Goal: Task Accomplishment & Management: Complete application form

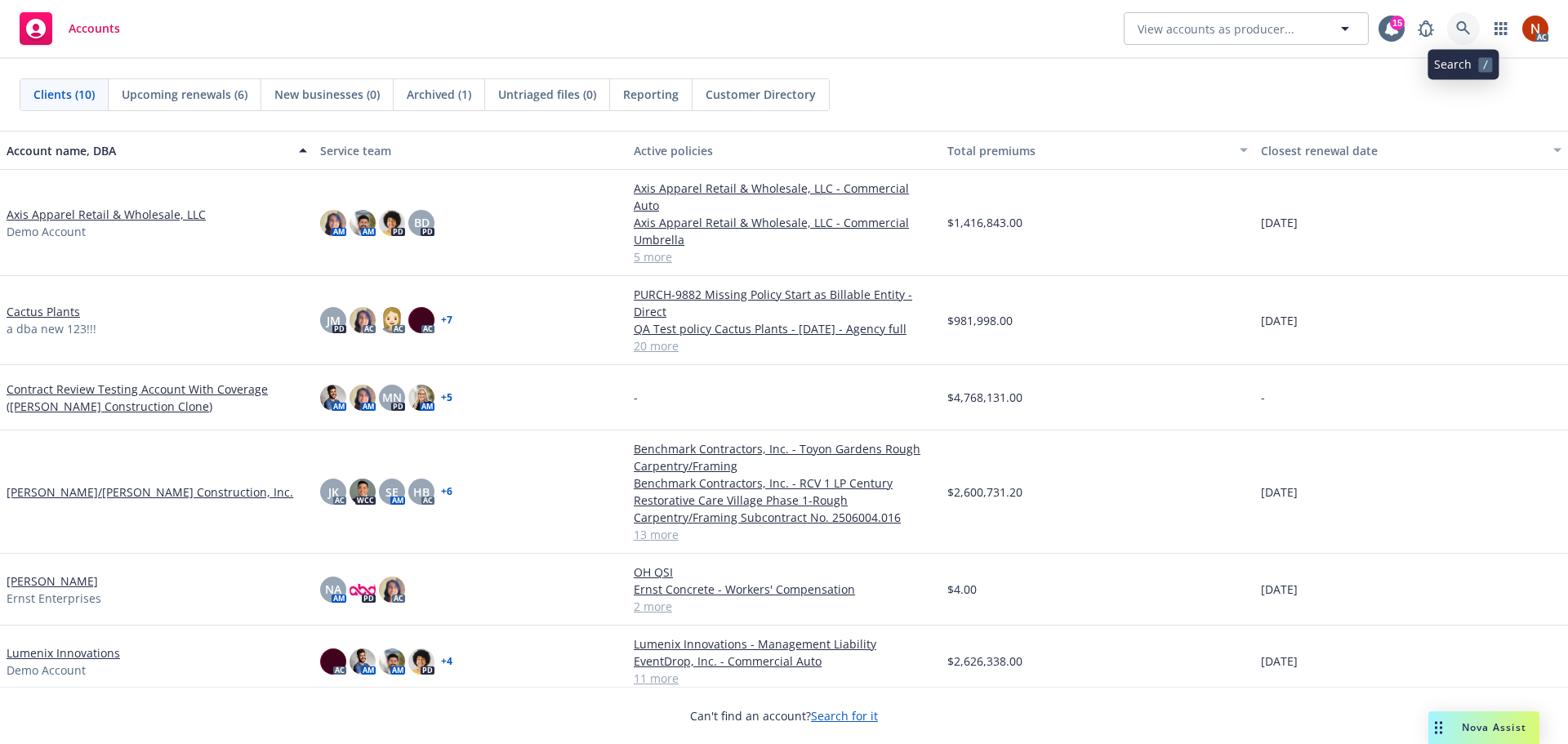
click at [1461, 29] on icon at bounding box center [1463, 29] width 14 height 14
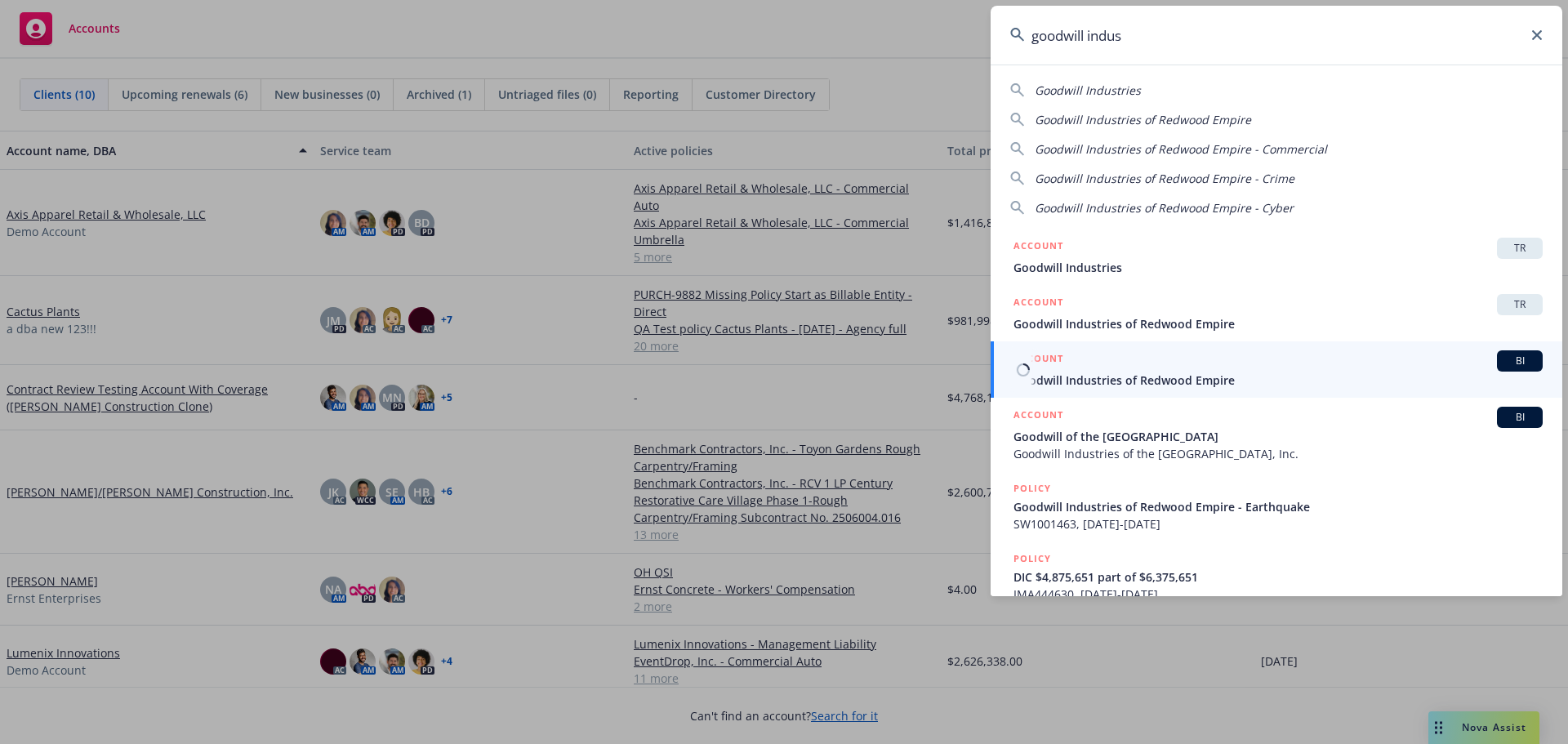
type input "goodwill indus"
click at [1221, 373] on span "Goodwill Industries of Redwood Empire" at bounding box center [1277, 380] width 529 height 17
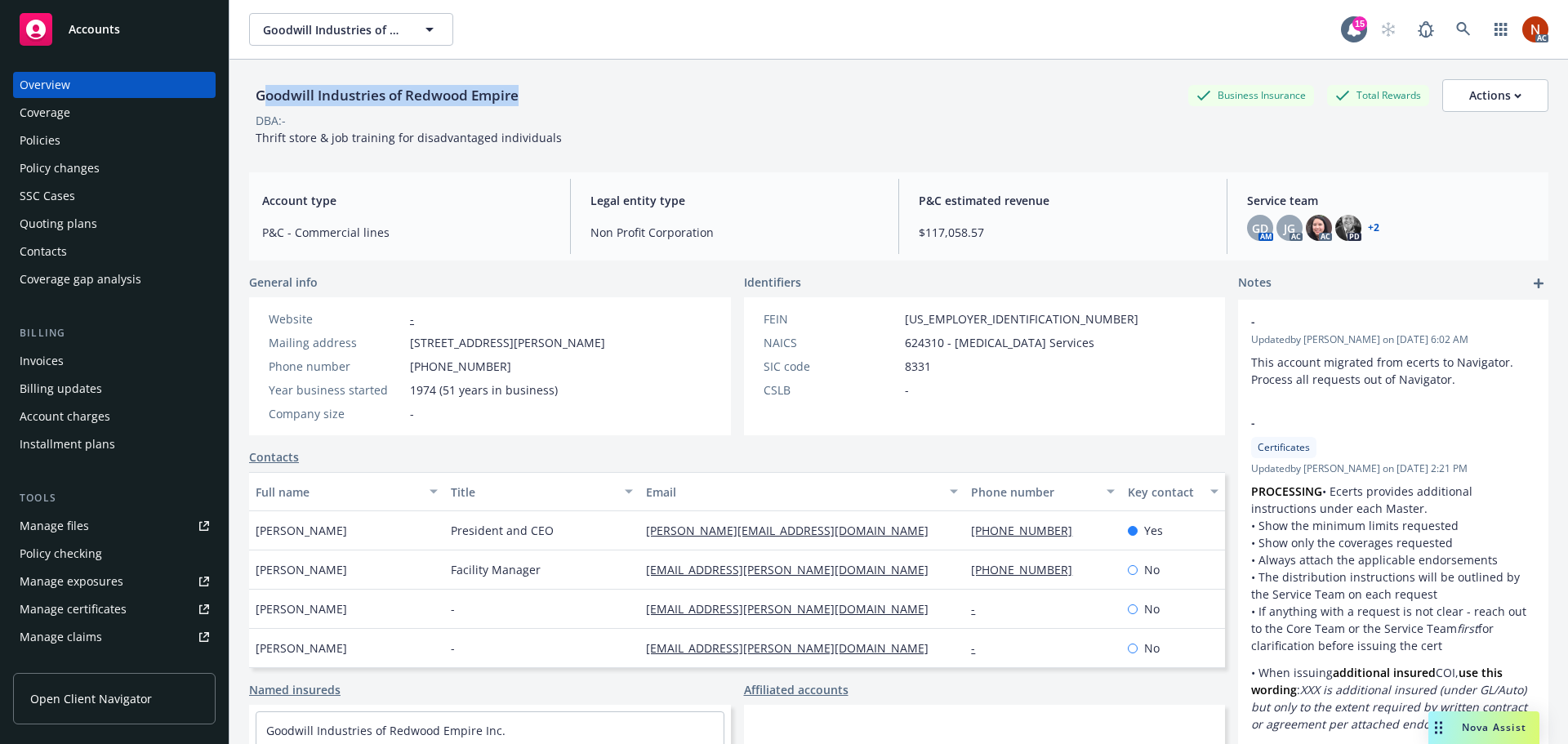
drag, startPoint x: 526, startPoint y: 85, endPoint x: 262, endPoint y: 95, distance: 264.2
click at [262, 95] on div "Goodwill Industries of Redwood Empire" at bounding box center [387, 96] width 276 height 21
copy div "oodwill Industries of Redwood Empire"
copy div "Goodwill Industries of Redwood Empire"
click at [50, 143] on div "Policies" at bounding box center [40, 140] width 41 height 26
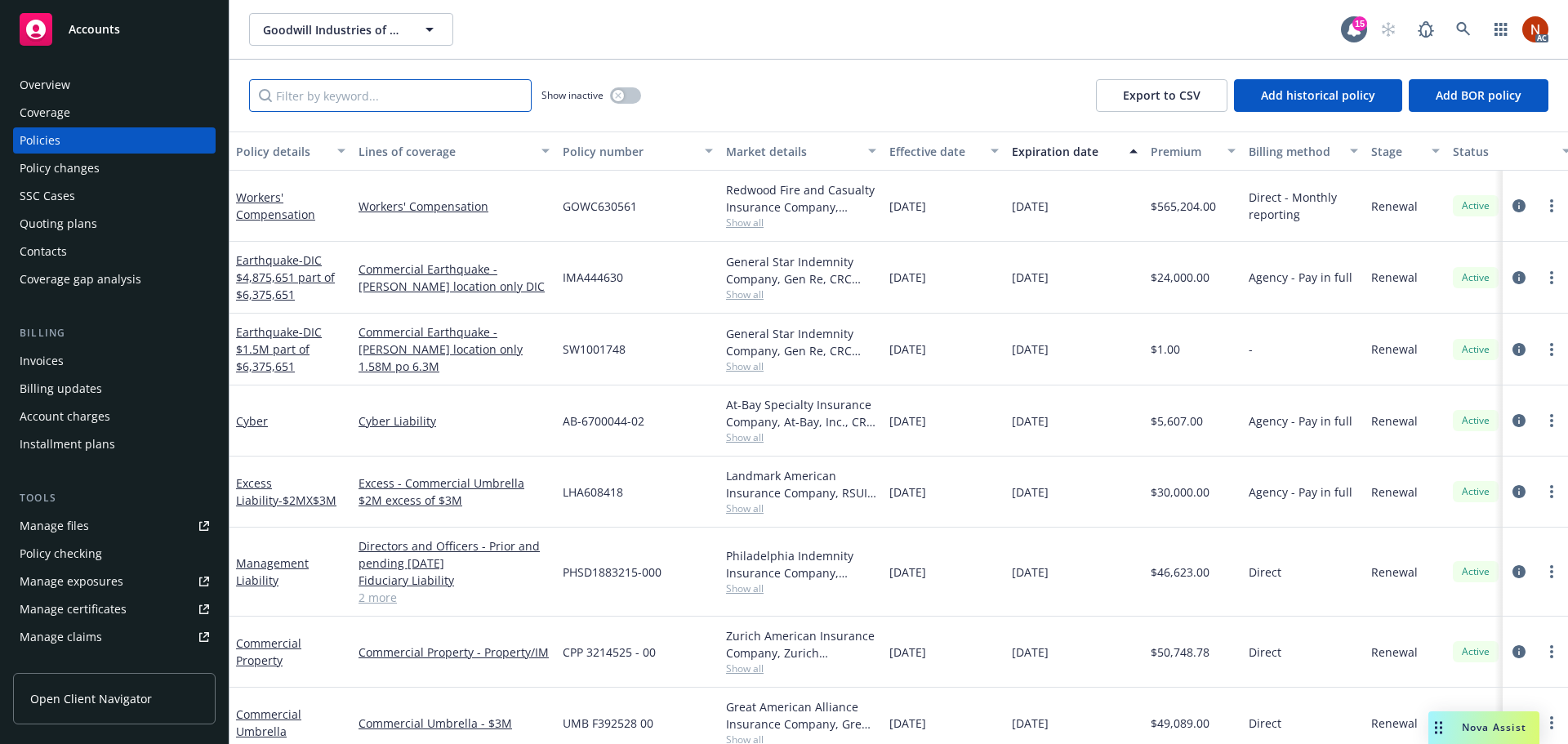
click at [382, 98] on input "Filter by keyword..." at bounding box center [390, 95] width 282 height 32
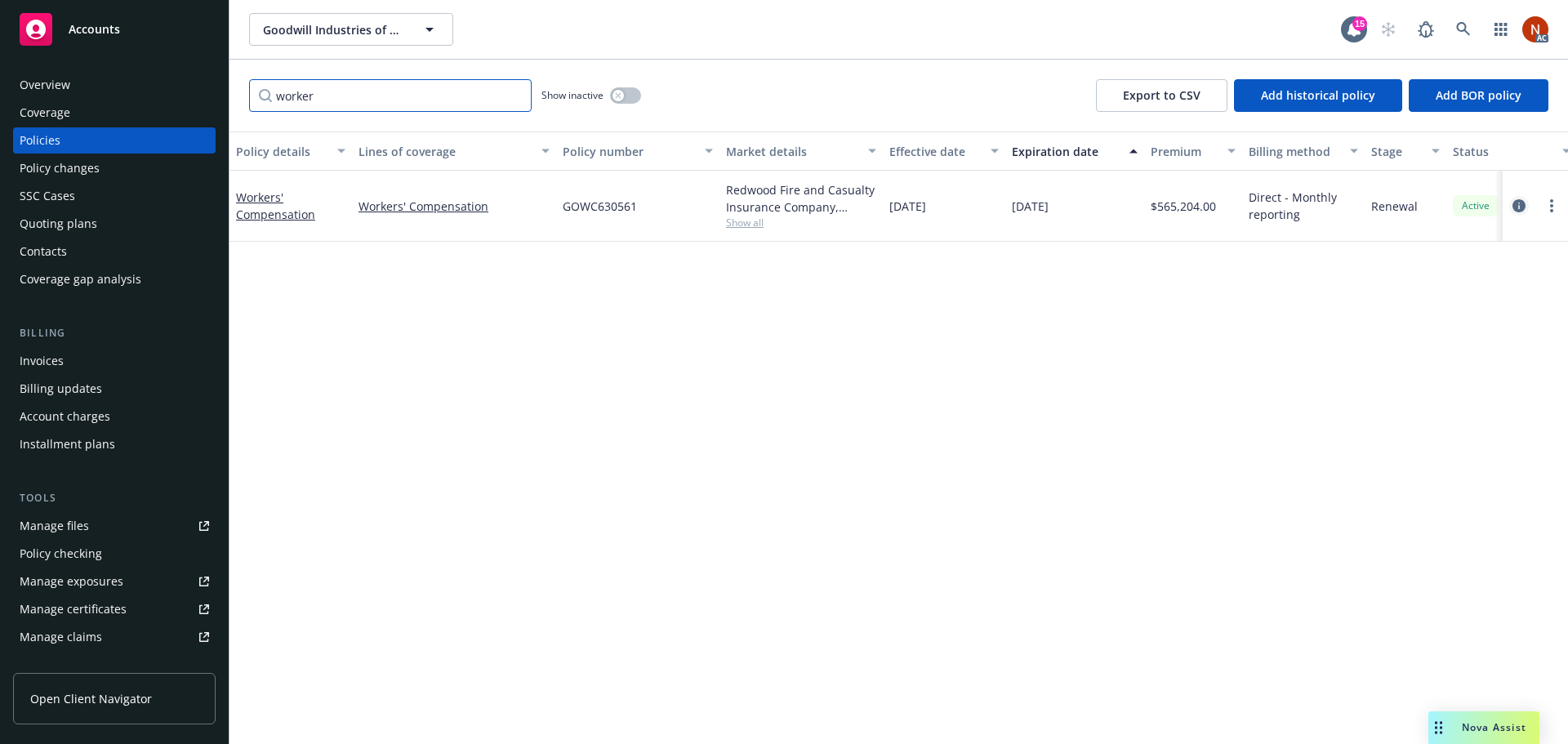
type input "worker"
click at [1520, 204] on icon "circleInformation" at bounding box center [1519, 205] width 13 height 13
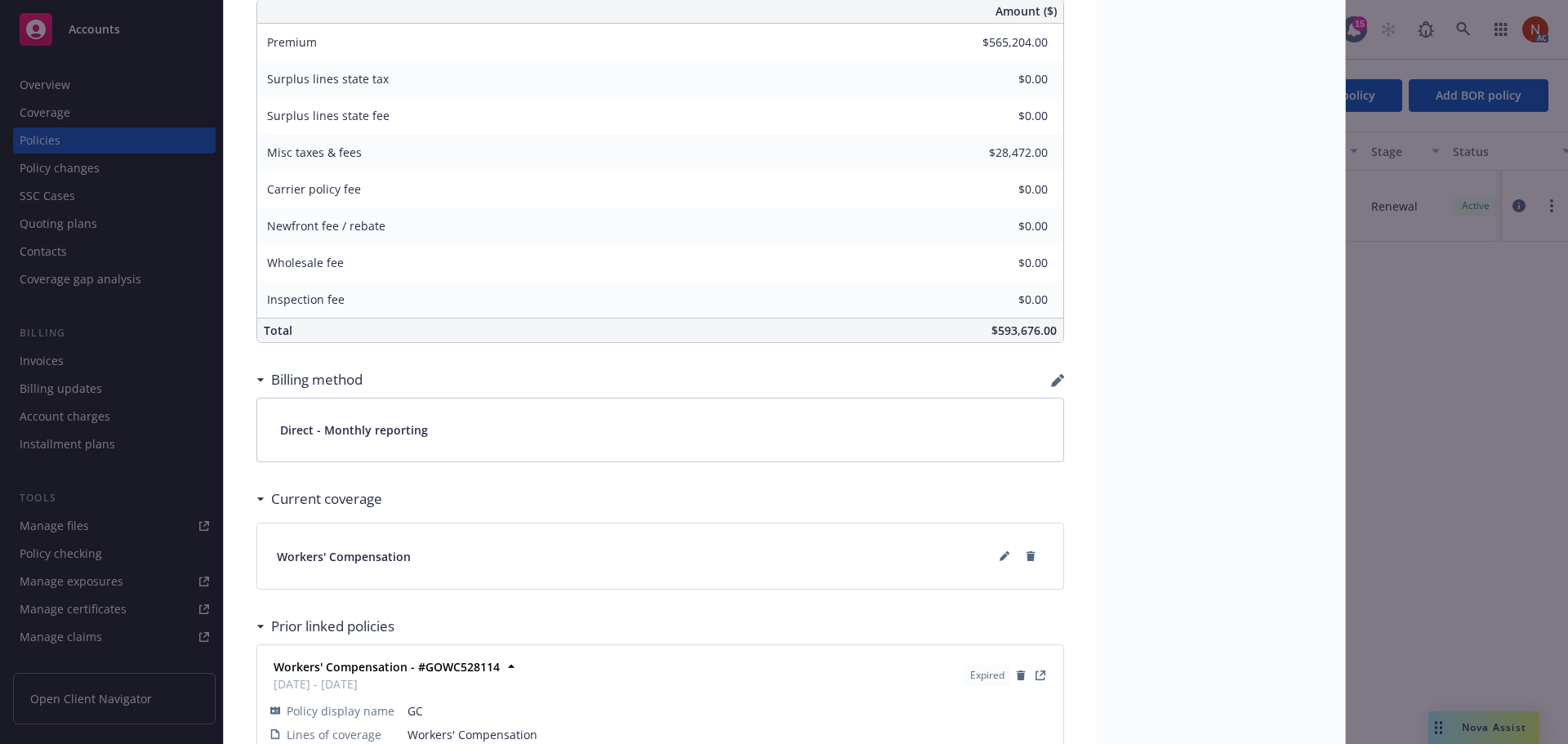
scroll to position [1068, 0]
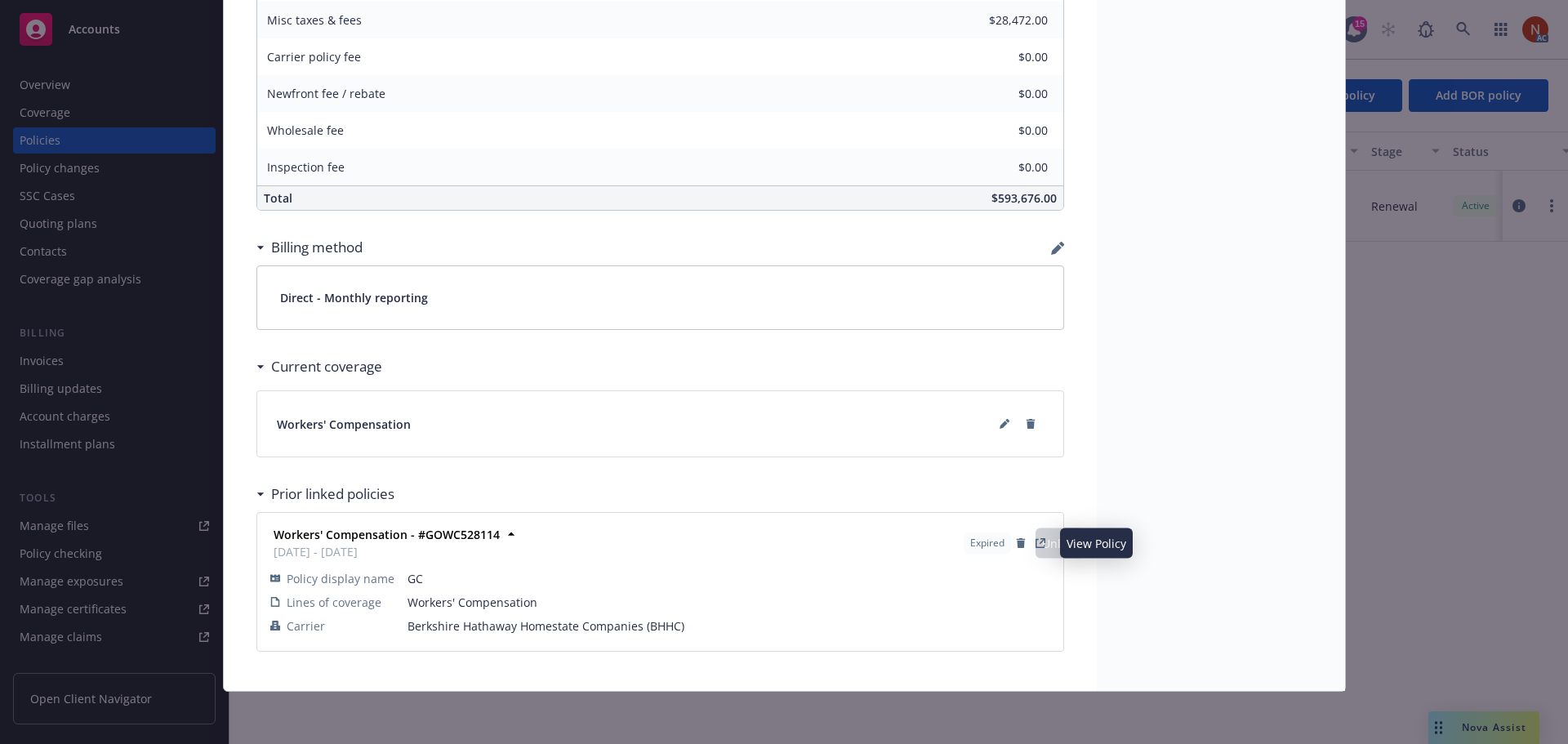
click at [1035, 541] on icon "View Policy" at bounding box center [1040, 543] width 10 height 10
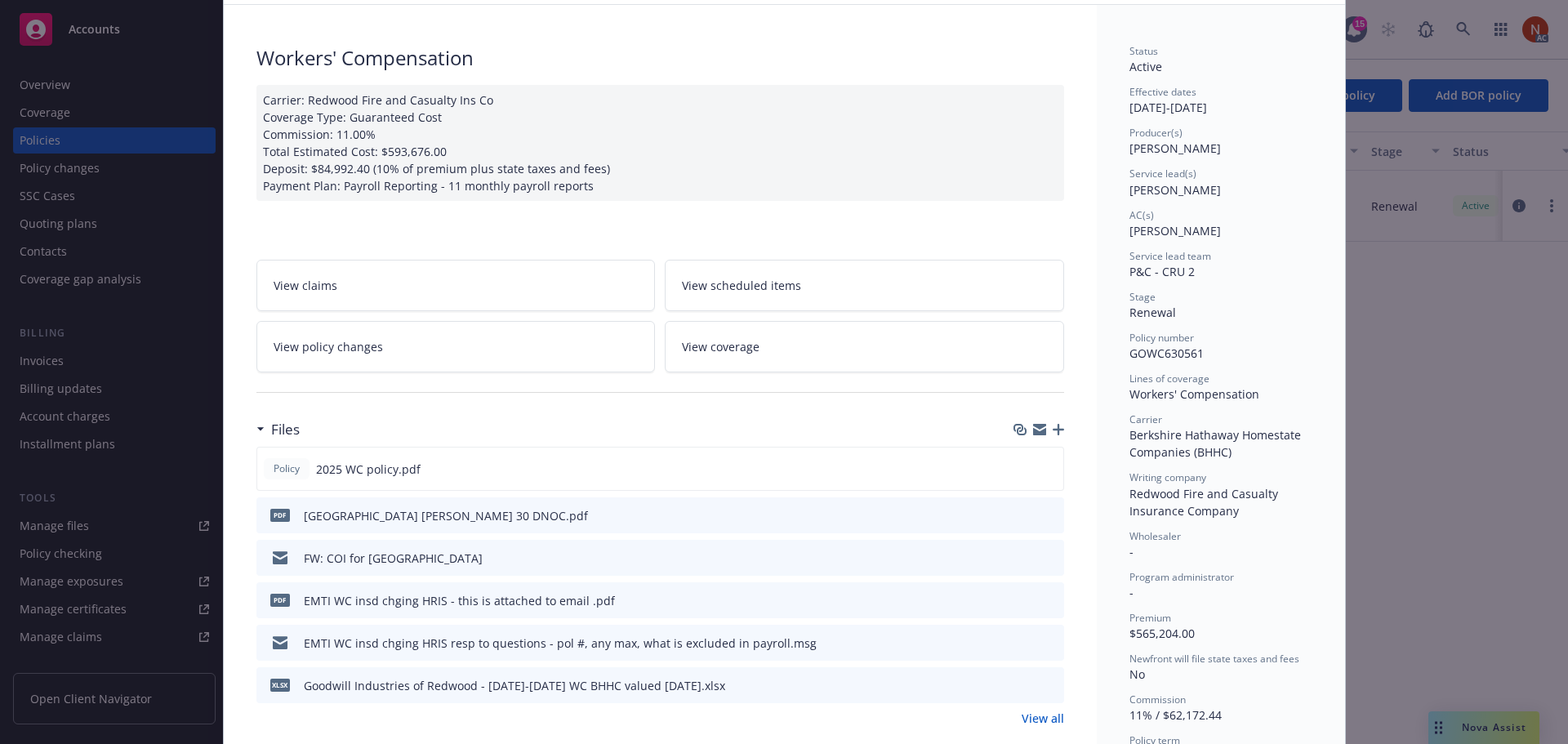
scroll to position [0, 0]
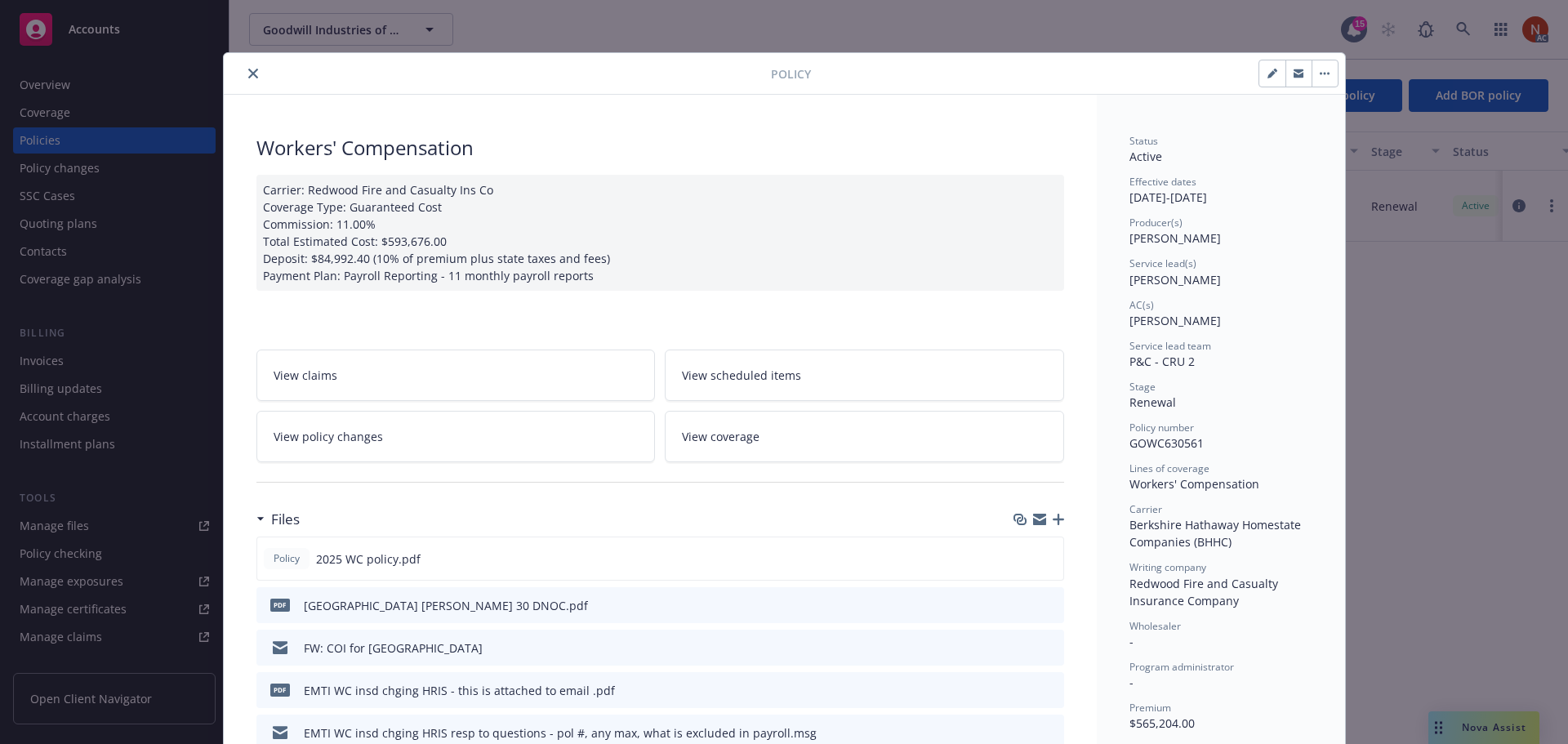
drag, startPoint x: 242, startPoint y: 69, endPoint x: 227, endPoint y: 88, distance: 24.2
click at [248, 69] on icon "close" at bounding box center [253, 73] width 10 height 10
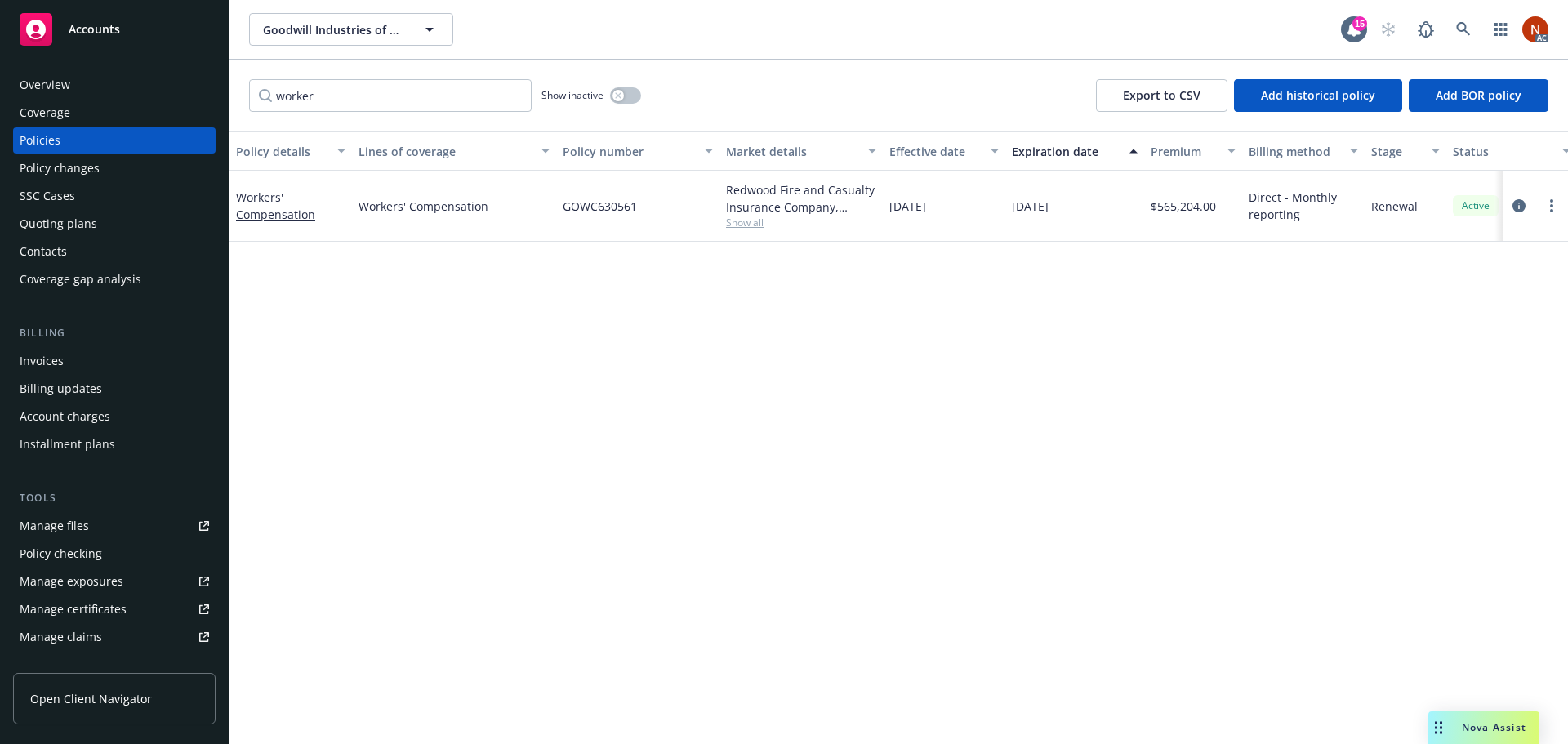
click at [88, 117] on div "Coverage" at bounding box center [115, 112] width 190 height 26
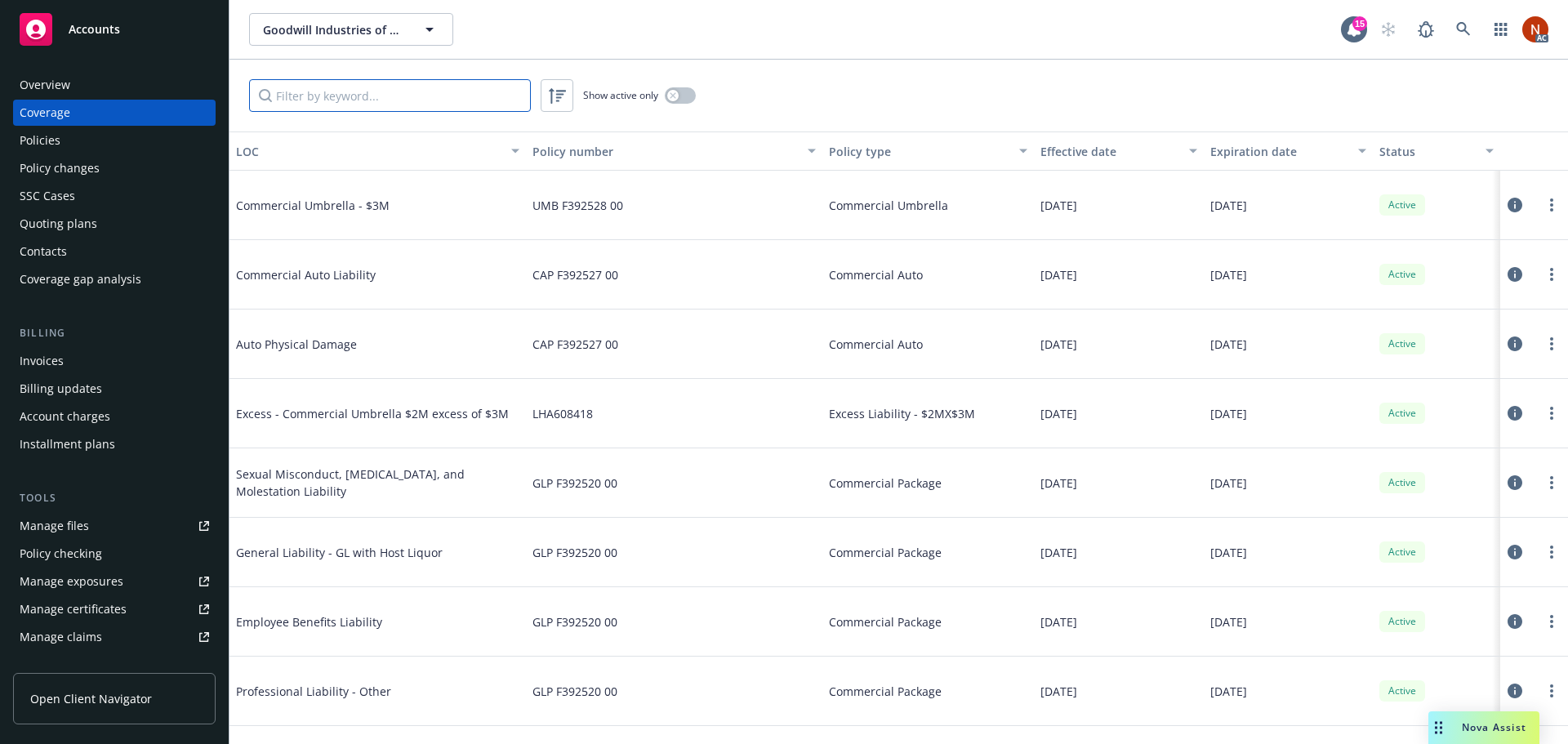
click at [395, 100] on input "Filter by keyword..." at bounding box center [390, 95] width 282 height 32
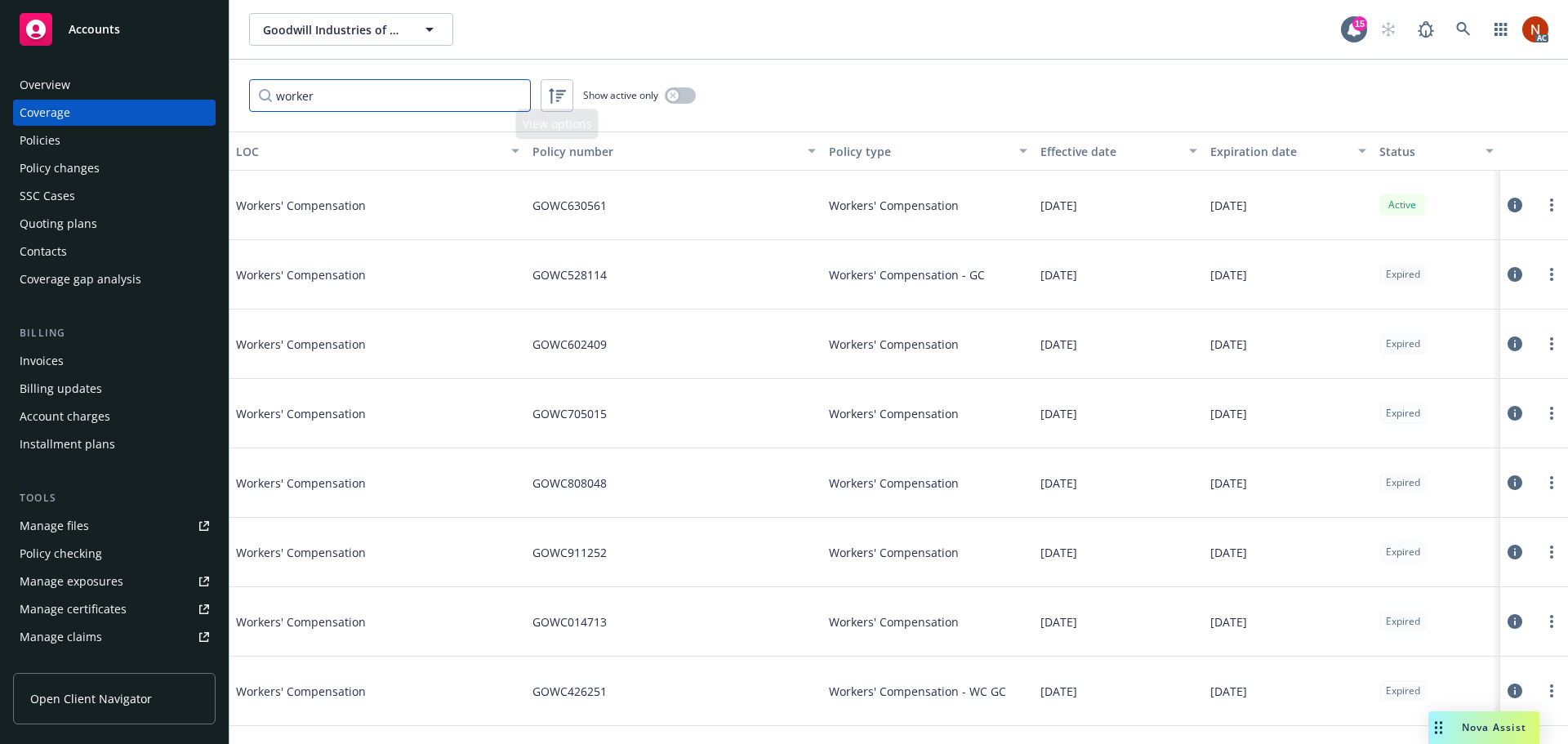
type input "worker"
click at [671, 96] on icon "button" at bounding box center [673, 95] width 6 height 6
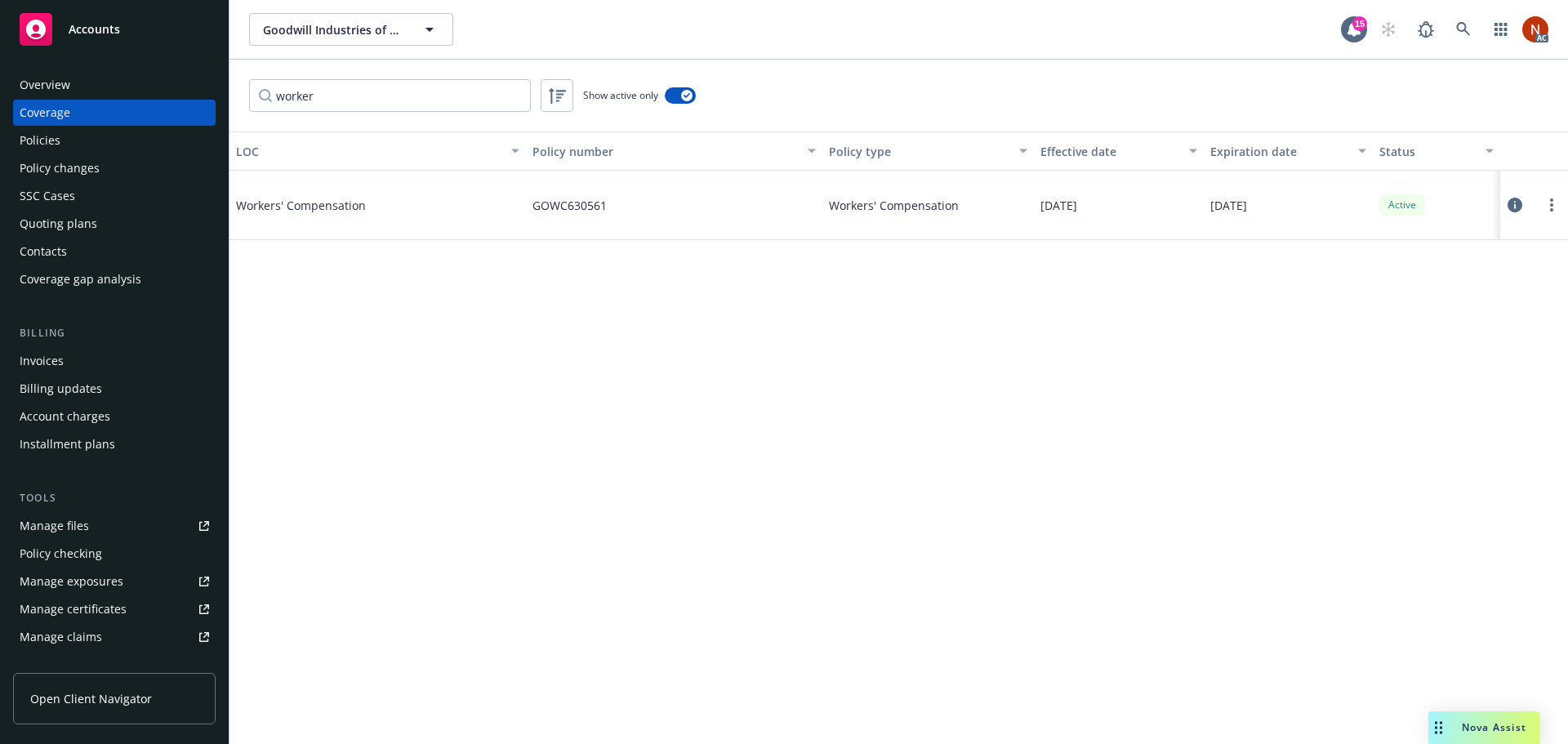
click at [1512, 207] on icon at bounding box center [1514, 205] width 14 height 14
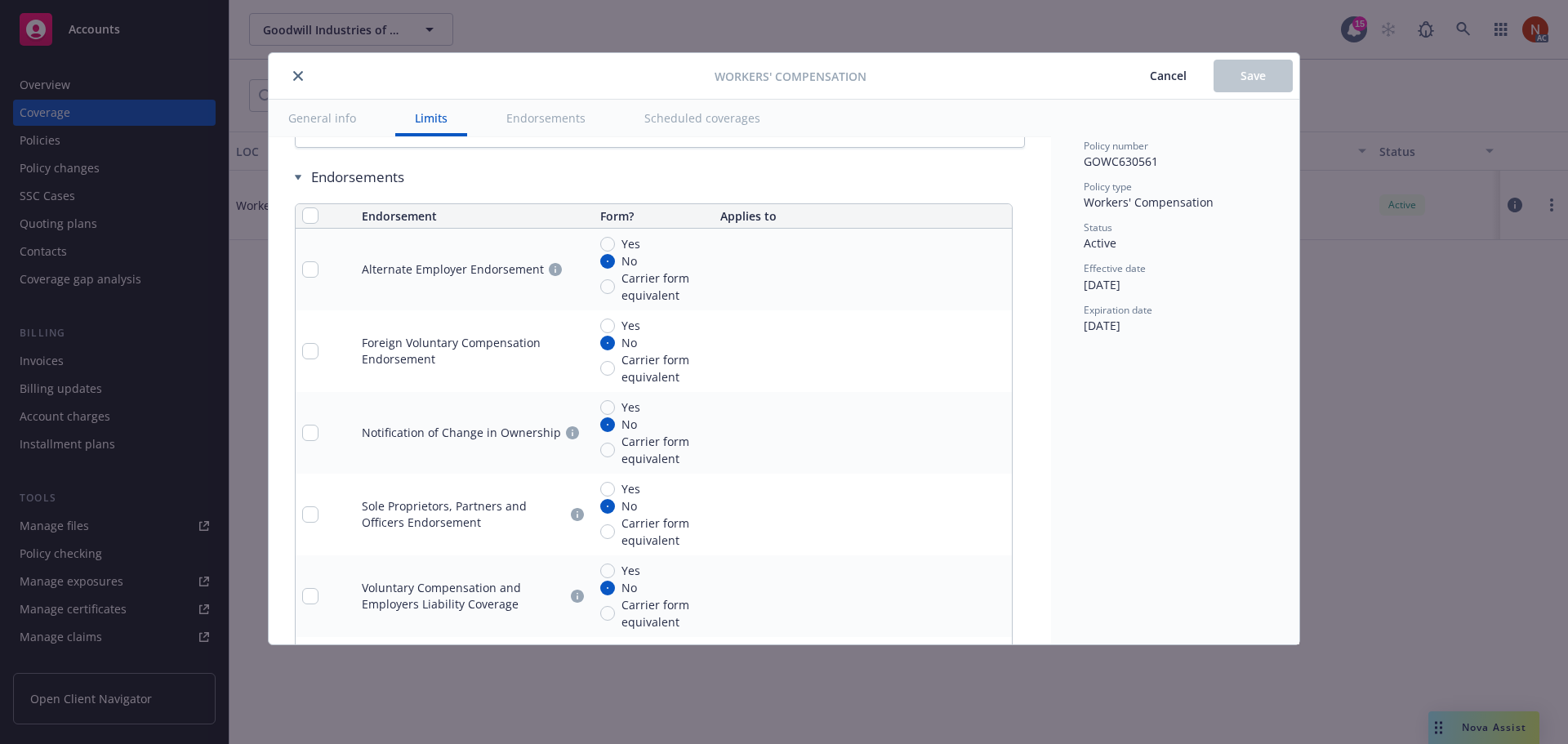
scroll to position [693, 0]
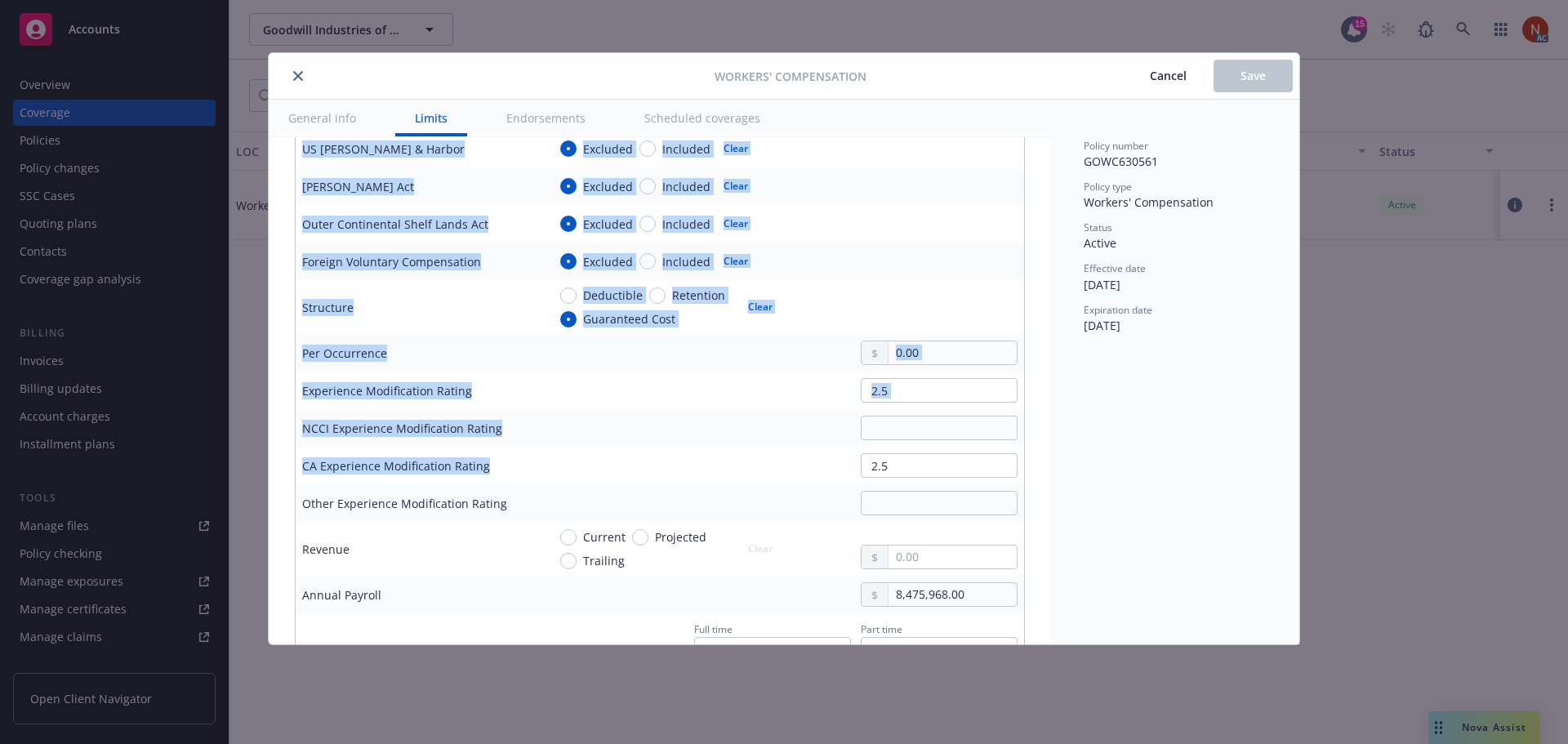
drag, startPoint x: 285, startPoint y: 467, endPoint x: 562, endPoint y: 475, distance: 277.1
click at [562, 475] on div "Display name Coverage trigger Claims-Made Occurrence Coverage territory Domesti…" at bounding box center [659, 678] width 782 height 2467
click at [287, 467] on div "Display name Coverage trigger Claims-Made Occurrence Coverage territory Domesti…" at bounding box center [659, 678] width 782 height 2467
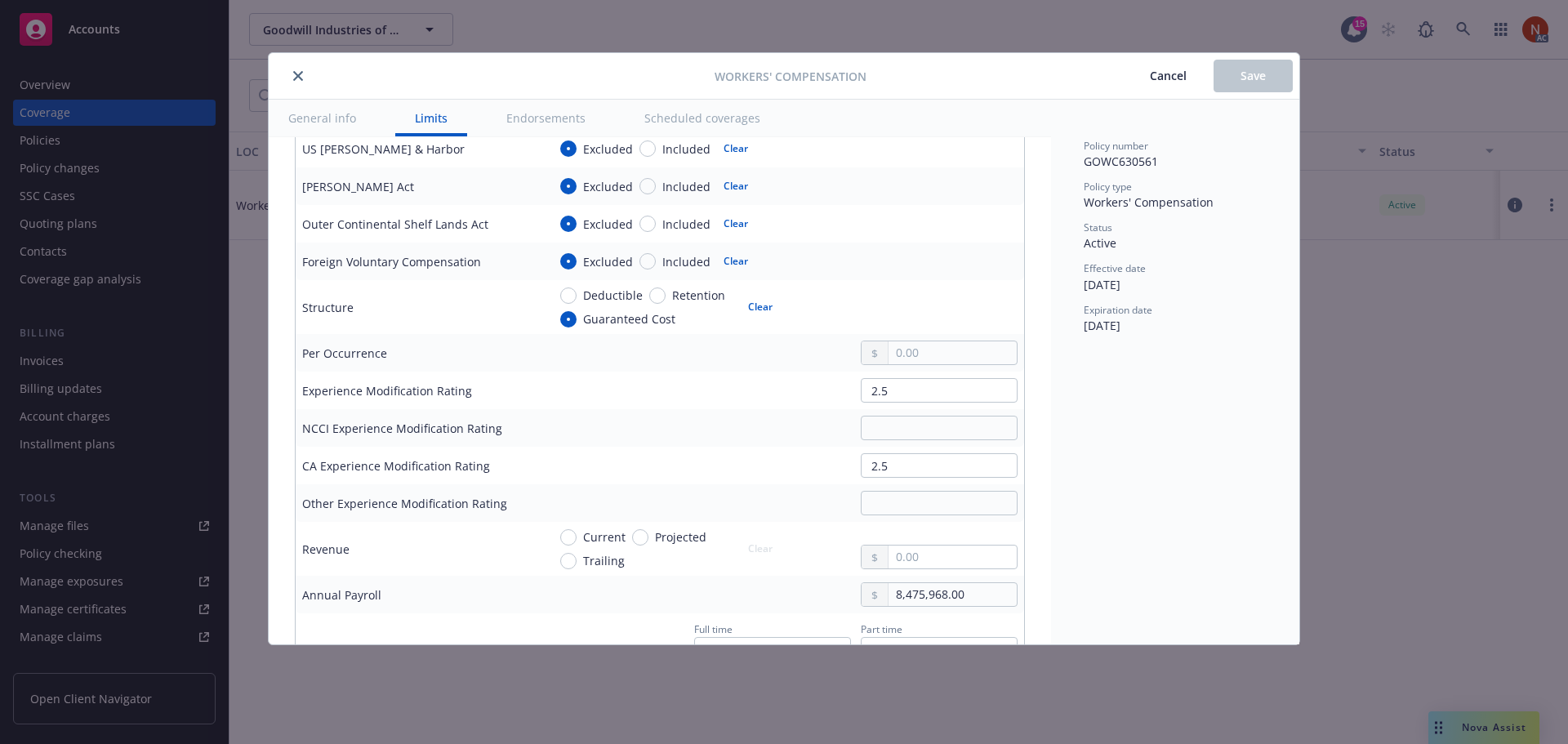
click at [295, 80] on icon "close" at bounding box center [297, 75] width 10 height 10
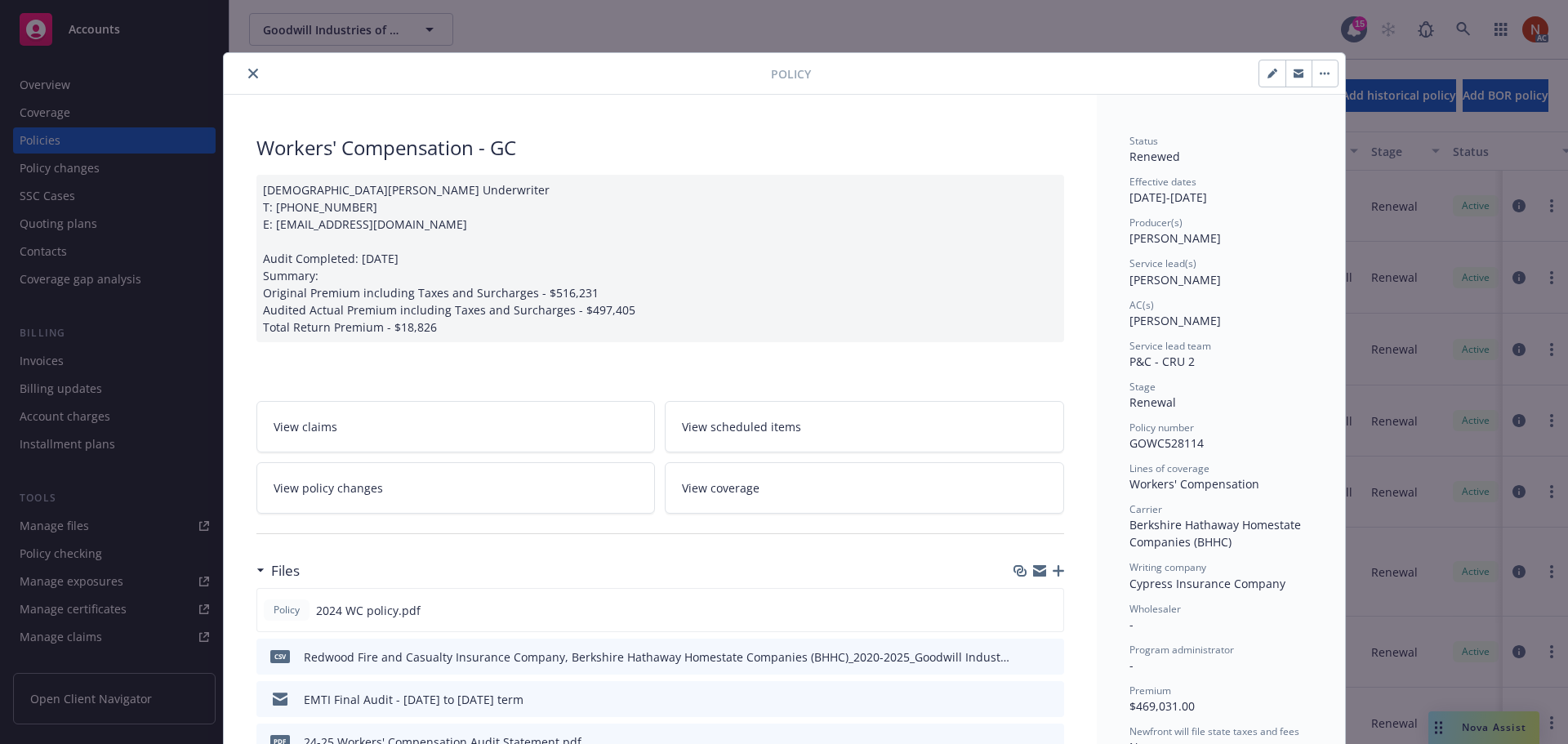
click at [253, 75] on button "close" at bounding box center [253, 73] width 20 height 20
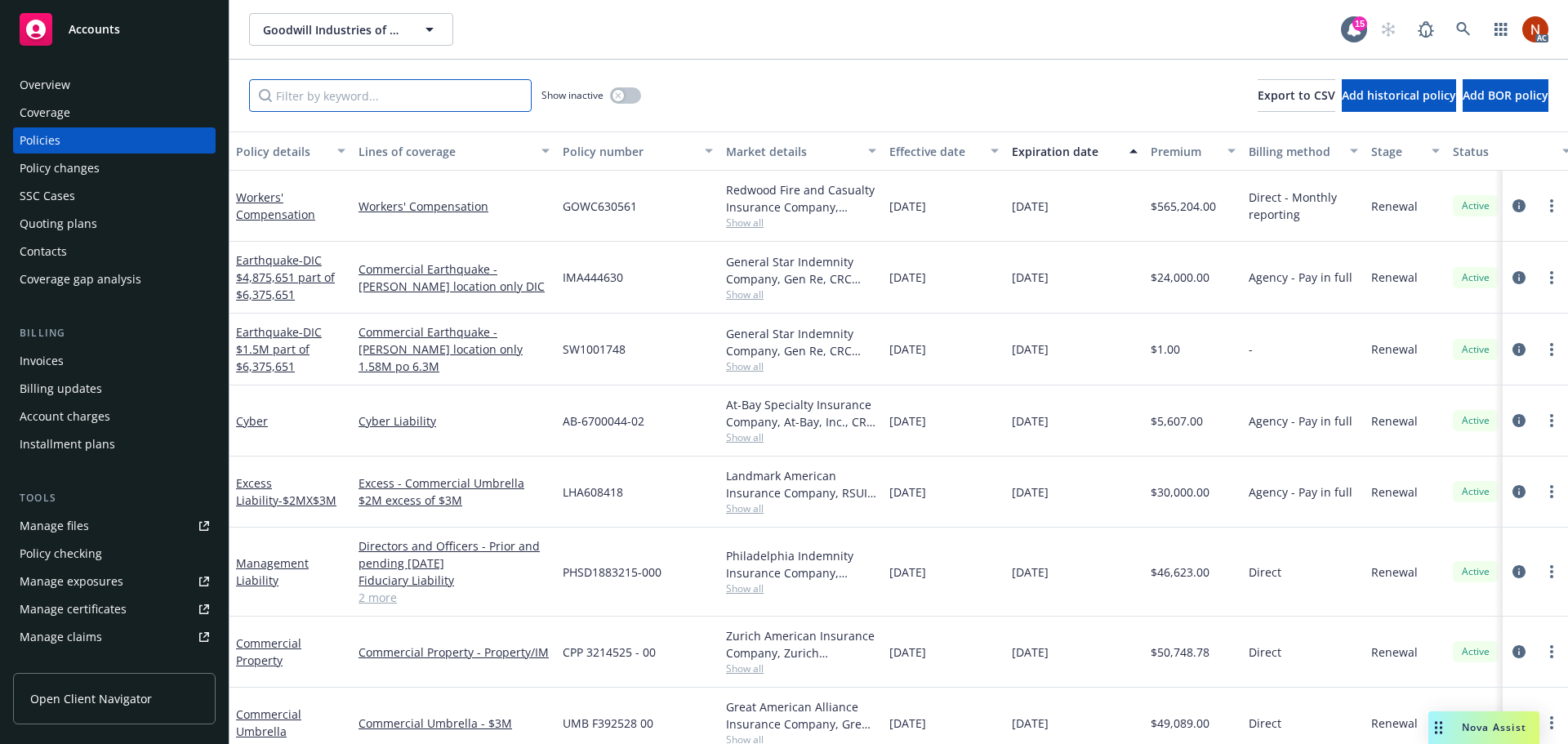
click at [429, 103] on input "Filter by keyword..." at bounding box center [390, 95] width 282 height 32
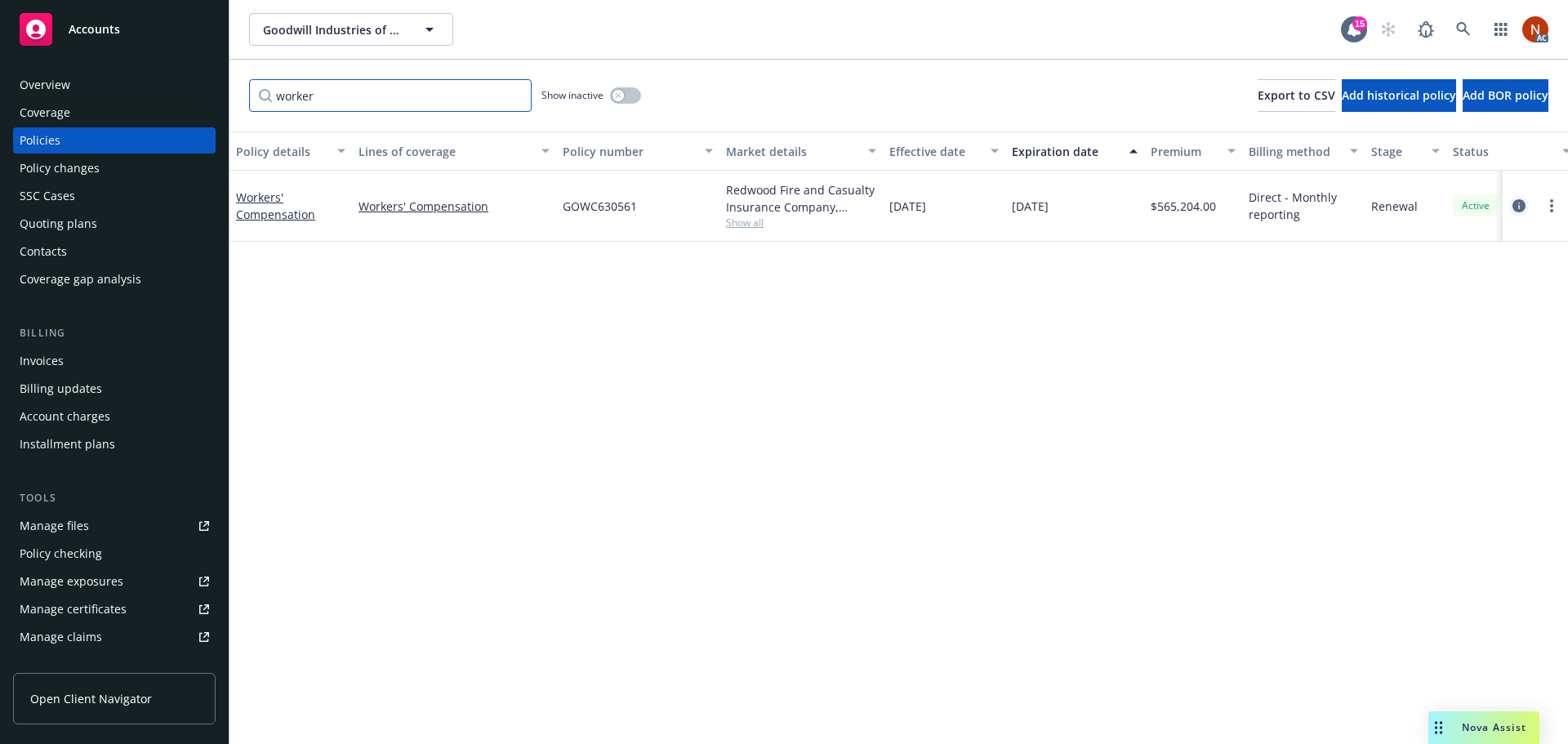
type input "worker"
click at [1521, 208] on icon "circleInformation" at bounding box center [1519, 205] width 13 height 13
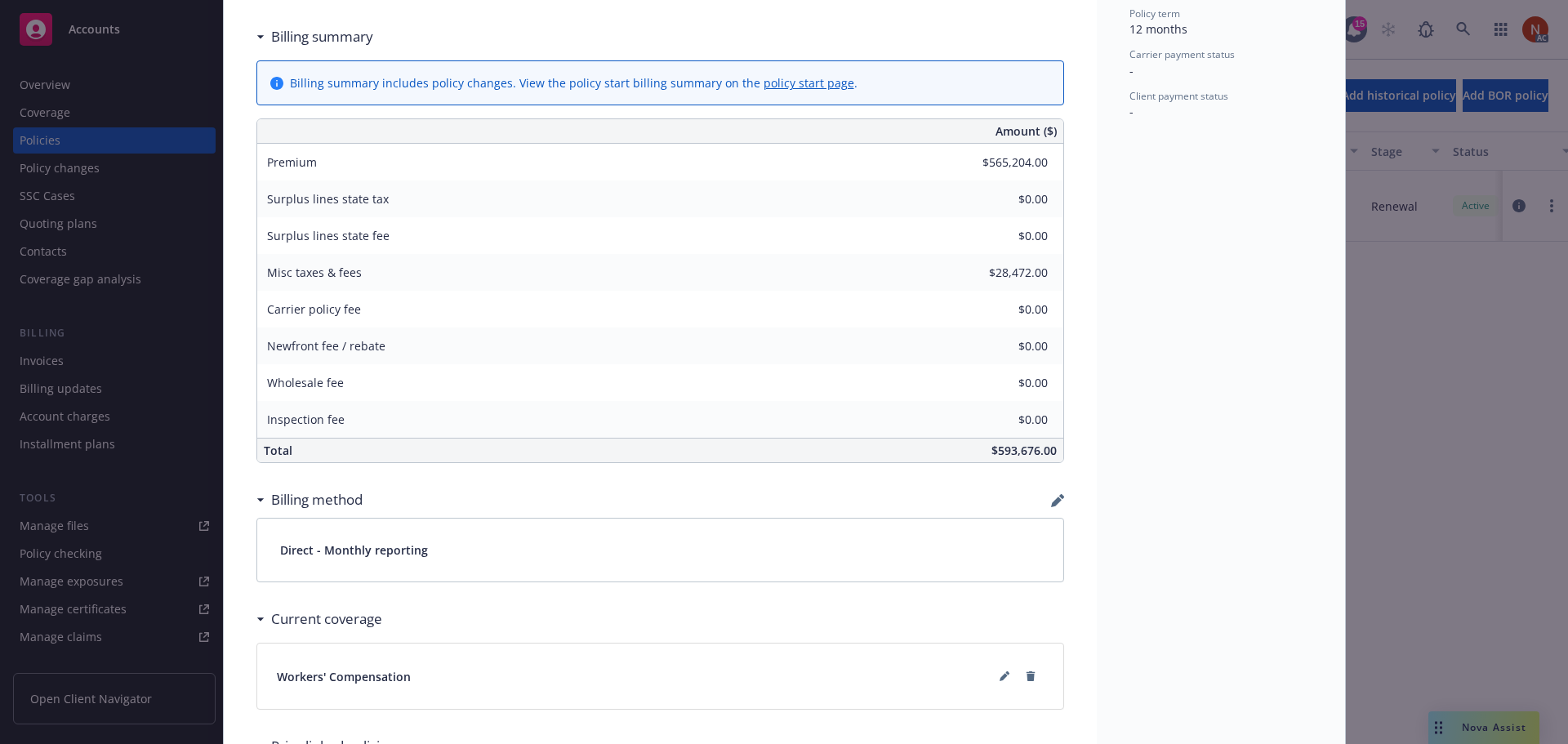
scroll to position [1068, 0]
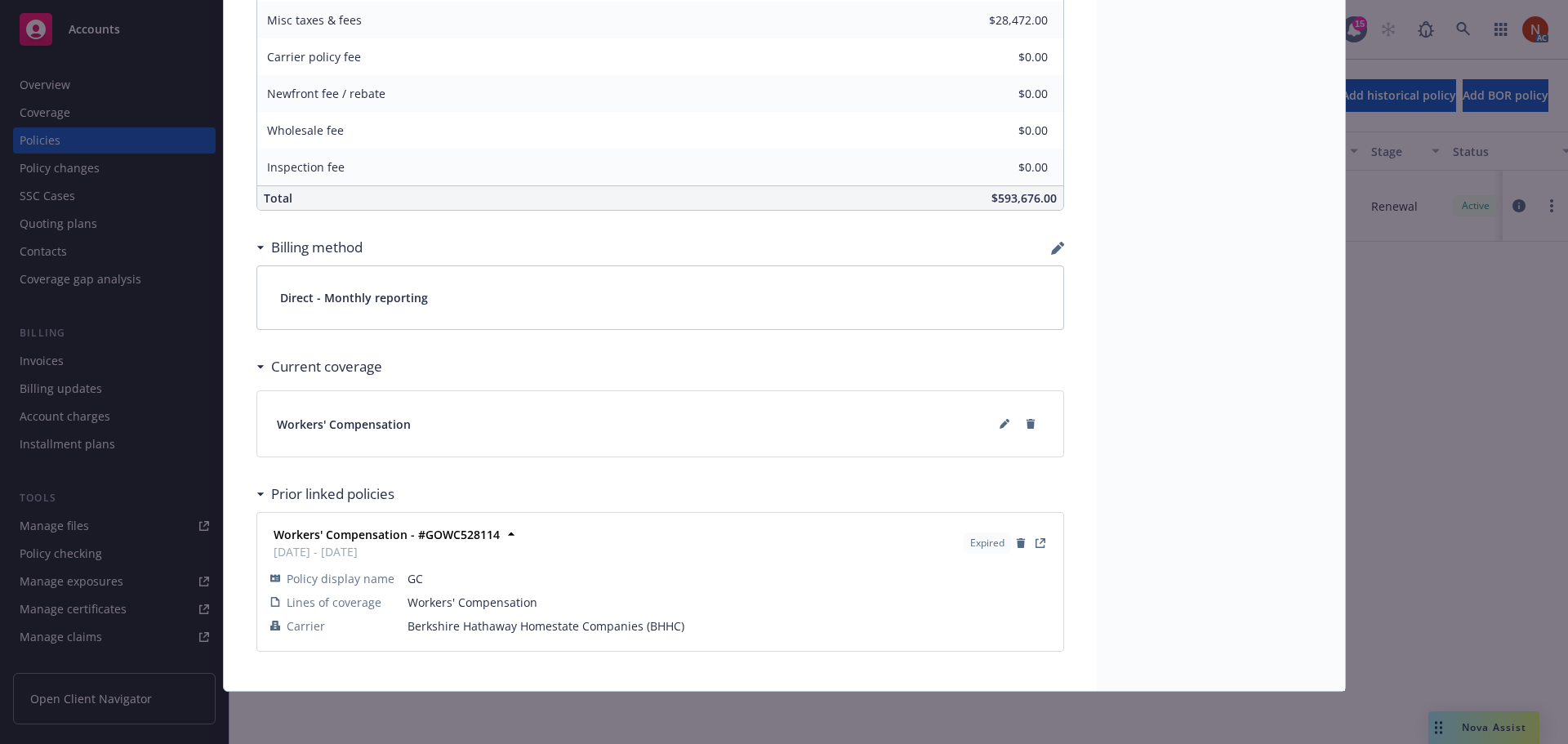
click at [311, 421] on span "Workers' Compensation" at bounding box center [344, 423] width 134 height 17
click at [314, 428] on span "Workers' Compensation" at bounding box center [344, 423] width 134 height 17
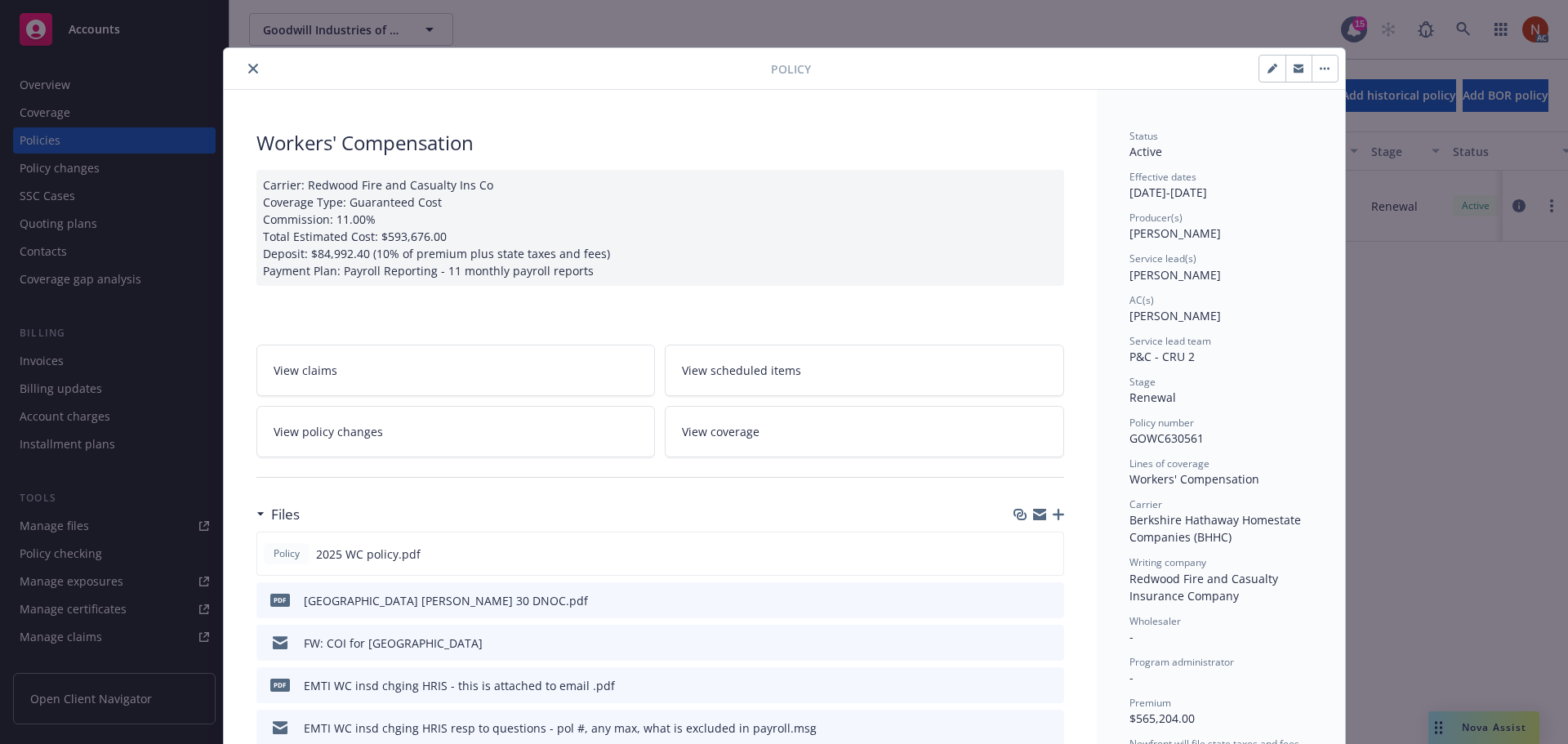
scroll to position [0, 0]
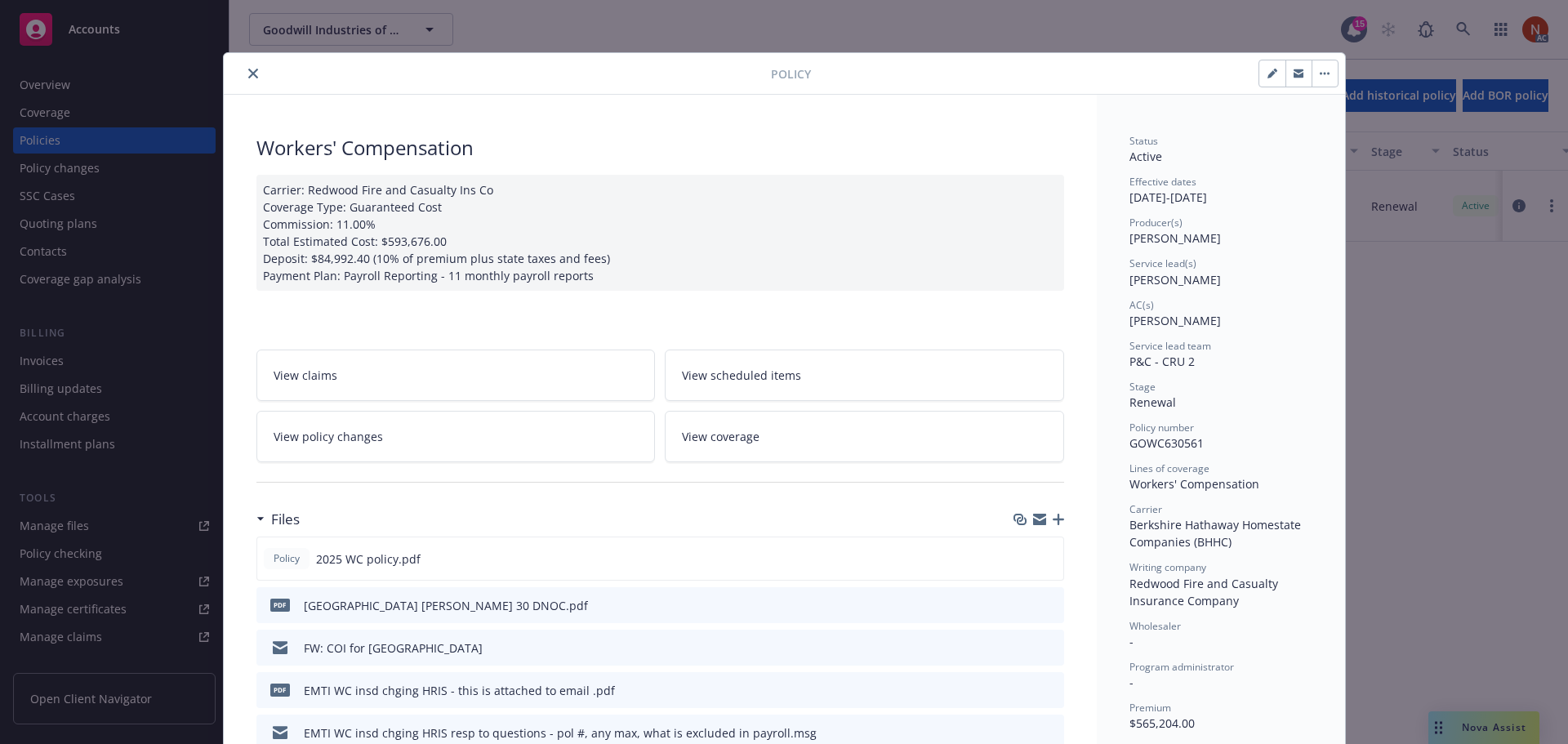
click at [248, 73] on icon "close" at bounding box center [253, 73] width 10 height 10
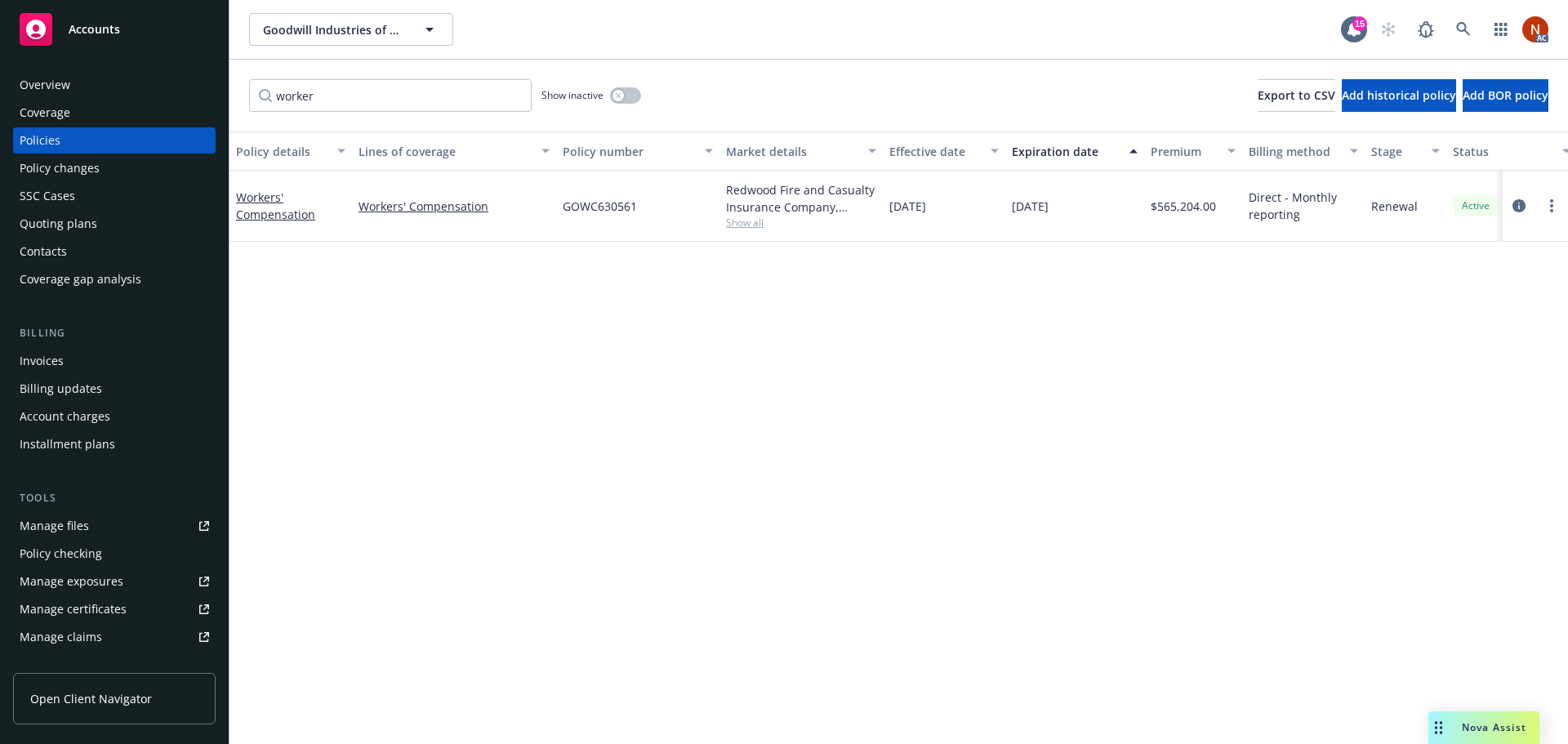
click at [99, 115] on div "Coverage" at bounding box center [115, 112] width 190 height 26
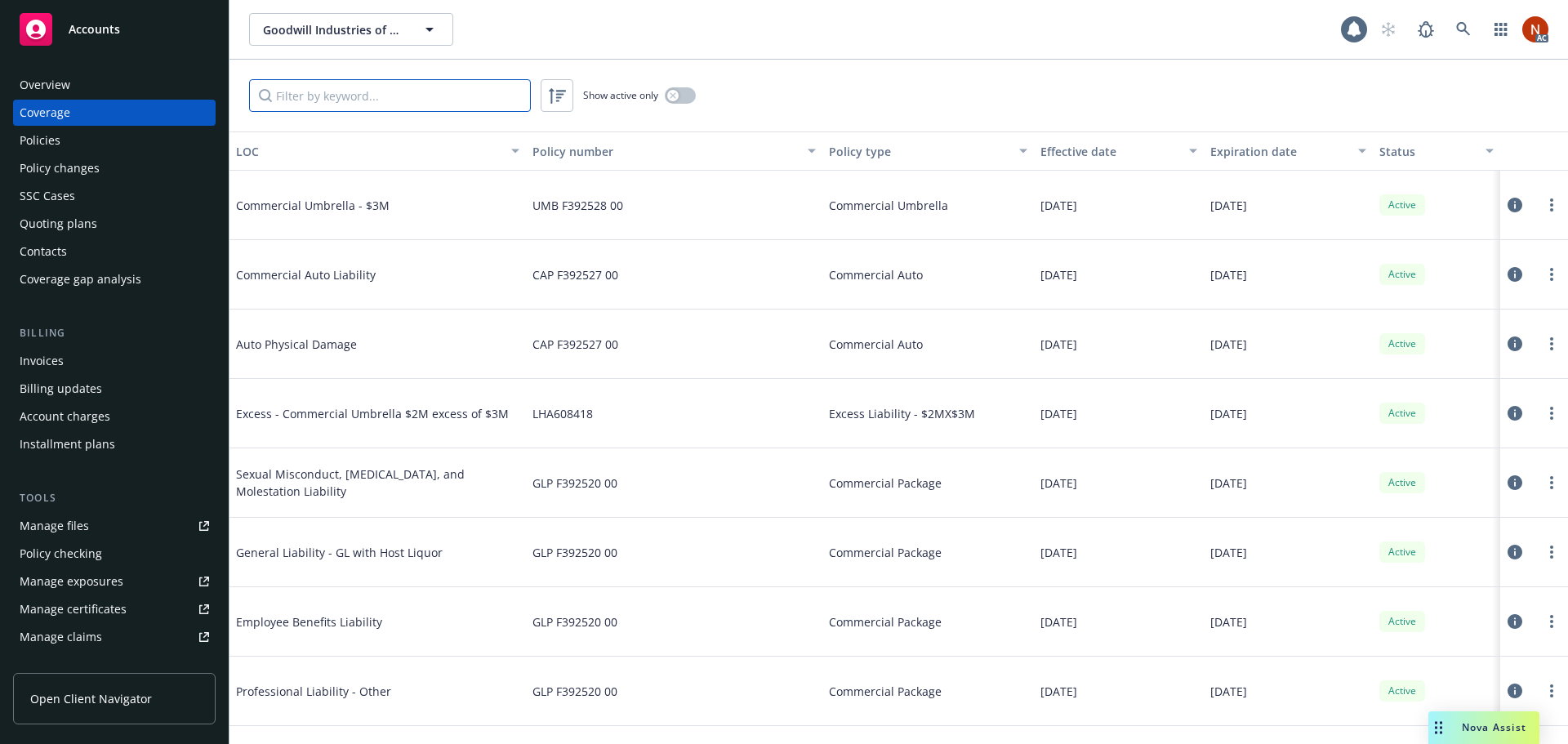
click at [359, 98] on input "Filter by keyword..." at bounding box center [390, 95] width 282 height 32
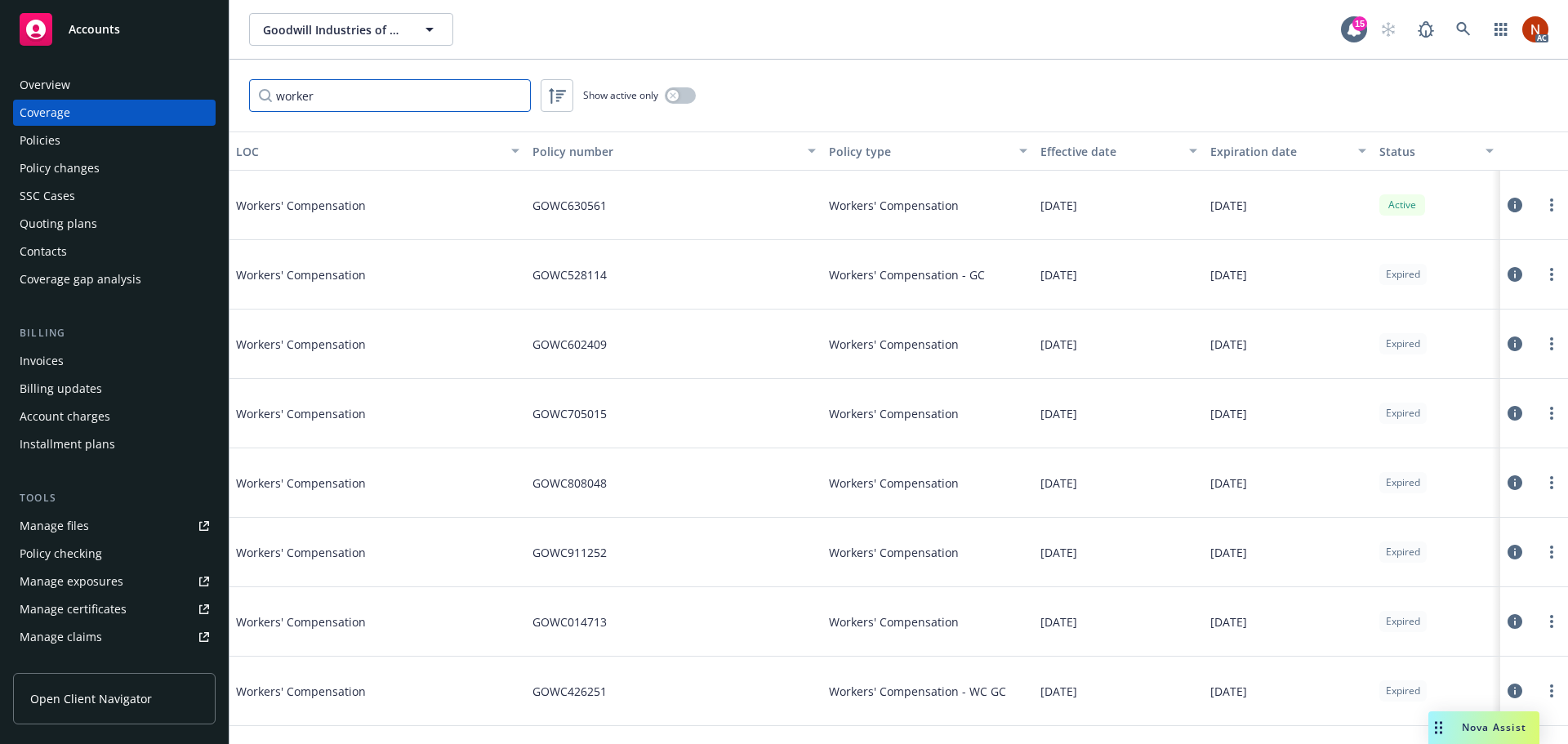
type input "worker"
click at [689, 92] on button "button" at bounding box center [680, 96] width 31 height 16
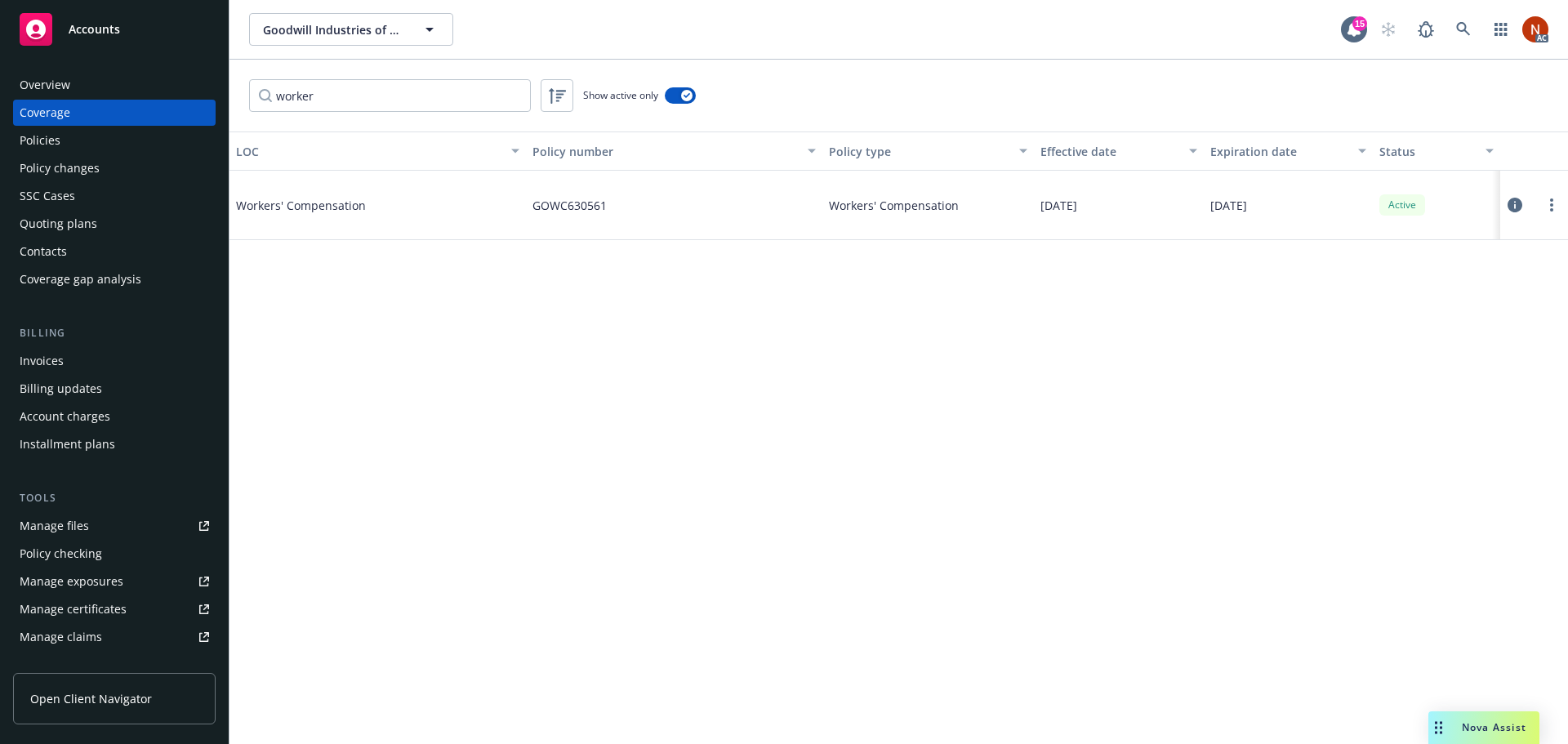
click at [1522, 203] on div at bounding box center [1533, 205] width 55 height 32
click at [1517, 204] on icon at bounding box center [1514, 205] width 14 height 14
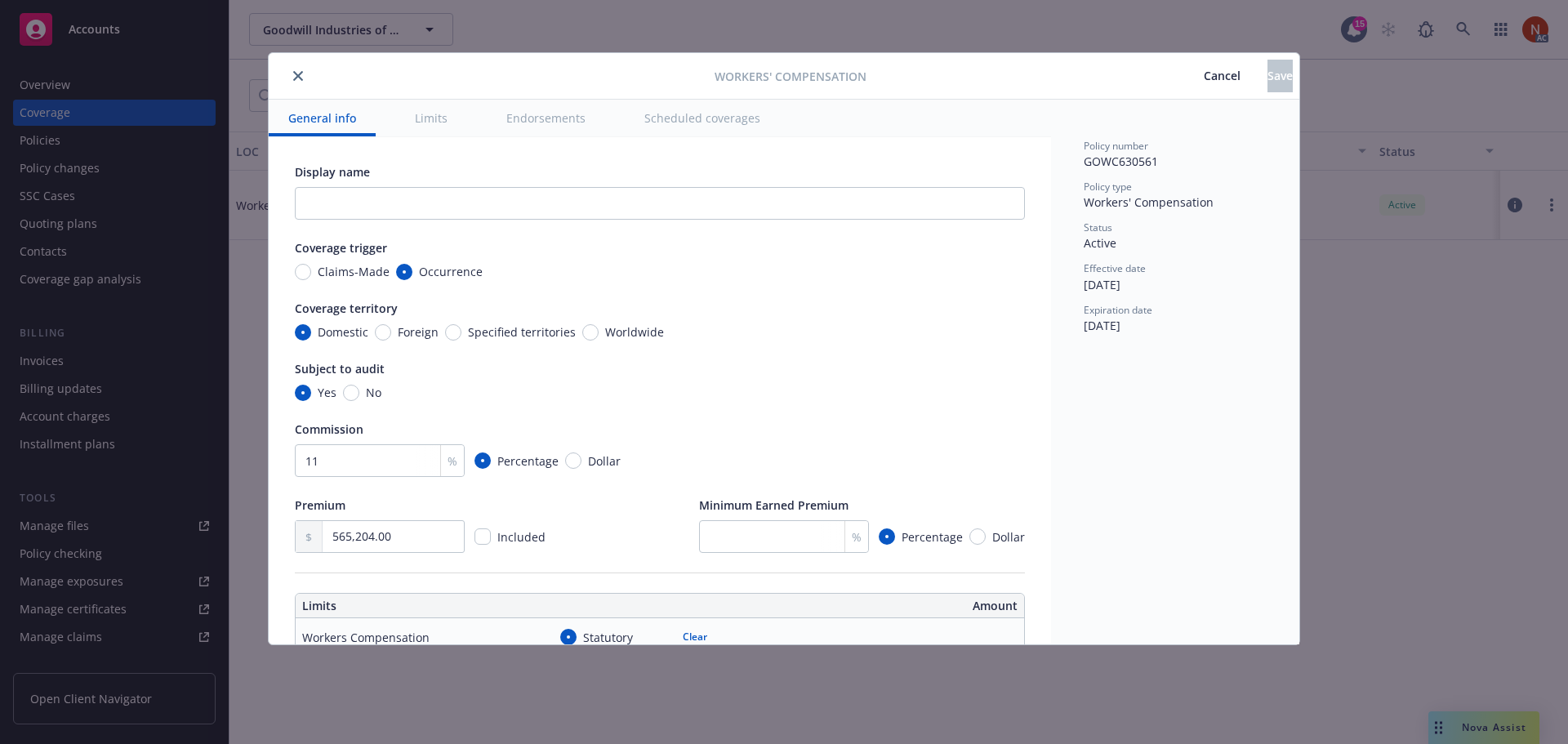
click at [747, 115] on button "Scheduled coverages" at bounding box center [701, 117] width 155 height 37
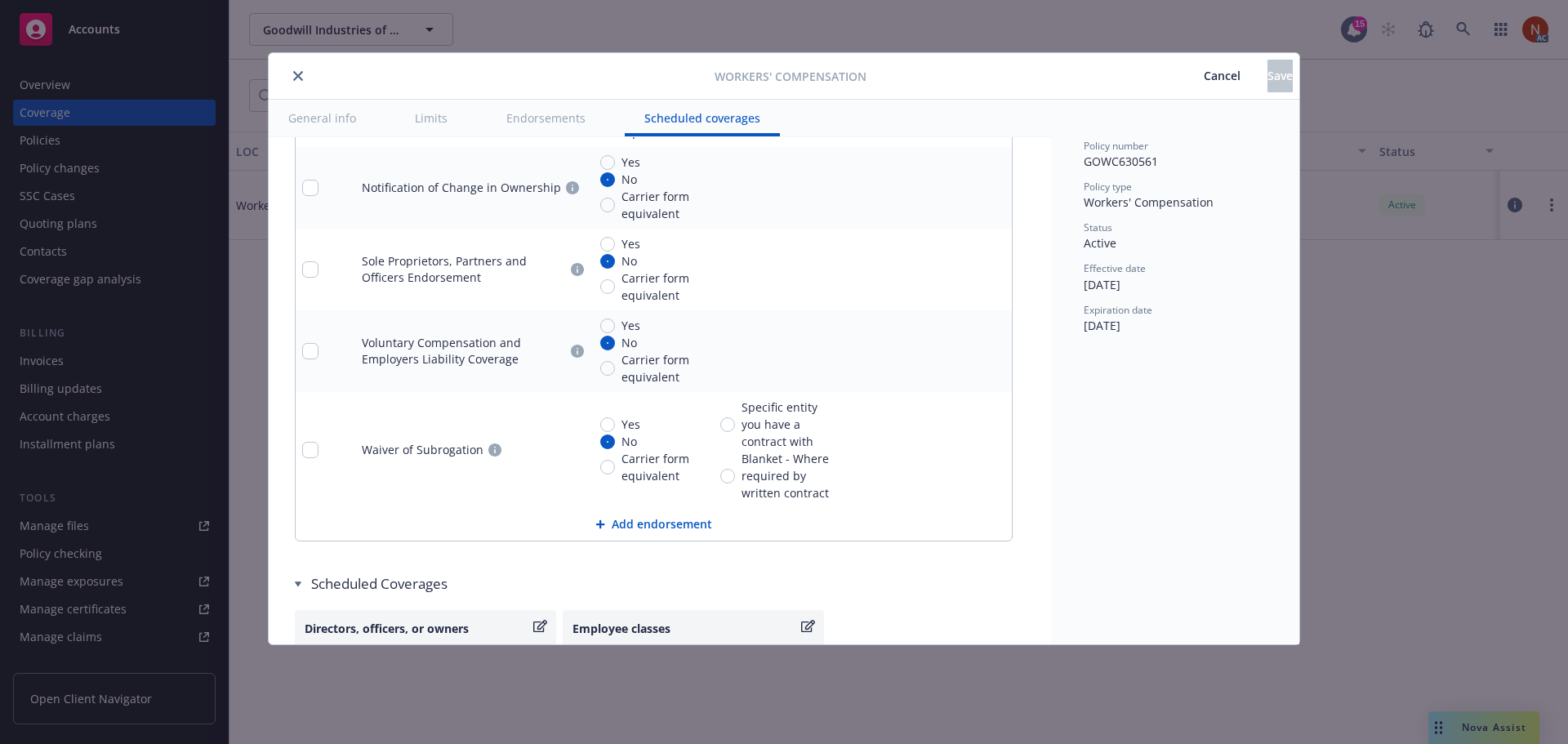
scroll to position [1961, 0]
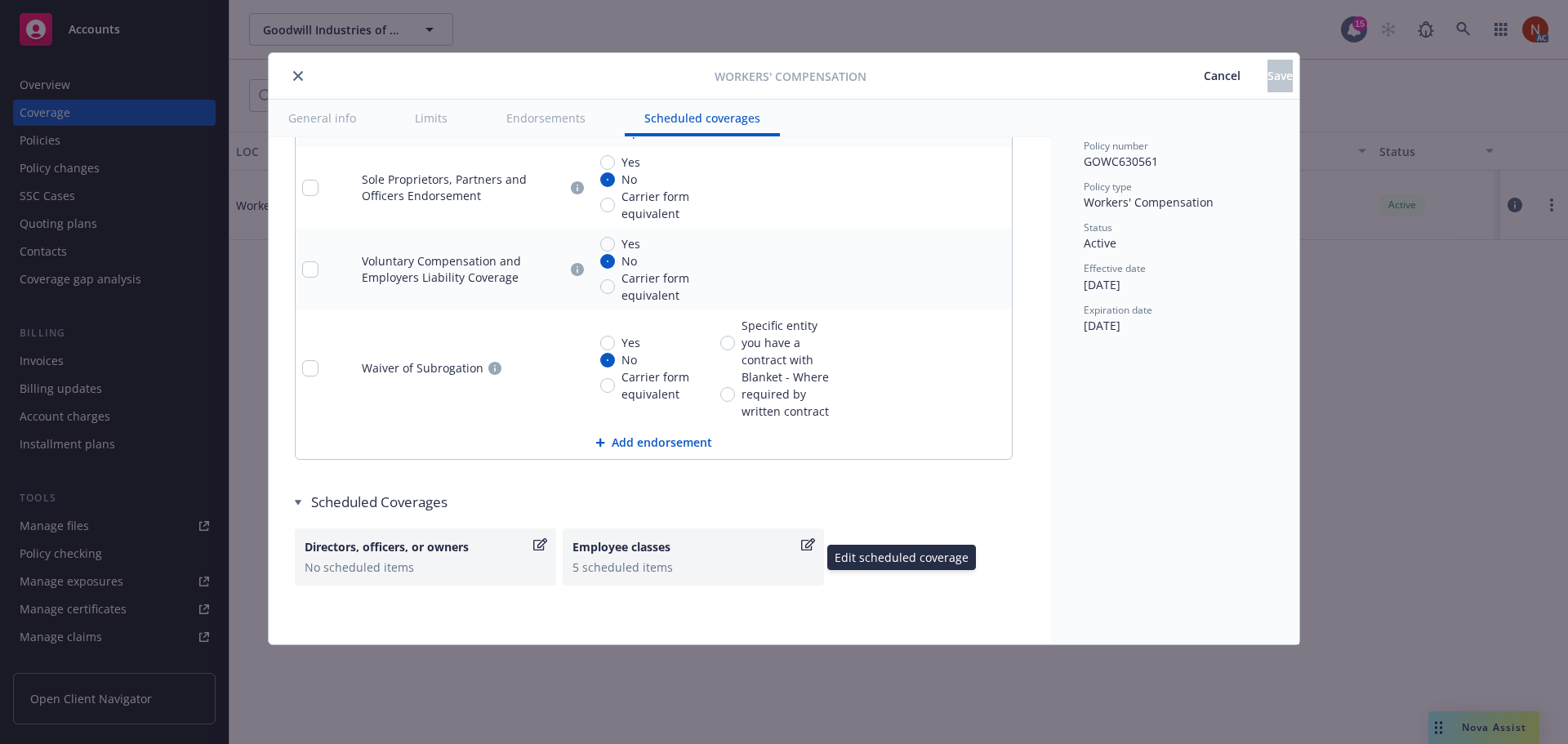
click at [655, 556] on div "Employee classes 5 scheduled items" at bounding box center [693, 557] width 242 height 38
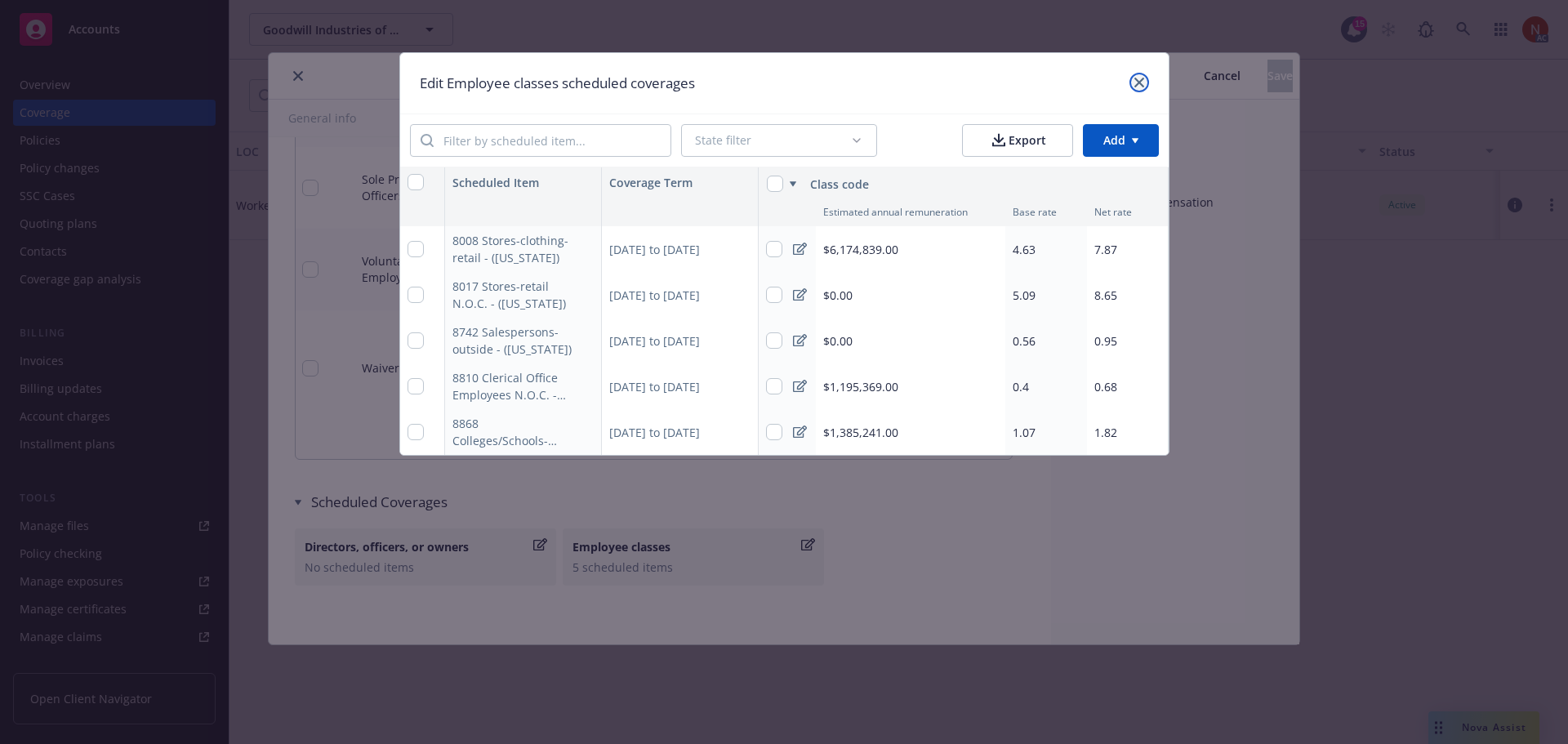
click at [1139, 83] on icon "close" at bounding box center [1138, 82] width 10 height 10
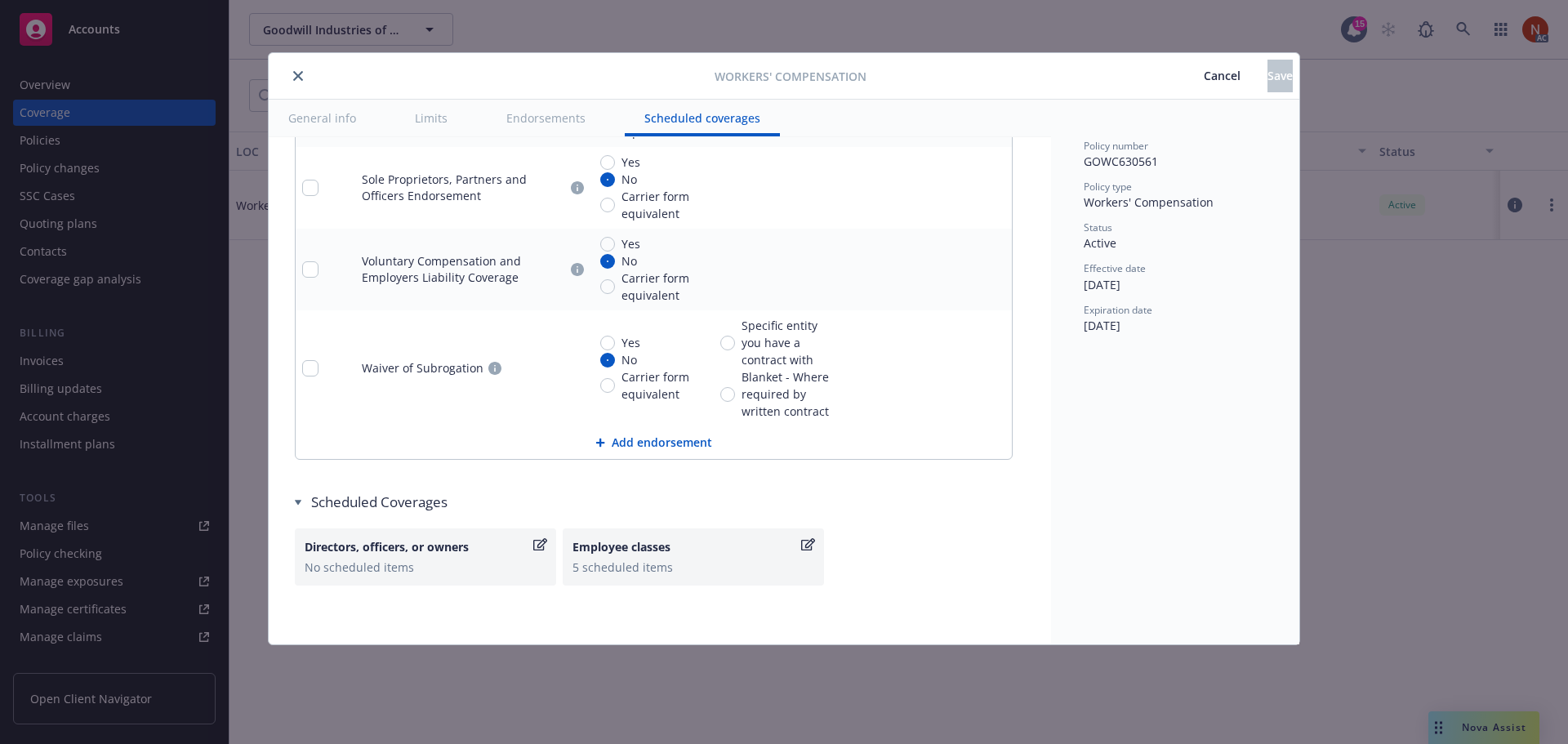
click at [290, 78] on button "close" at bounding box center [298, 76] width 20 height 20
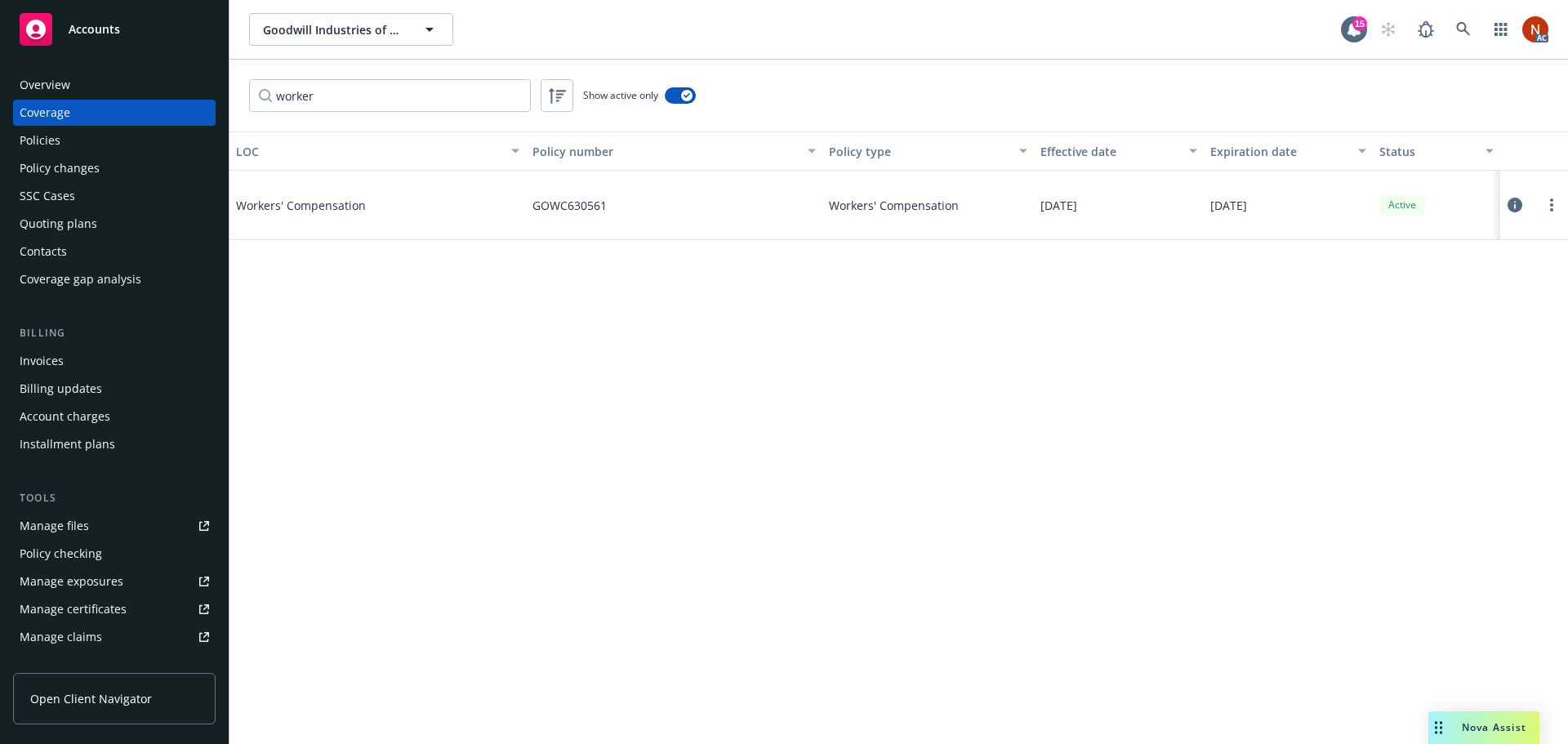
click at [58, 140] on div "Policies" at bounding box center [40, 140] width 41 height 26
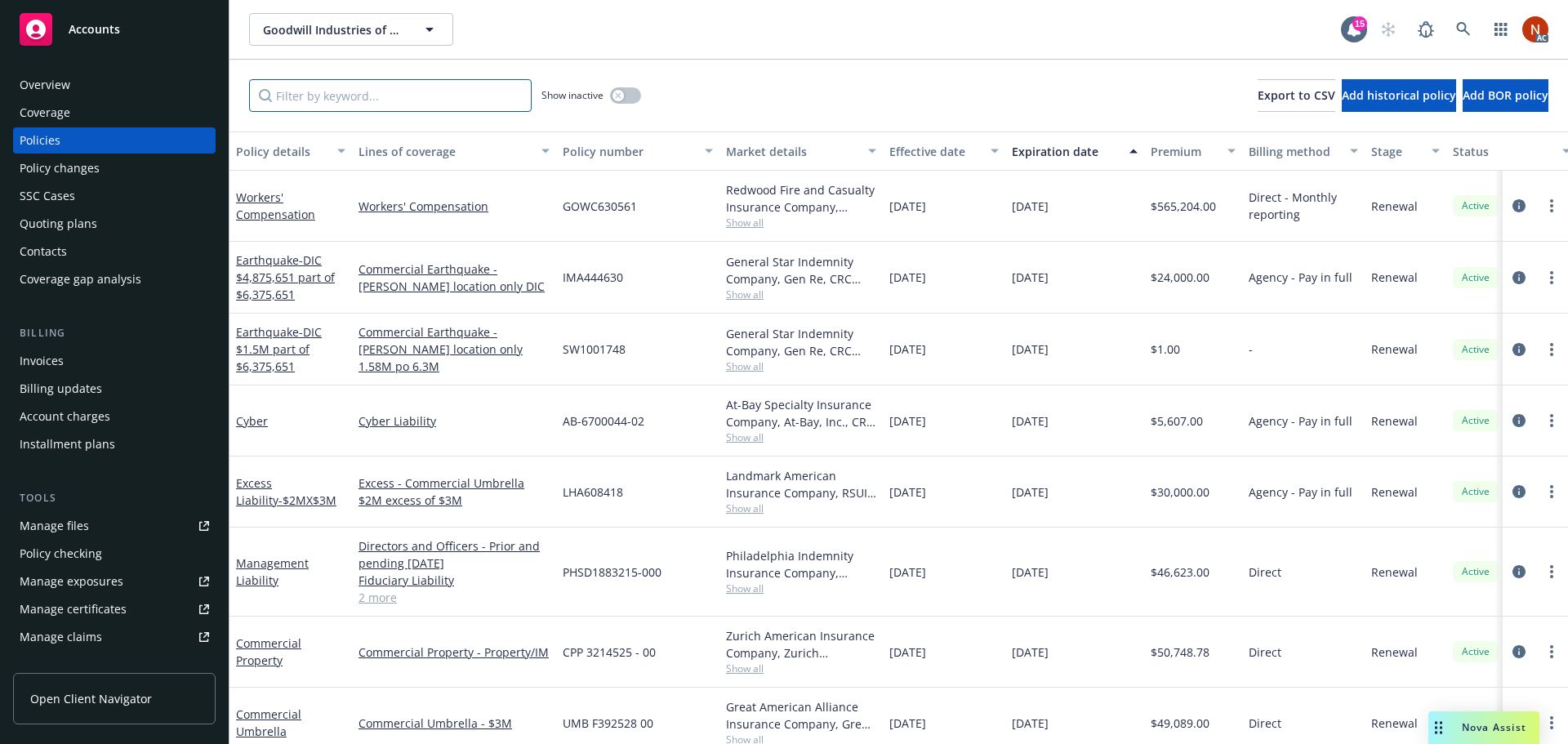
click at [301, 97] on input "Filter by keyword..." at bounding box center [390, 95] width 282 height 32
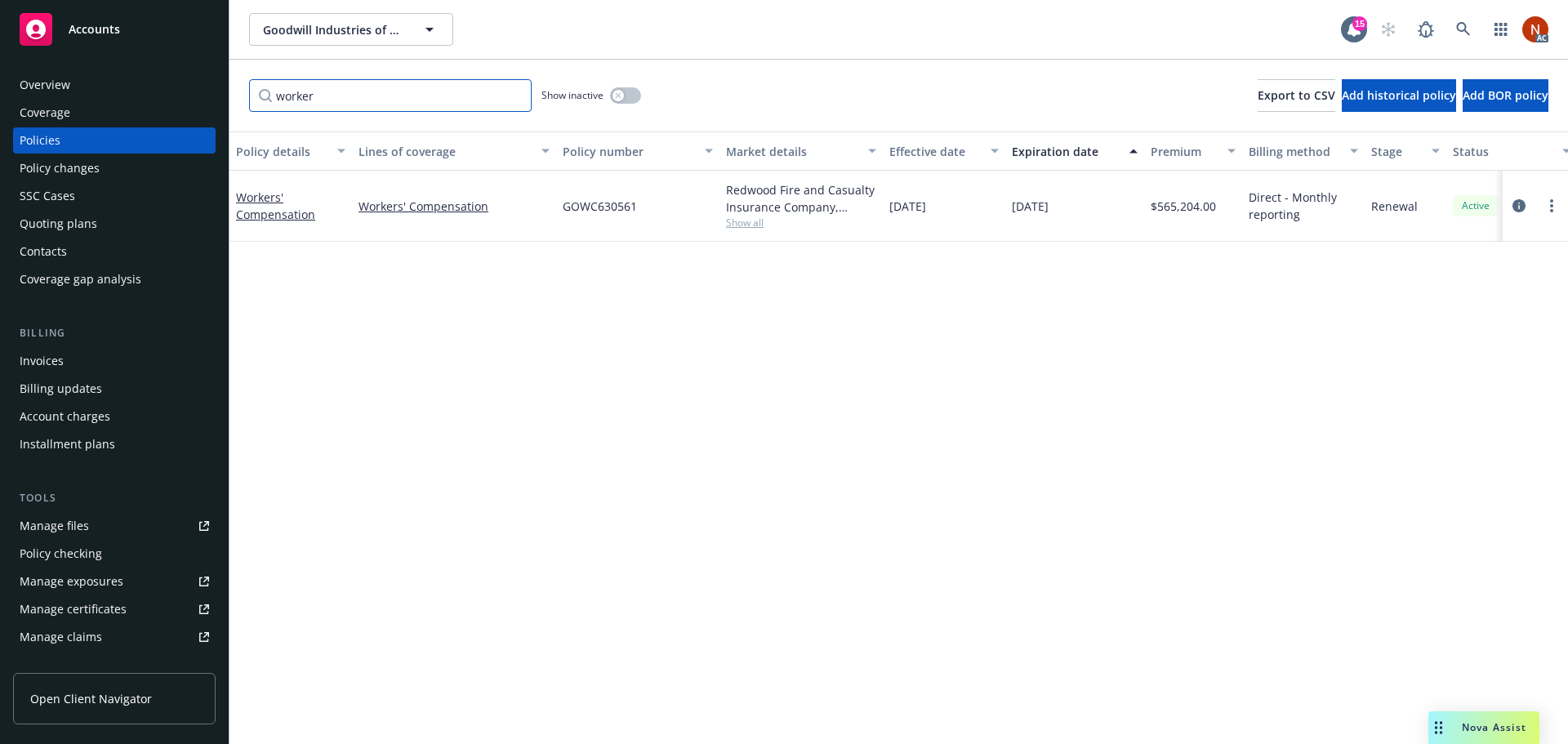
type input "worker"
click at [1521, 208] on icon "circleInformation" at bounding box center [1519, 205] width 13 height 13
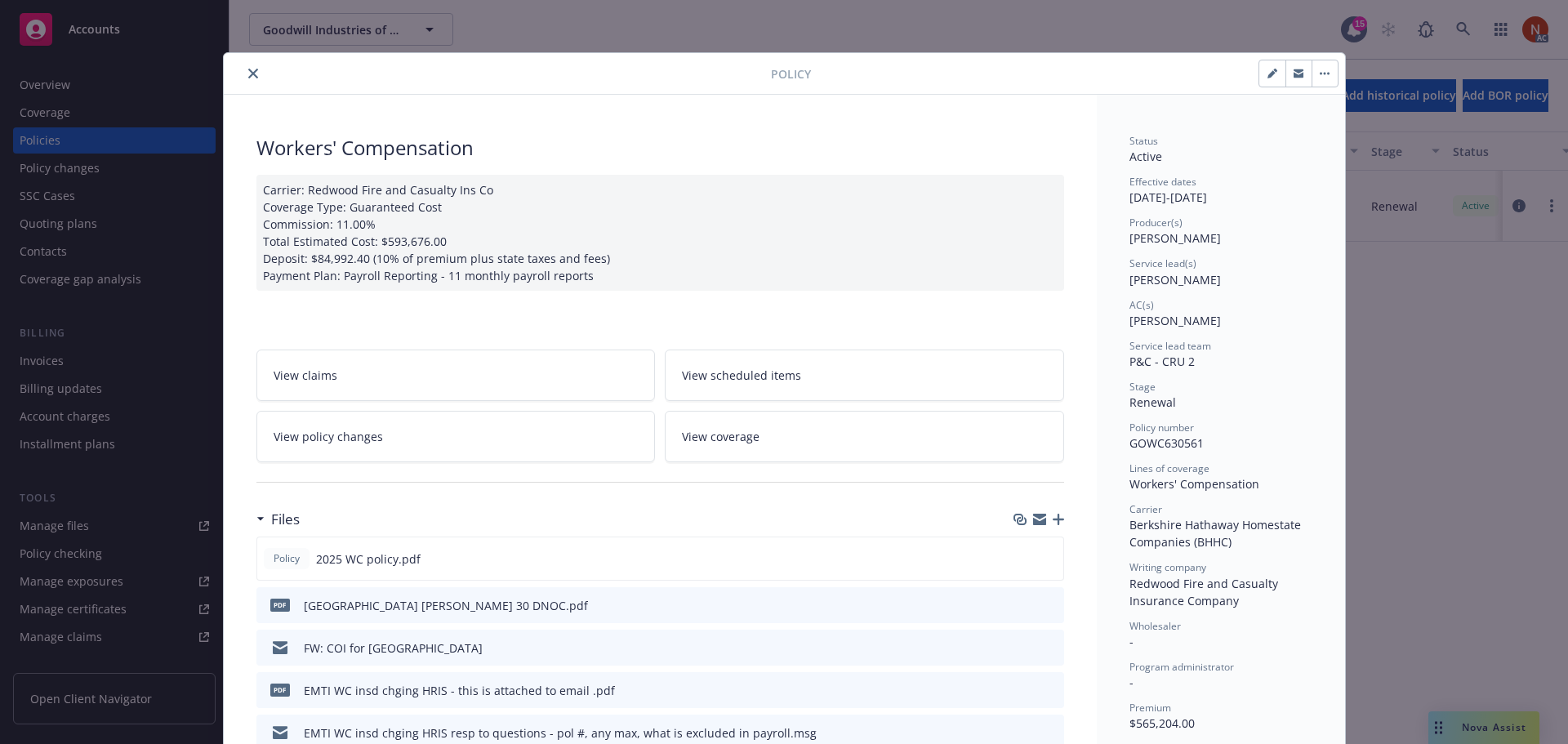
drag, startPoint x: 245, startPoint y: 73, endPoint x: 218, endPoint y: 82, distance: 28.5
click at [248, 73] on icon "close" at bounding box center [253, 73] width 10 height 10
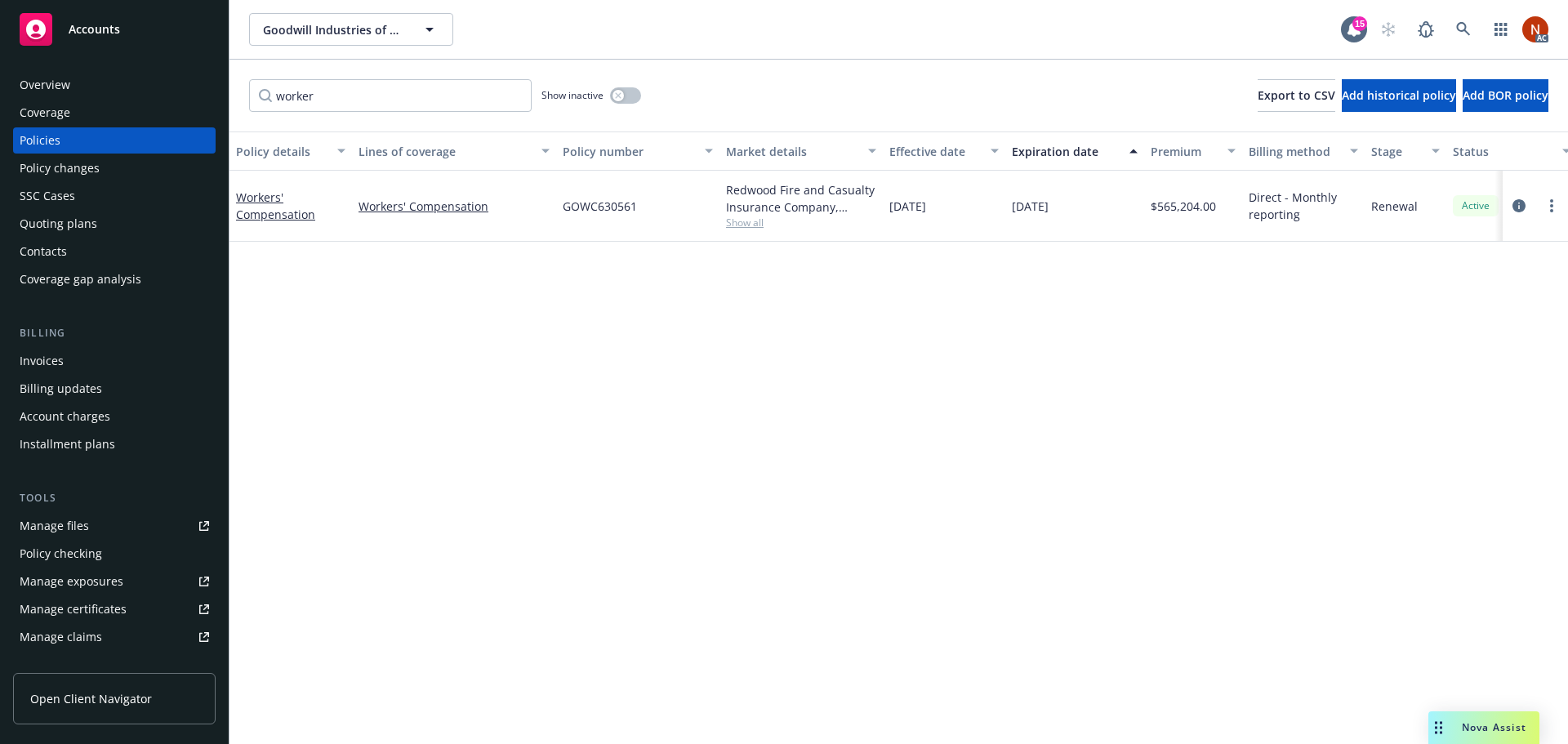
click at [68, 112] on div "Coverage" at bounding box center [45, 112] width 51 height 26
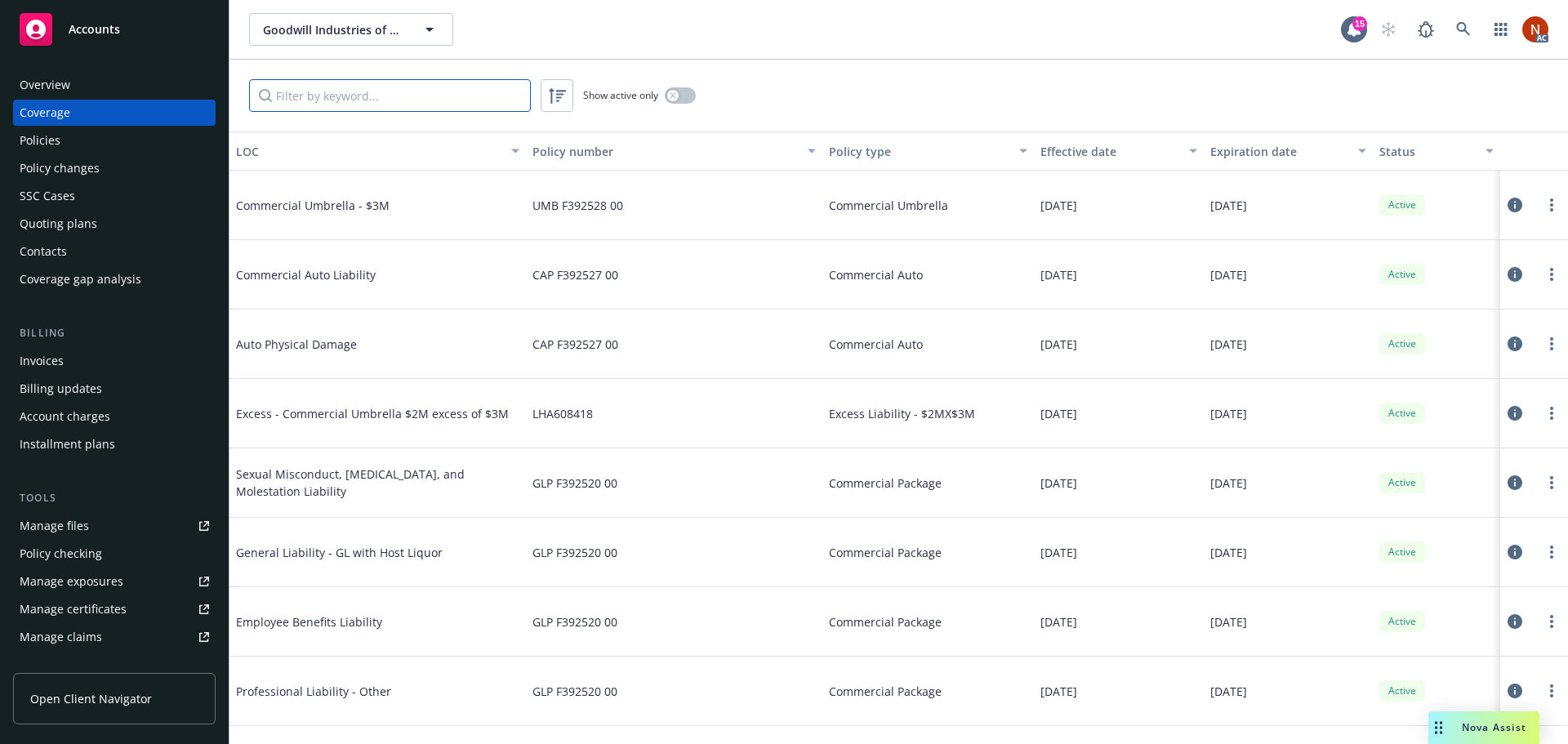
click at [424, 93] on input "Filter by keyword..." at bounding box center [390, 95] width 282 height 32
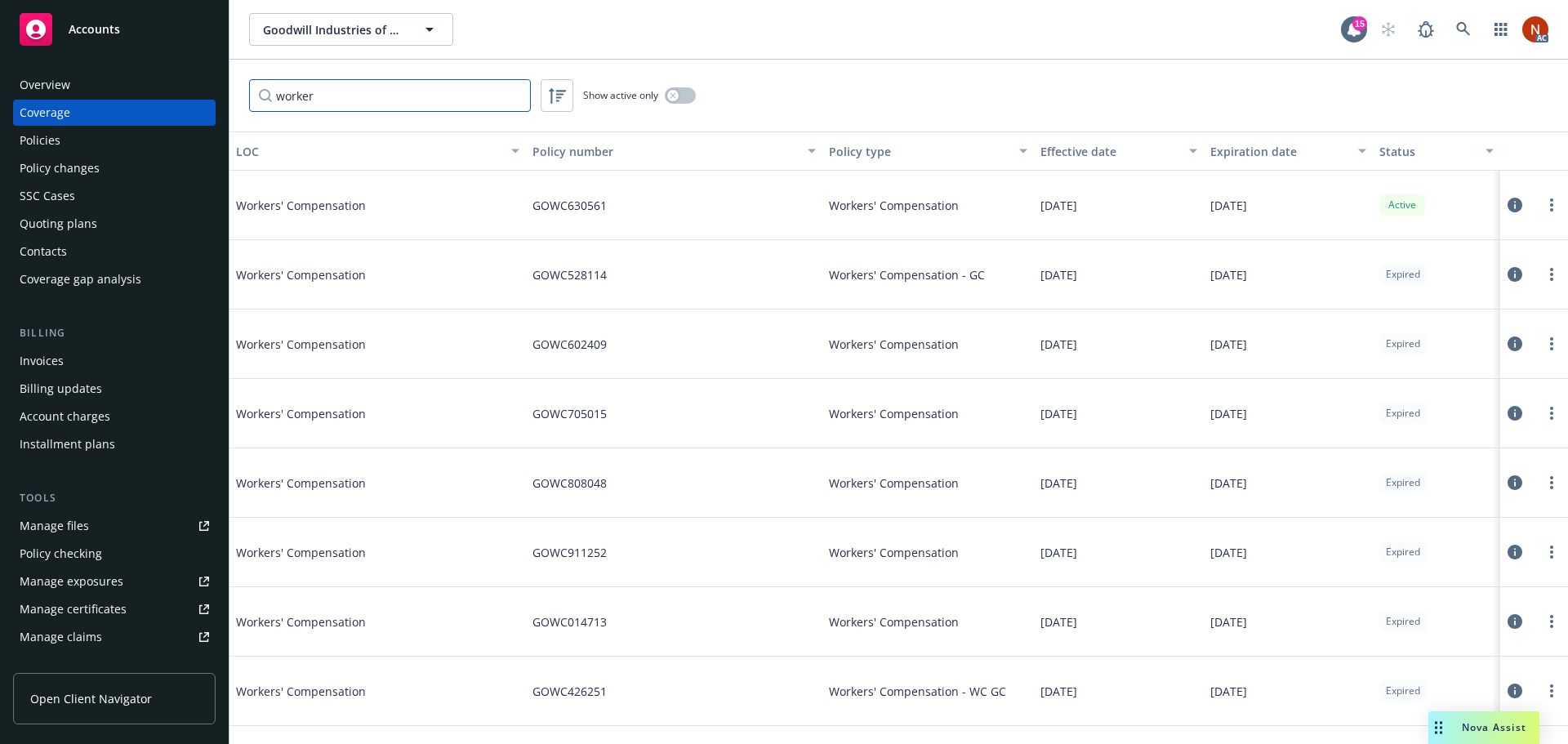
type input "worker"
click at [681, 89] on button "button" at bounding box center [680, 96] width 31 height 16
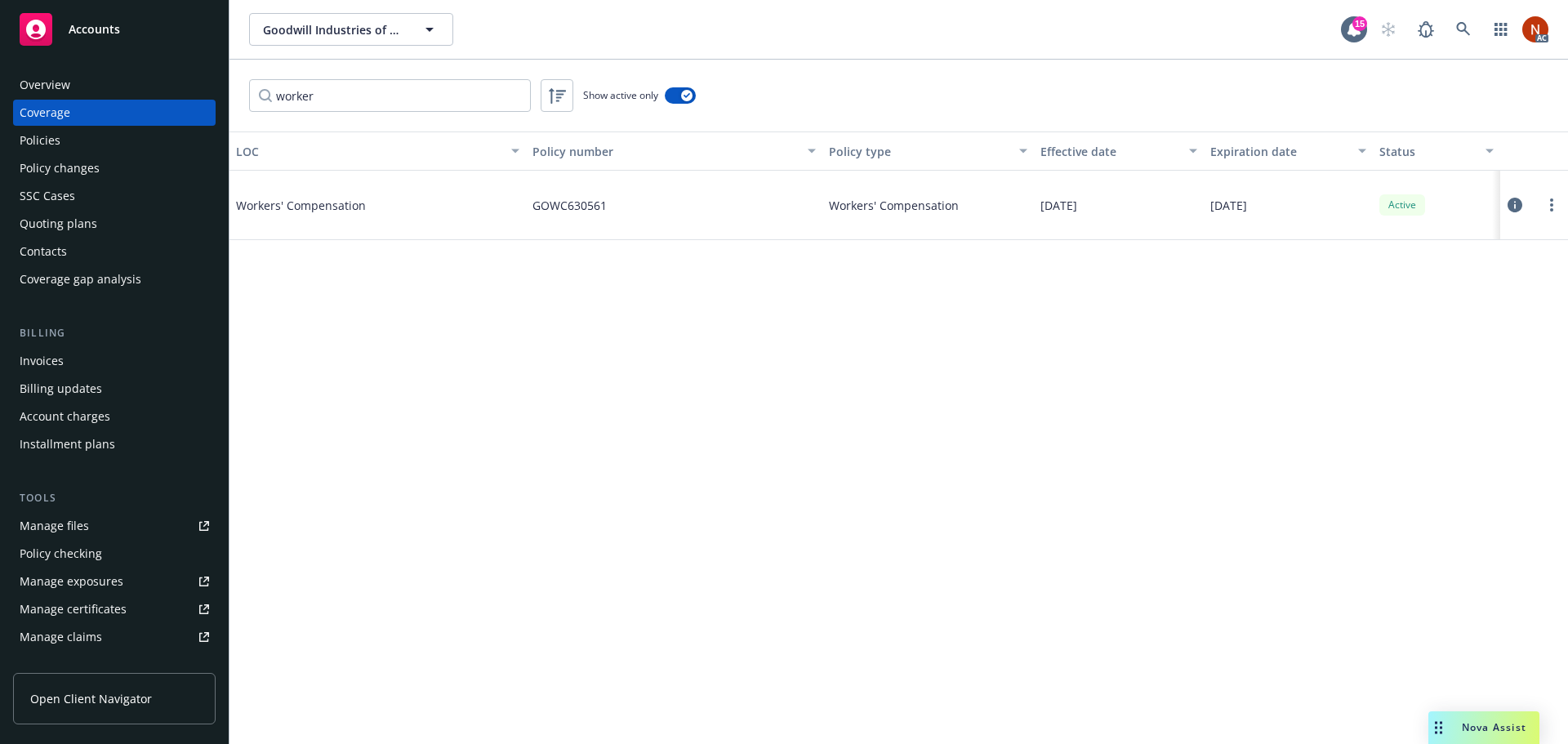
click at [1514, 205] on icon at bounding box center [1514, 205] width 14 height 14
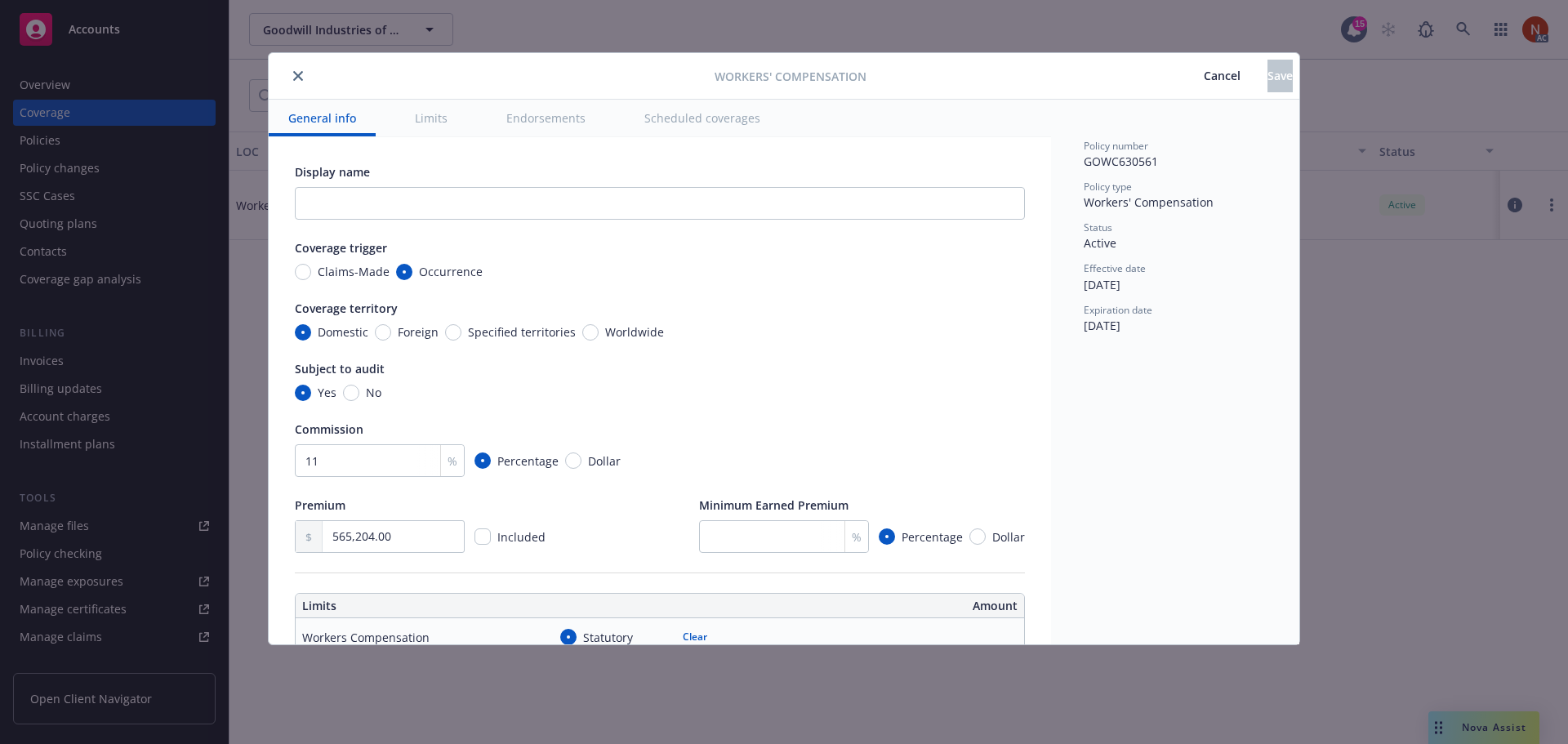
click at [722, 123] on button "Scheduled coverages" at bounding box center [701, 117] width 155 height 37
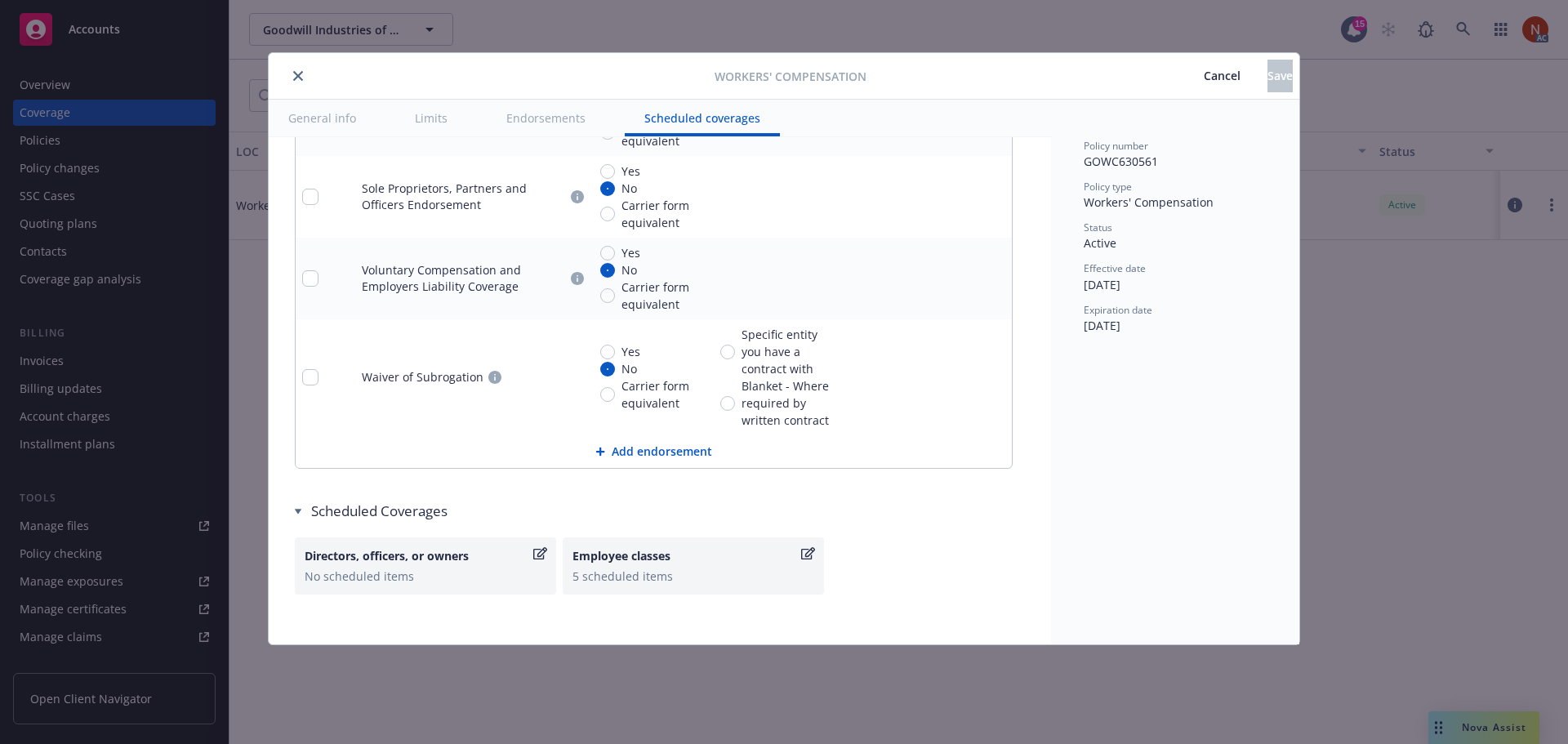
scroll to position [1961, 0]
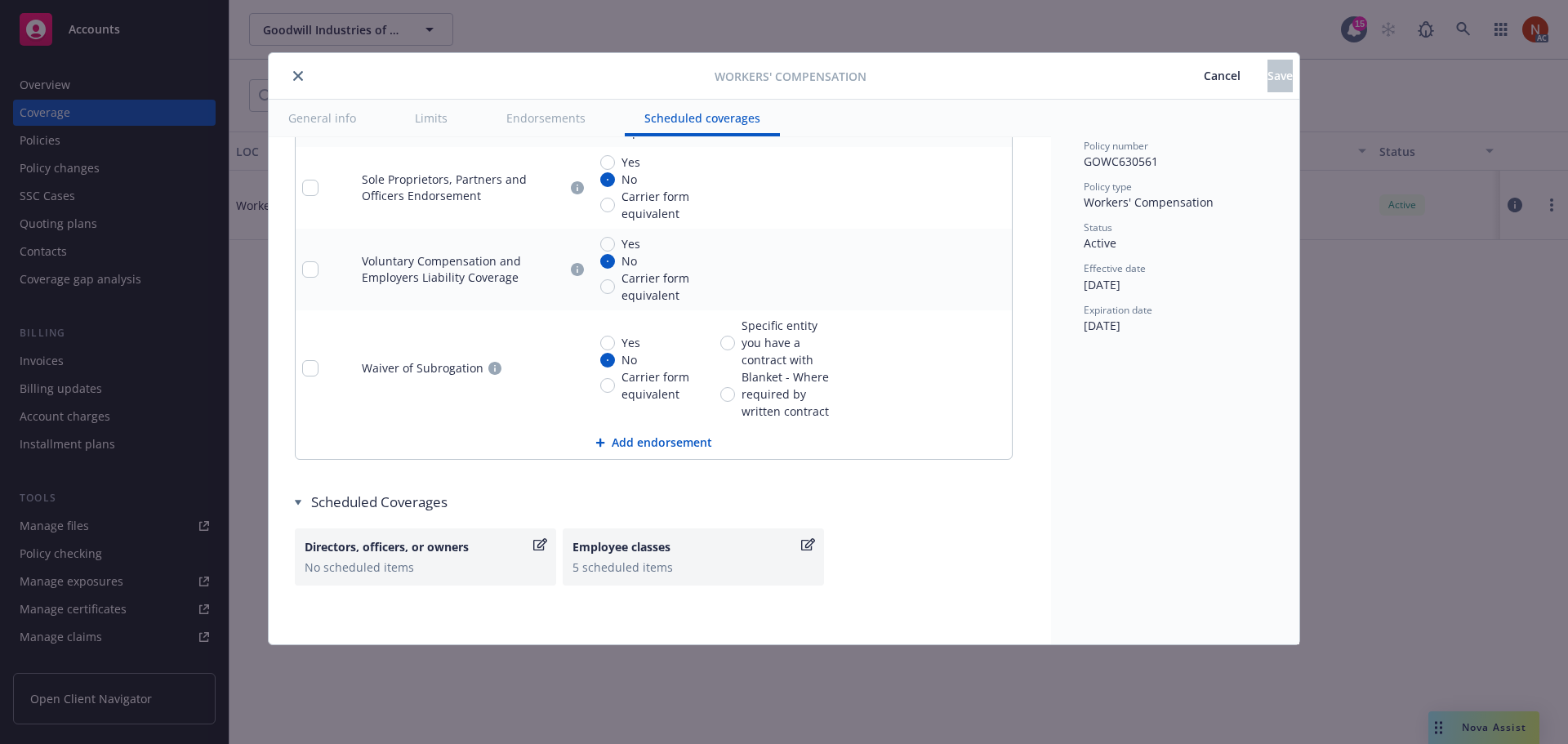
click at [679, 543] on div "Employee classes" at bounding box center [685, 546] width 226 height 17
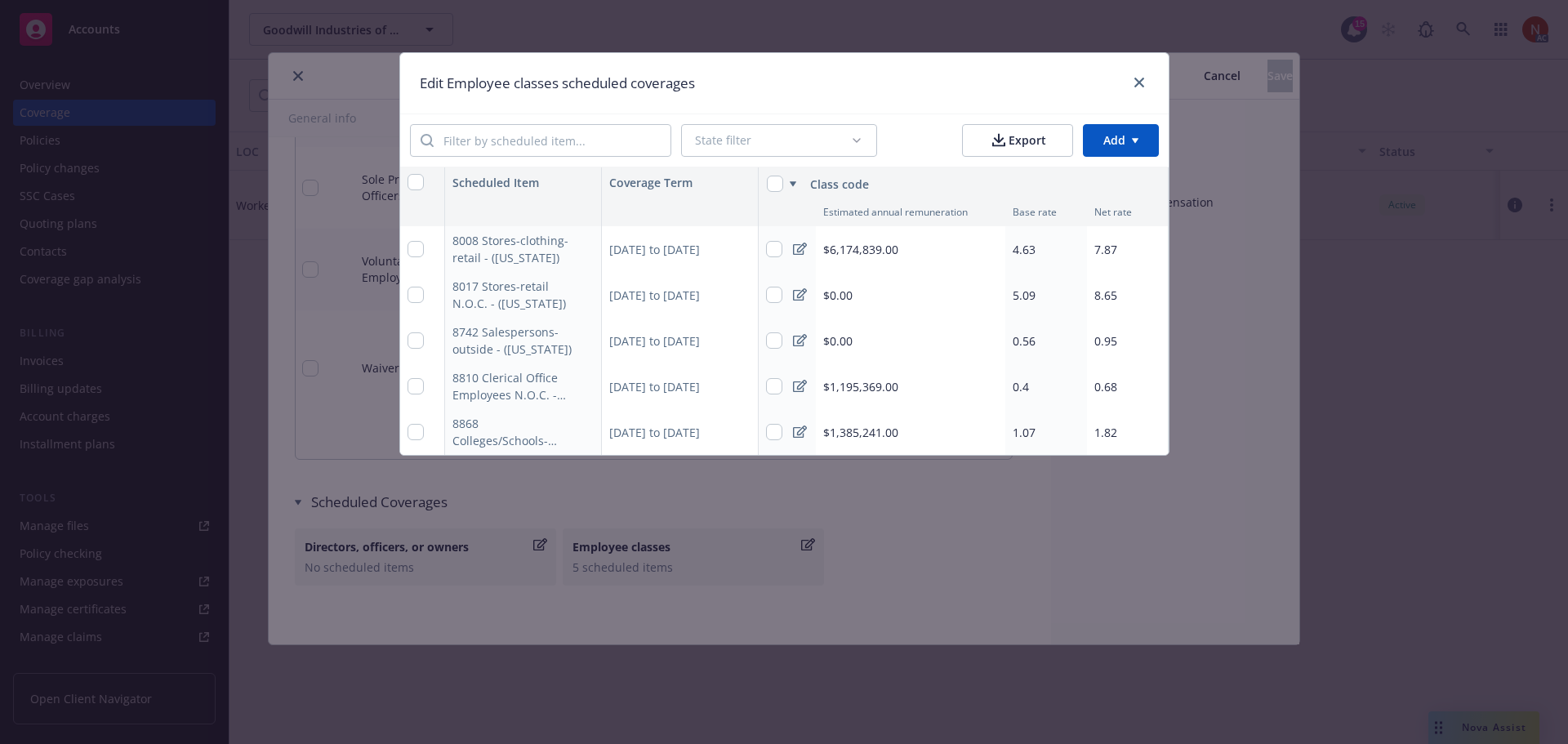
click at [1030, 128] on button "Export" at bounding box center [1017, 141] width 111 height 32
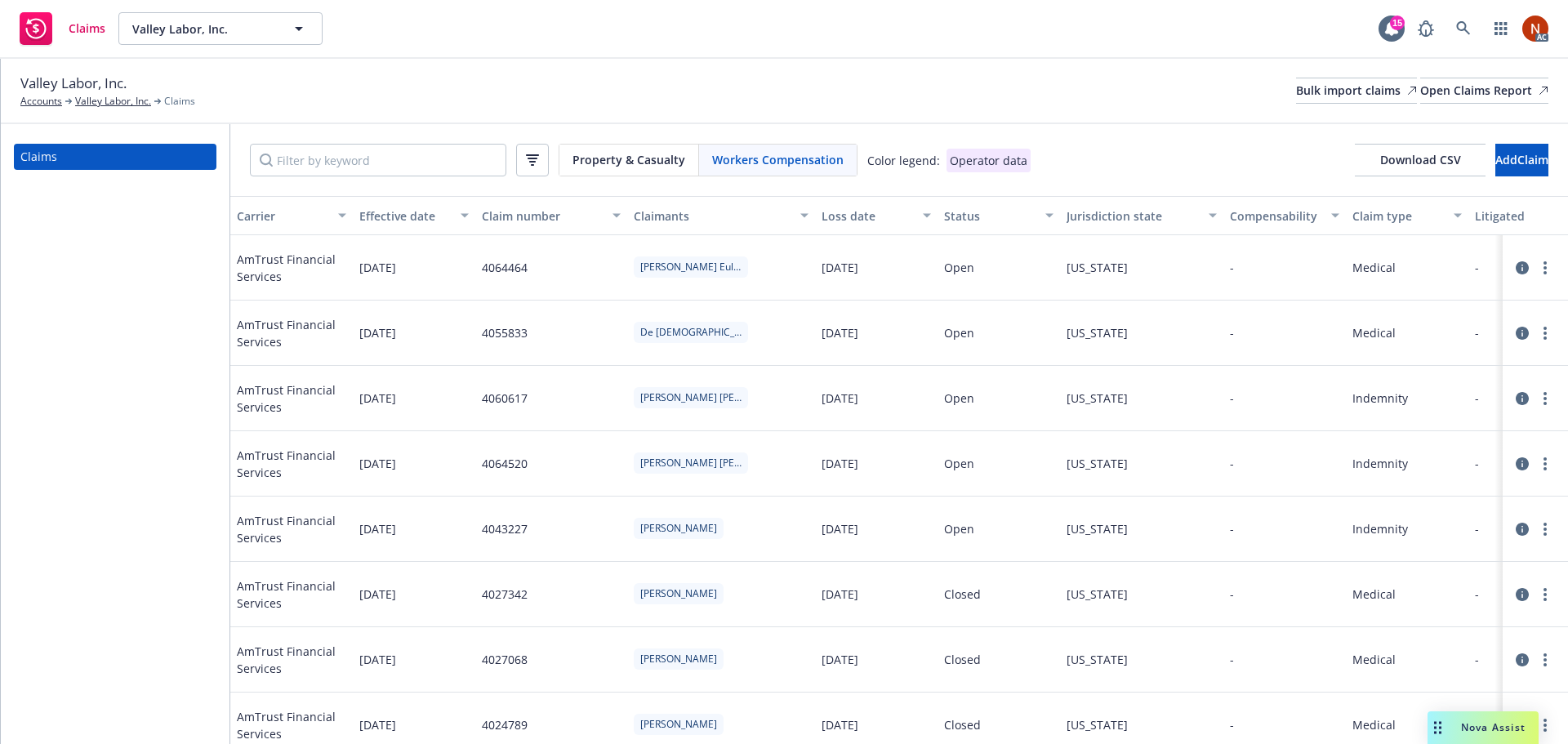
click at [1515, 274] on icon at bounding box center [1521, 268] width 13 height 13
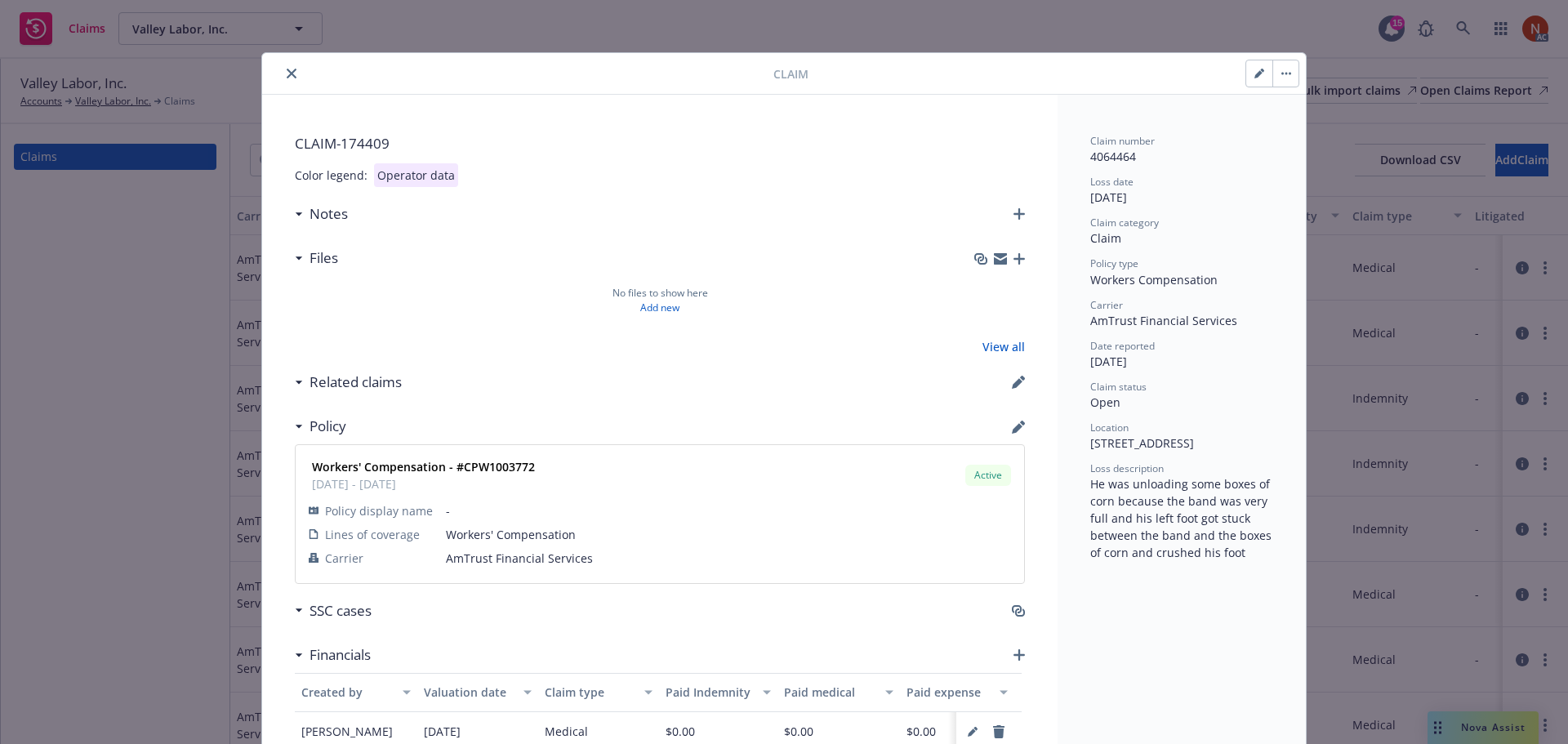
click at [287, 70] on icon "close" at bounding box center [291, 73] width 10 height 10
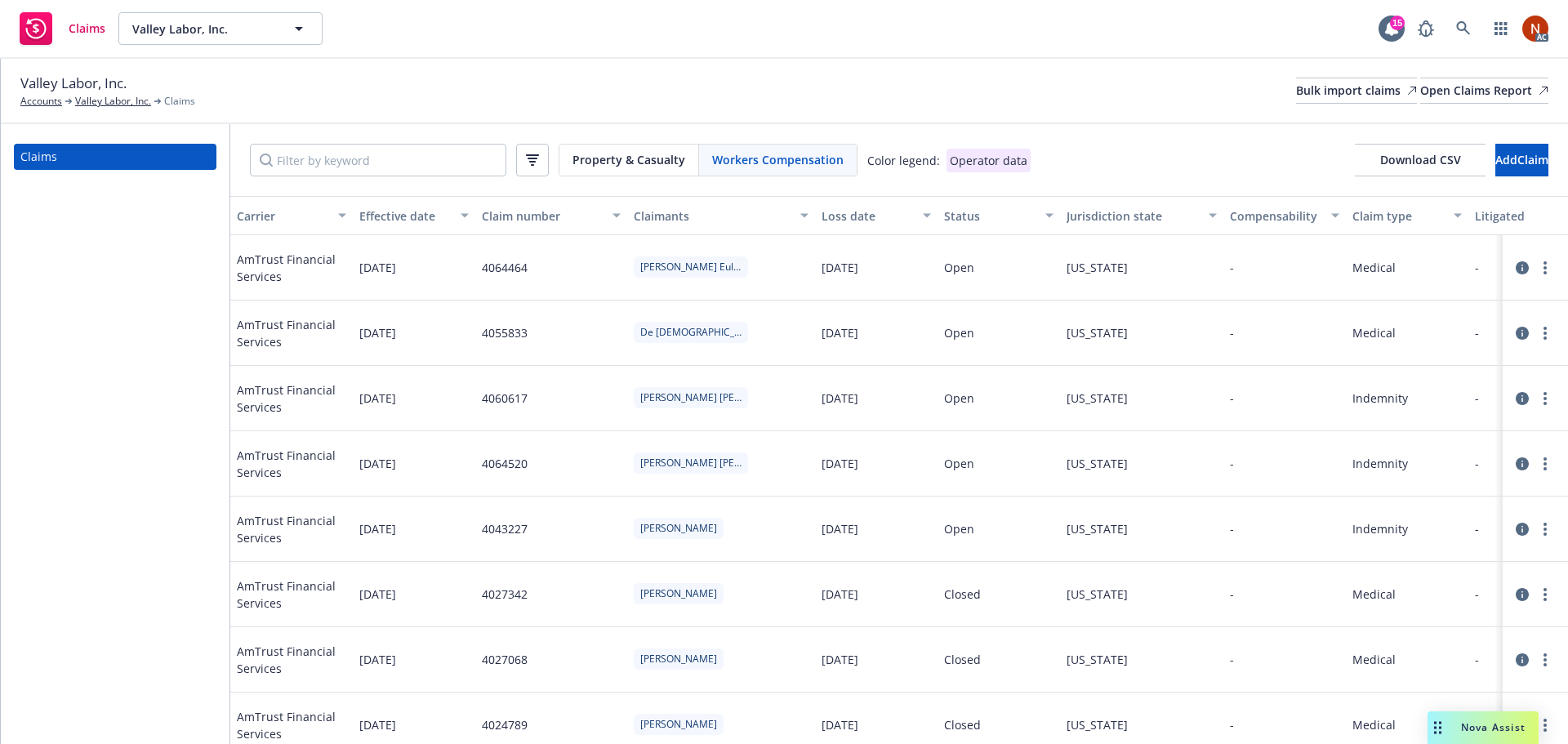
click at [781, 100] on div "Valley Labor, Inc. Accounts Valley Labor, Inc. Claims Bulk import claims Open C…" at bounding box center [784, 90] width 1528 height 36
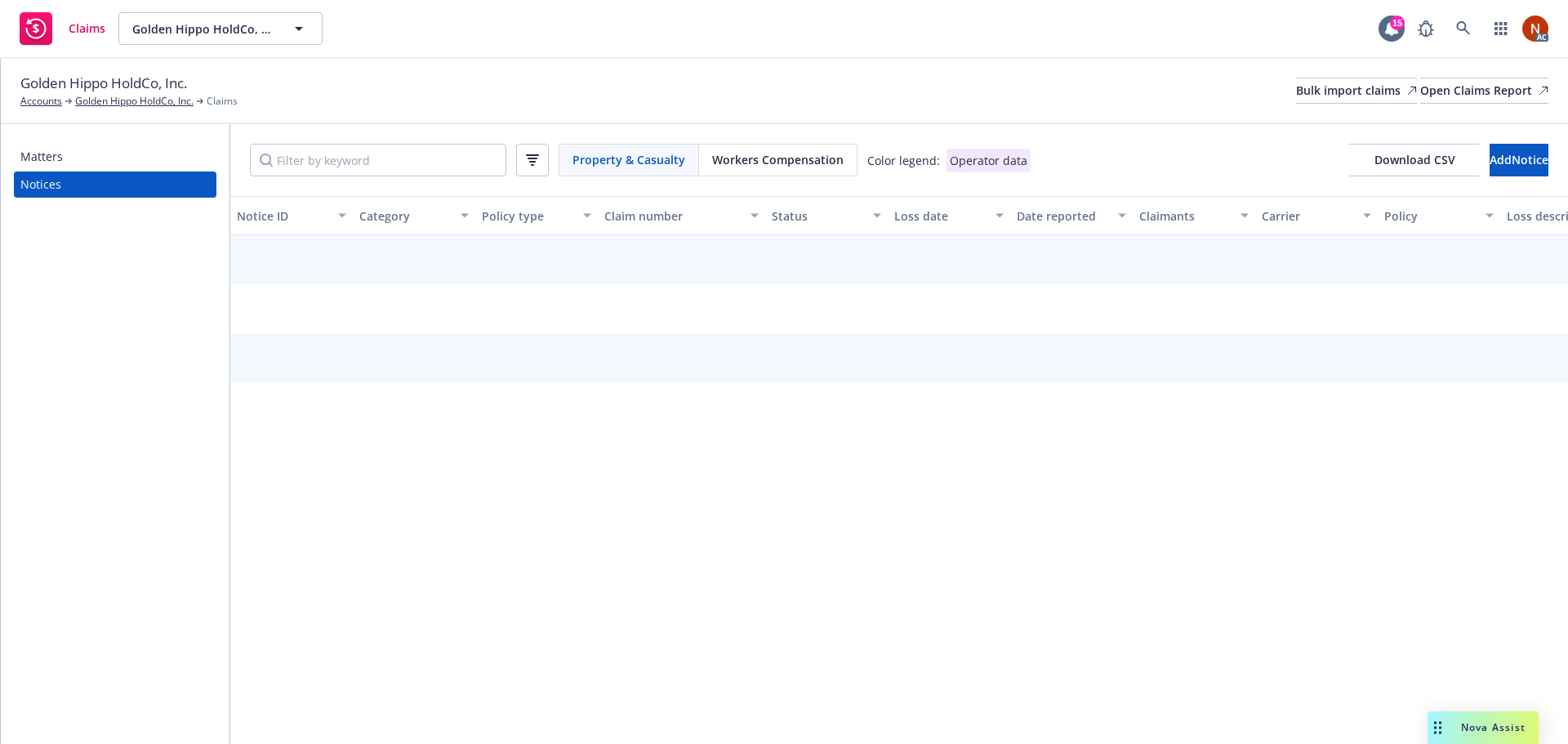
click at [760, 165] on span "Workers Compensation" at bounding box center [777, 159] width 132 height 17
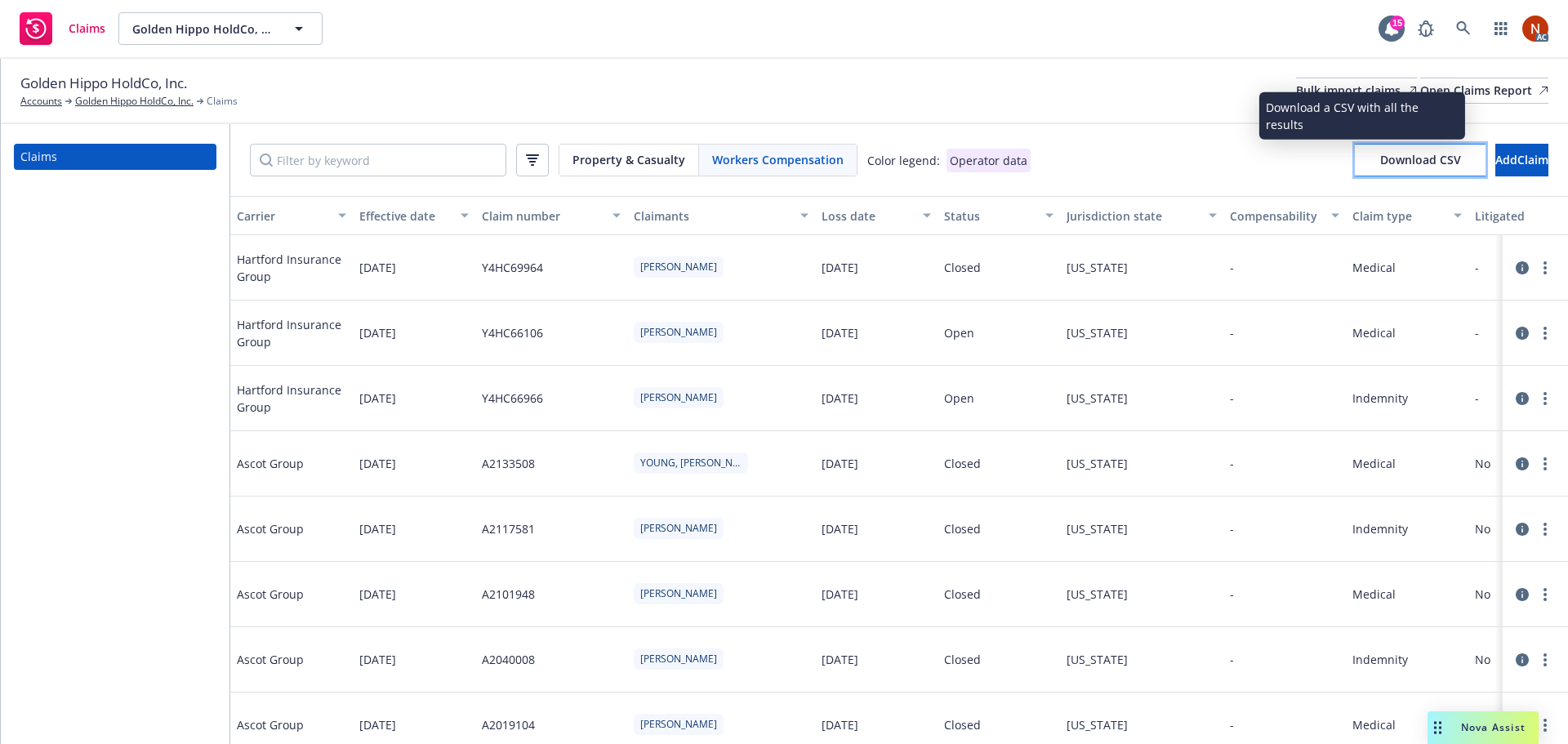
click at [1396, 158] on span "Download CSV" at bounding box center [1420, 159] width 81 height 15
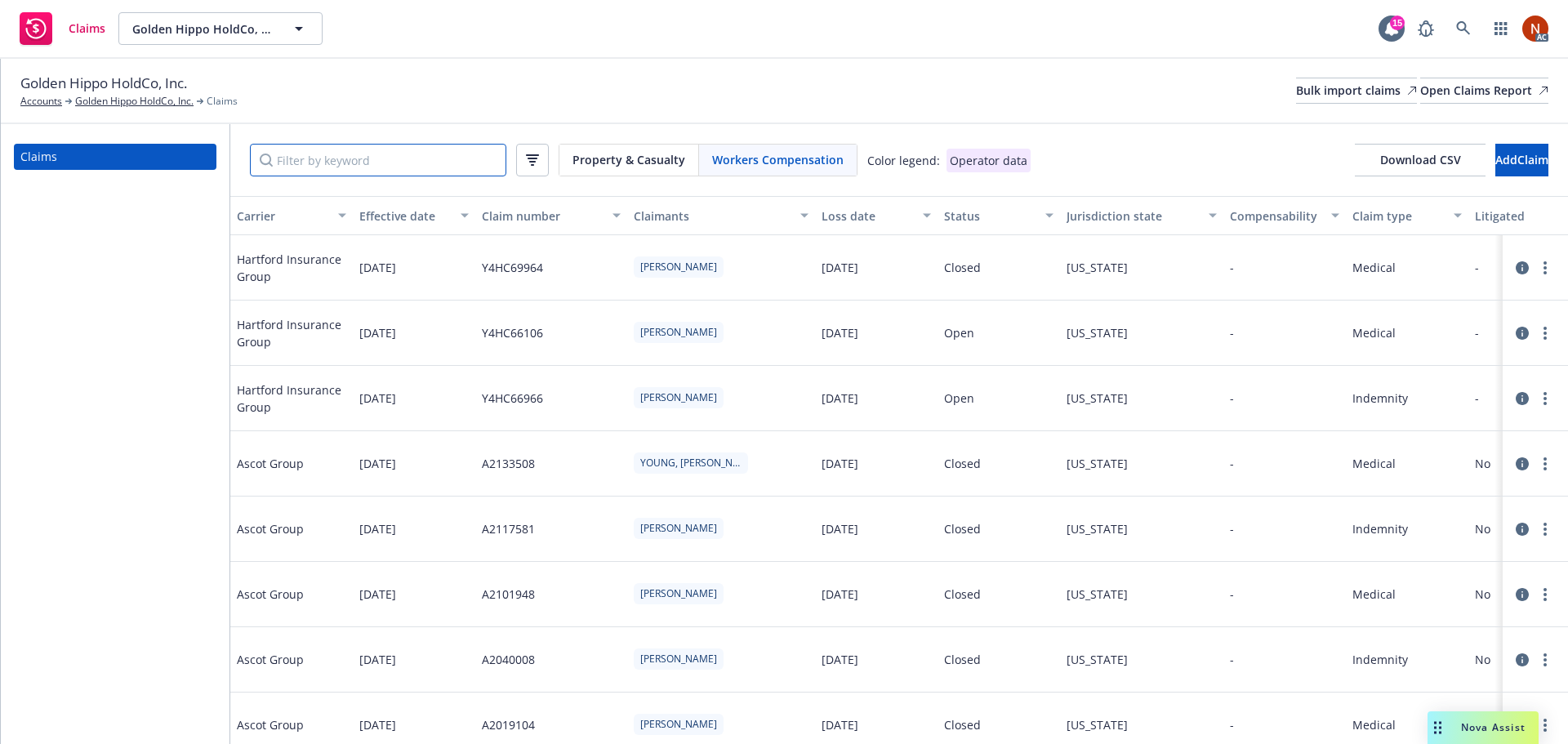
click at [356, 156] on input "Filter by keyword" at bounding box center [378, 159] width 256 height 32
paste input "A2133508"
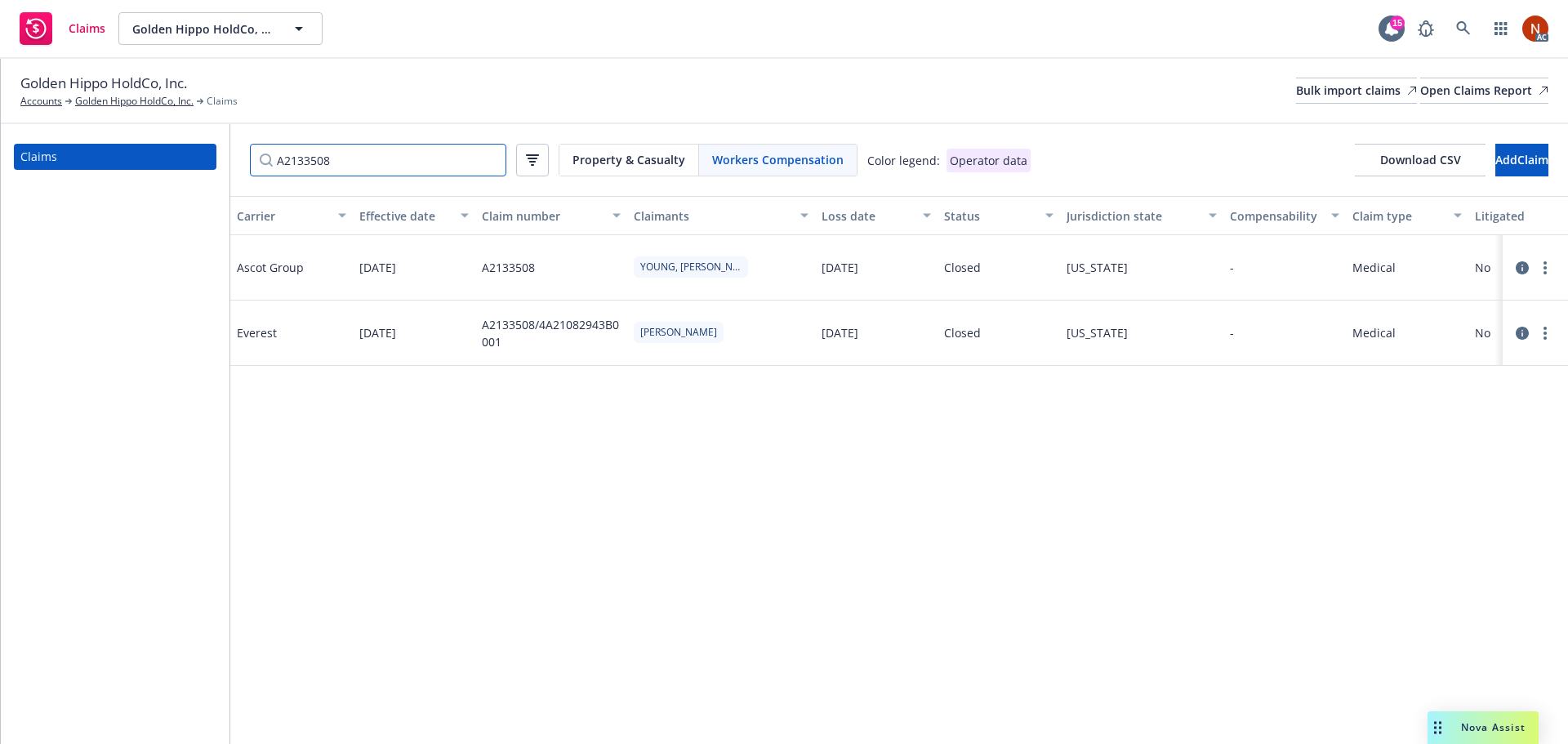
type input "A2133508"
click at [1519, 335] on icon at bounding box center [1521, 333] width 13 height 13
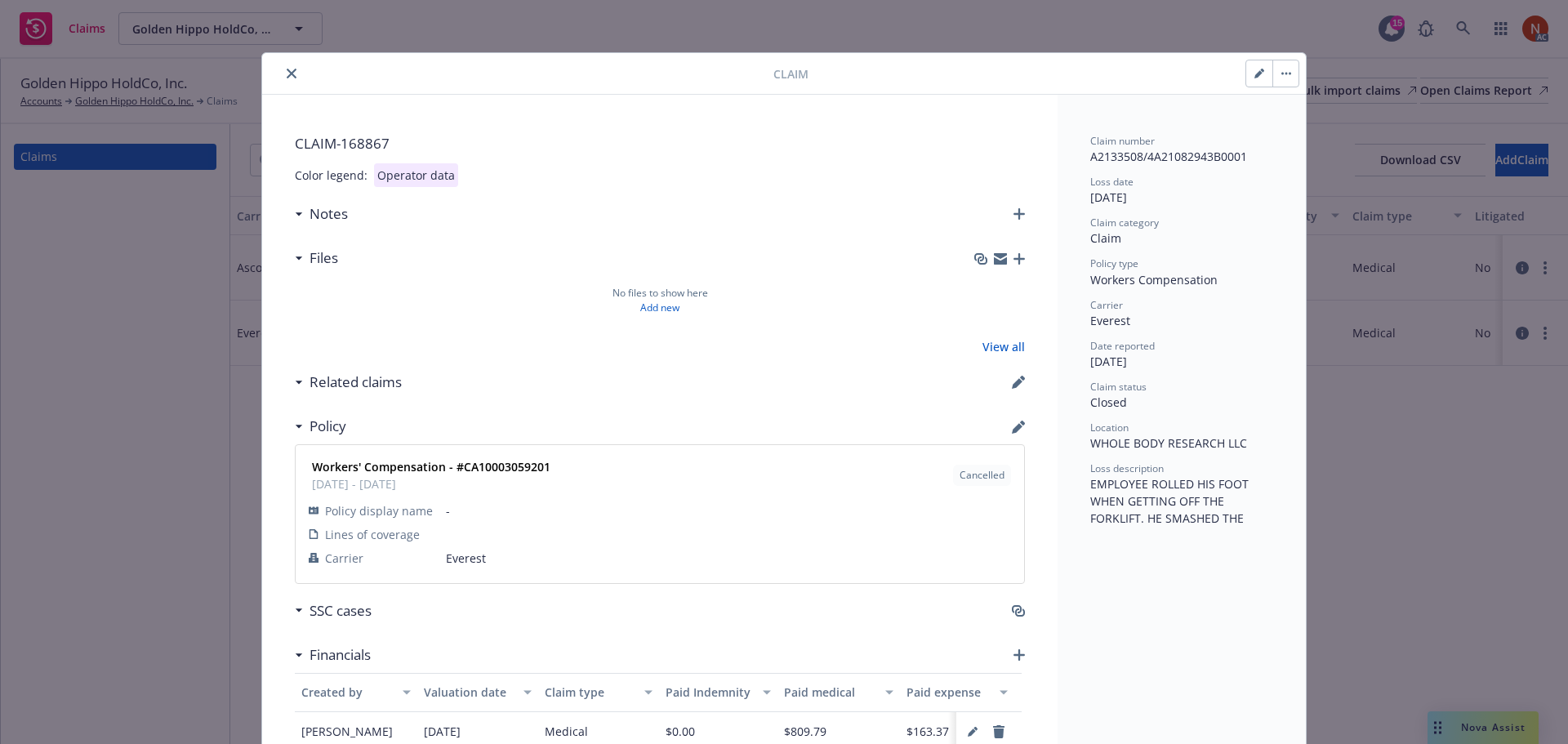
click at [287, 73] on icon "close" at bounding box center [291, 73] width 10 height 10
click at [287, 71] on icon "close" at bounding box center [291, 73] width 10 height 10
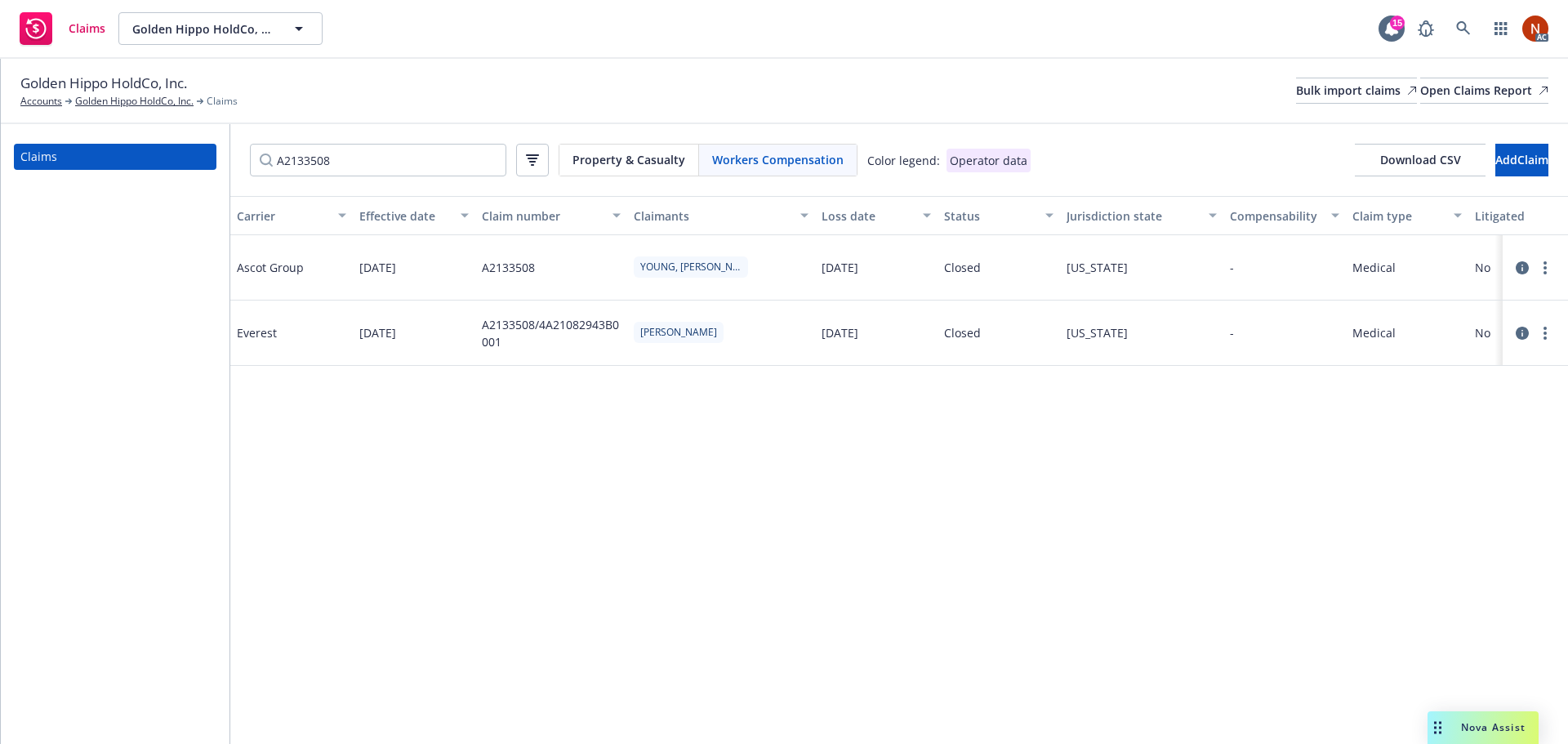
click at [1521, 267] on icon at bounding box center [1521, 268] width 13 height 13
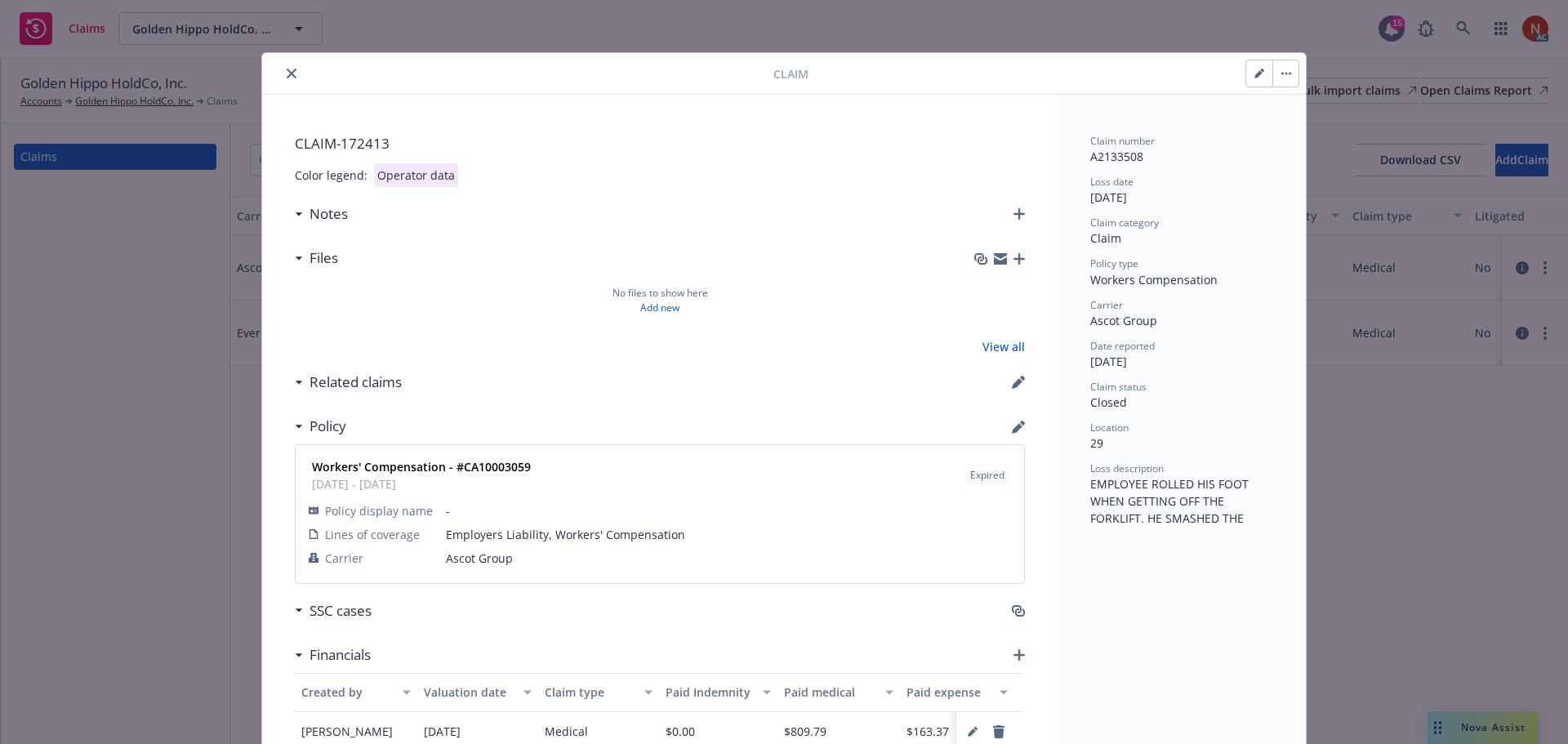
click at [289, 74] on icon "close" at bounding box center [291, 73] width 10 height 10
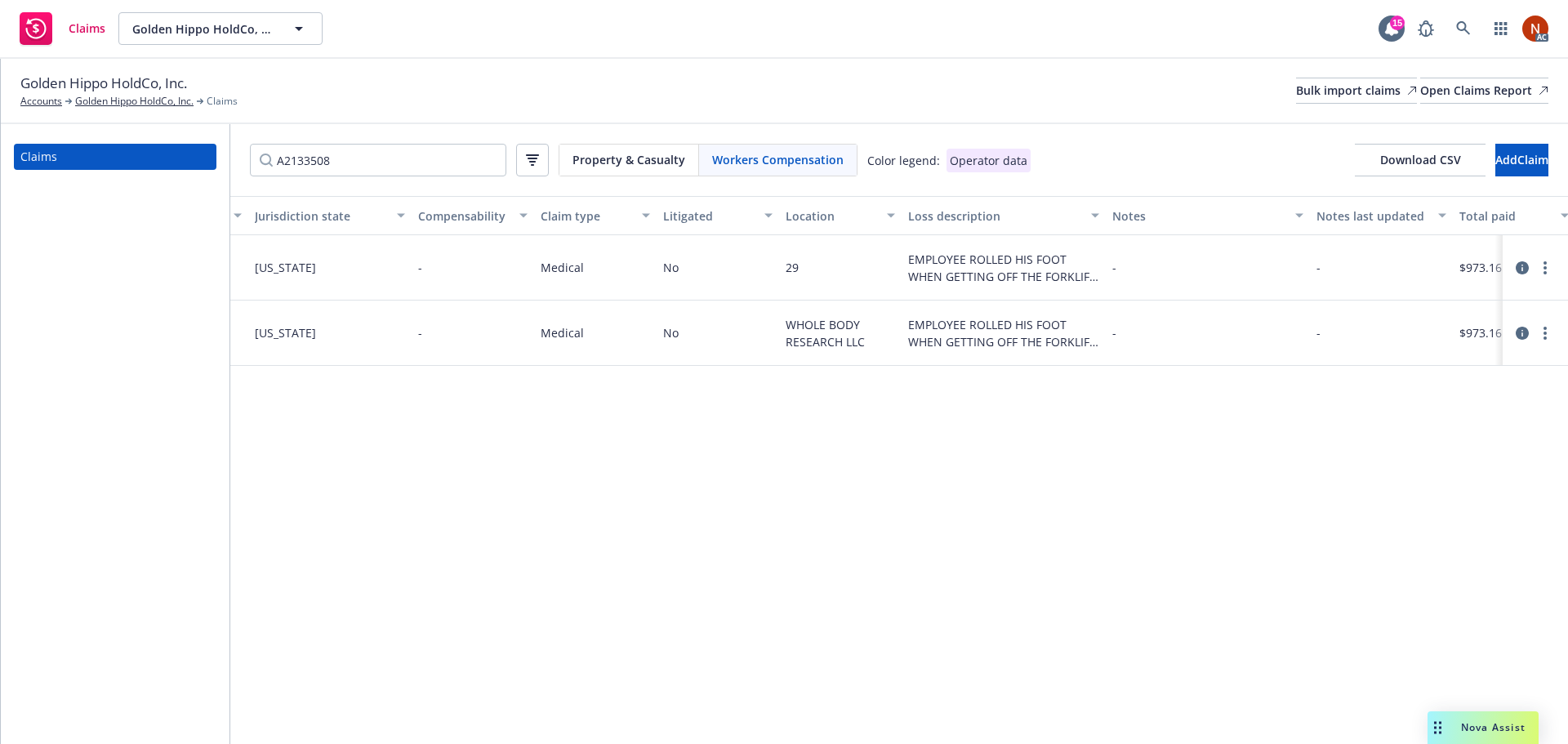
scroll to position [0, 1252]
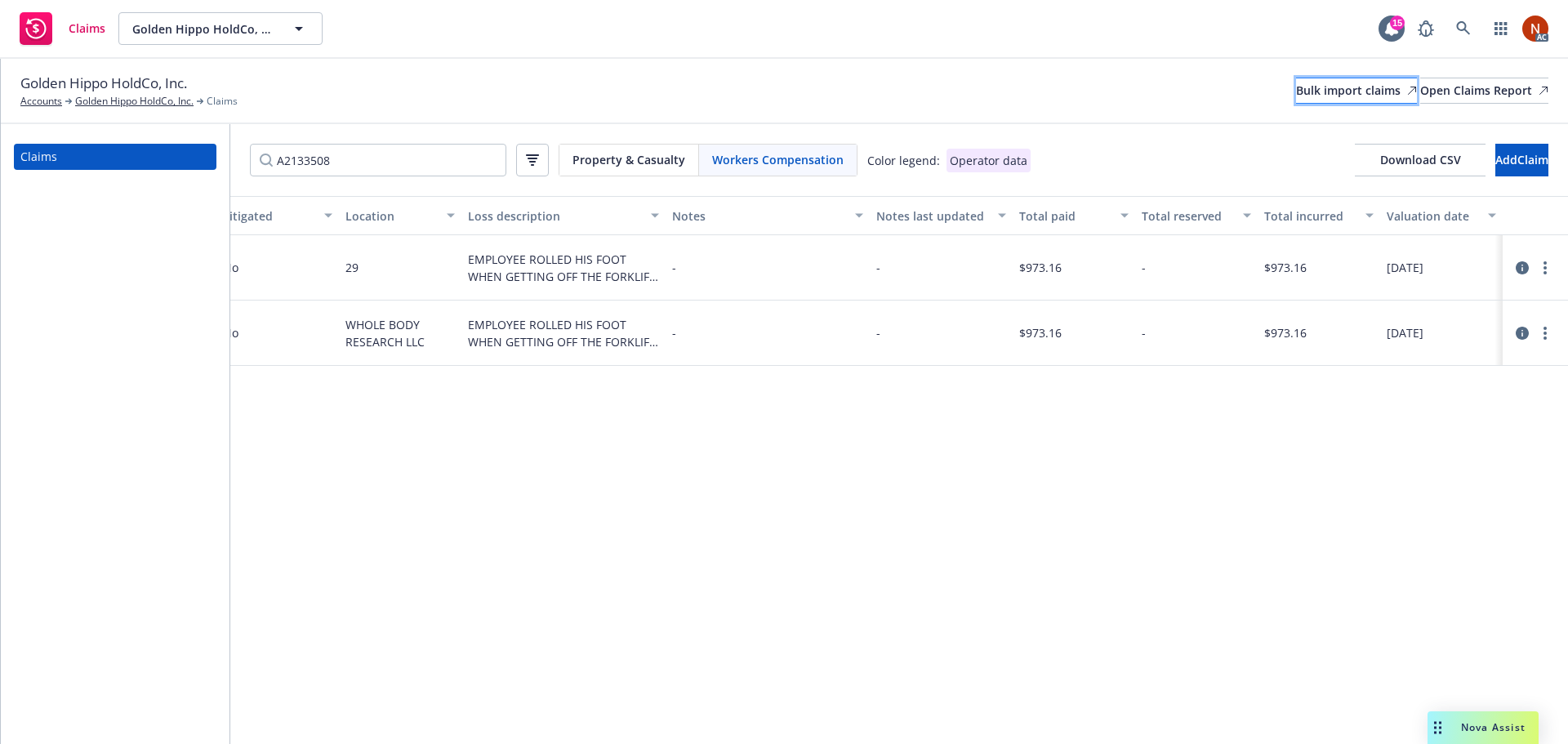
click at [1296, 88] on div "Bulk import claims" at bounding box center [1356, 90] width 121 height 24
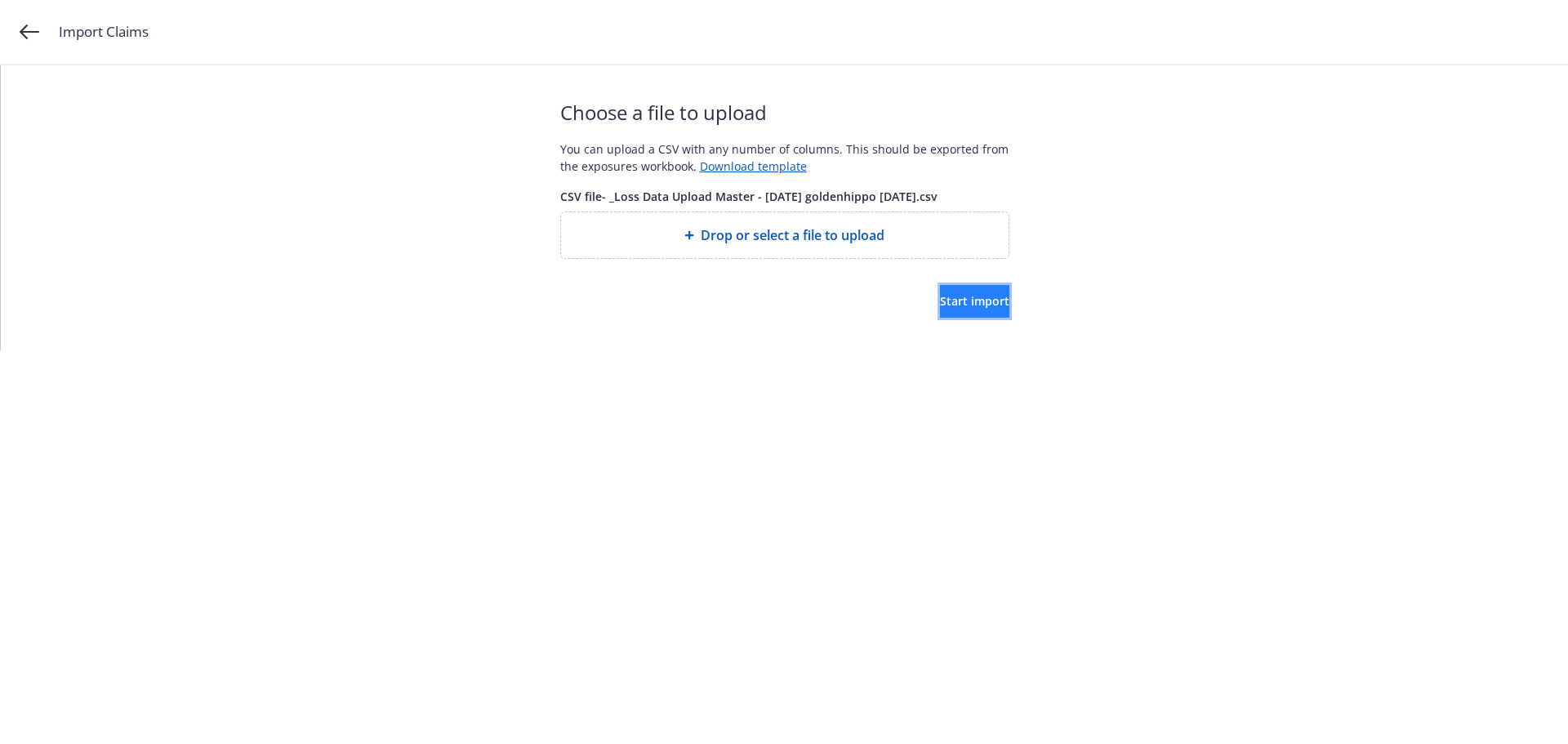
click at [967, 303] on span "Start import" at bounding box center [973, 300] width 69 height 15
click at [971, 301] on span "Start import" at bounding box center [973, 300] width 69 height 15
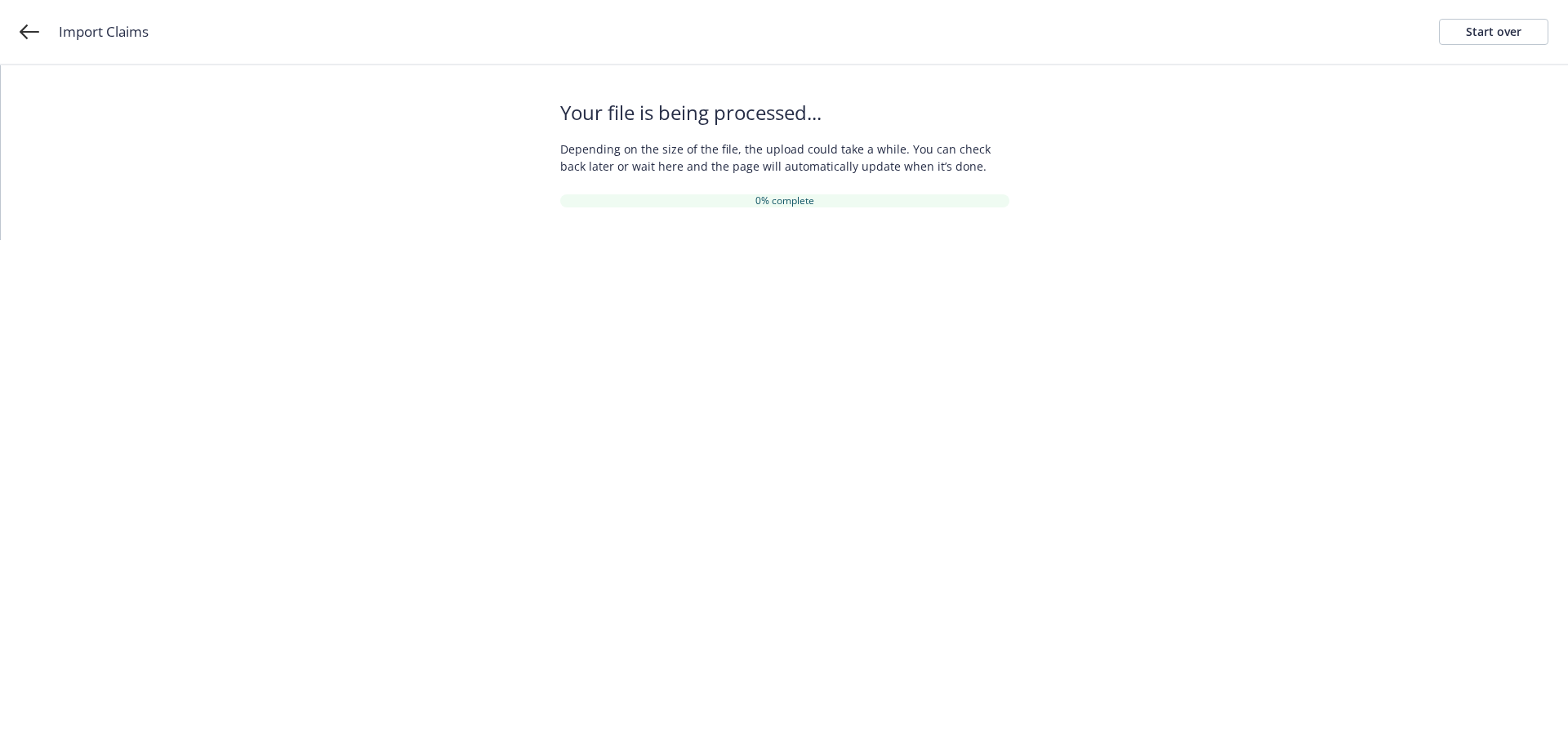
click at [1185, 240] on html "Import Claims Start over Your file is being processed... Depending on the size …" at bounding box center [784, 120] width 1568 height 240
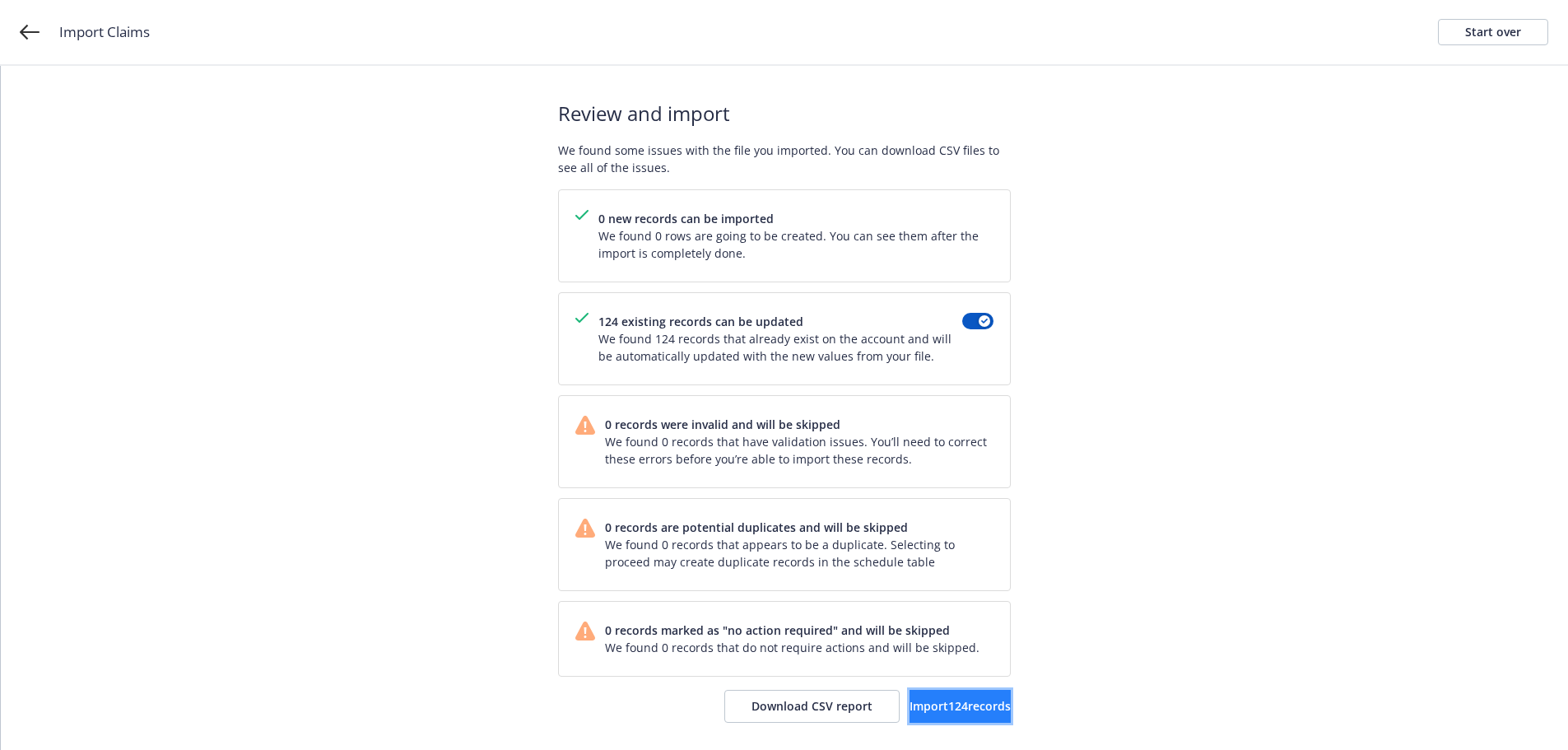
click at [969, 710] on span "Import 124 records" at bounding box center [960, 705] width 101 height 15
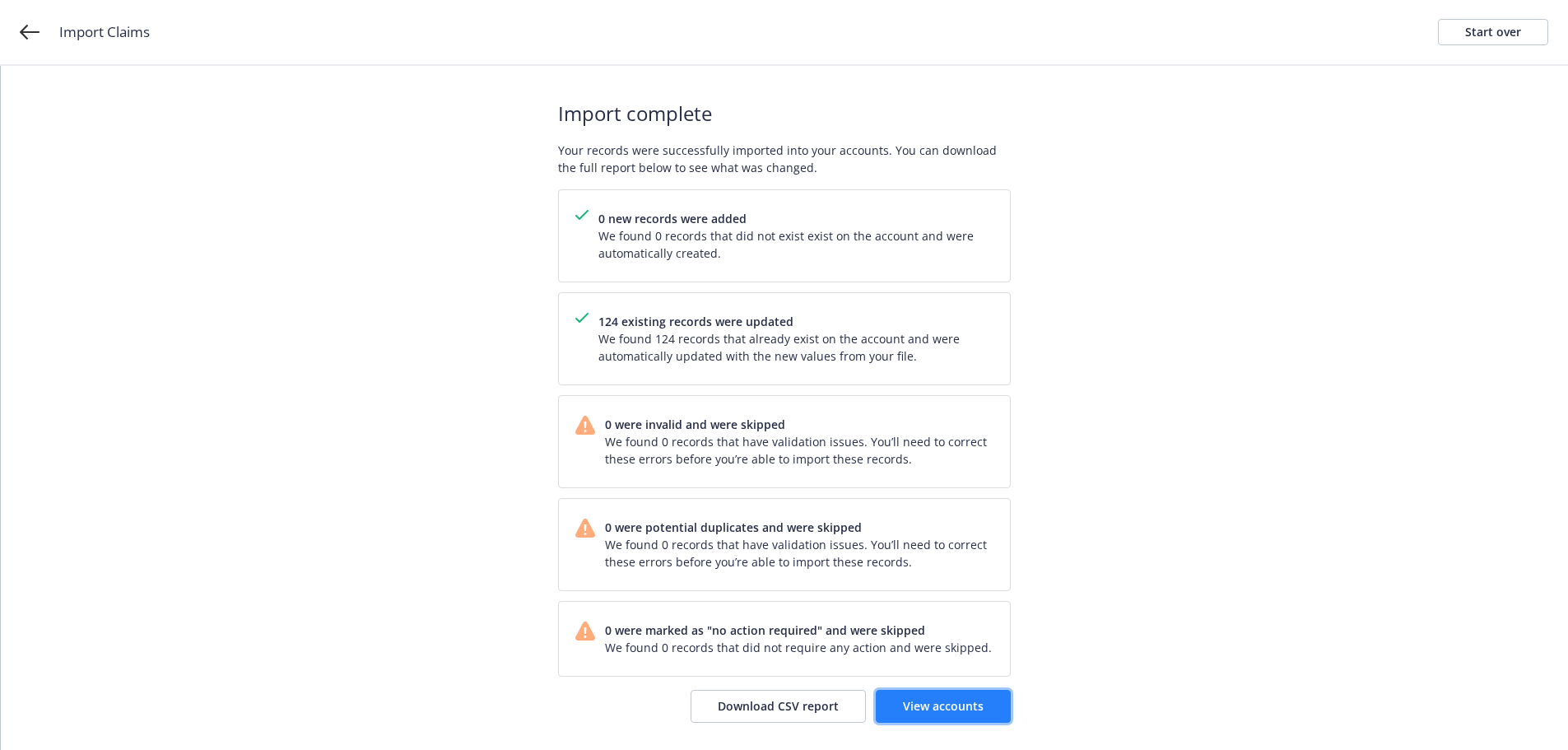
click at [951, 704] on span "View accounts" at bounding box center [942, 705] width 80 height 15
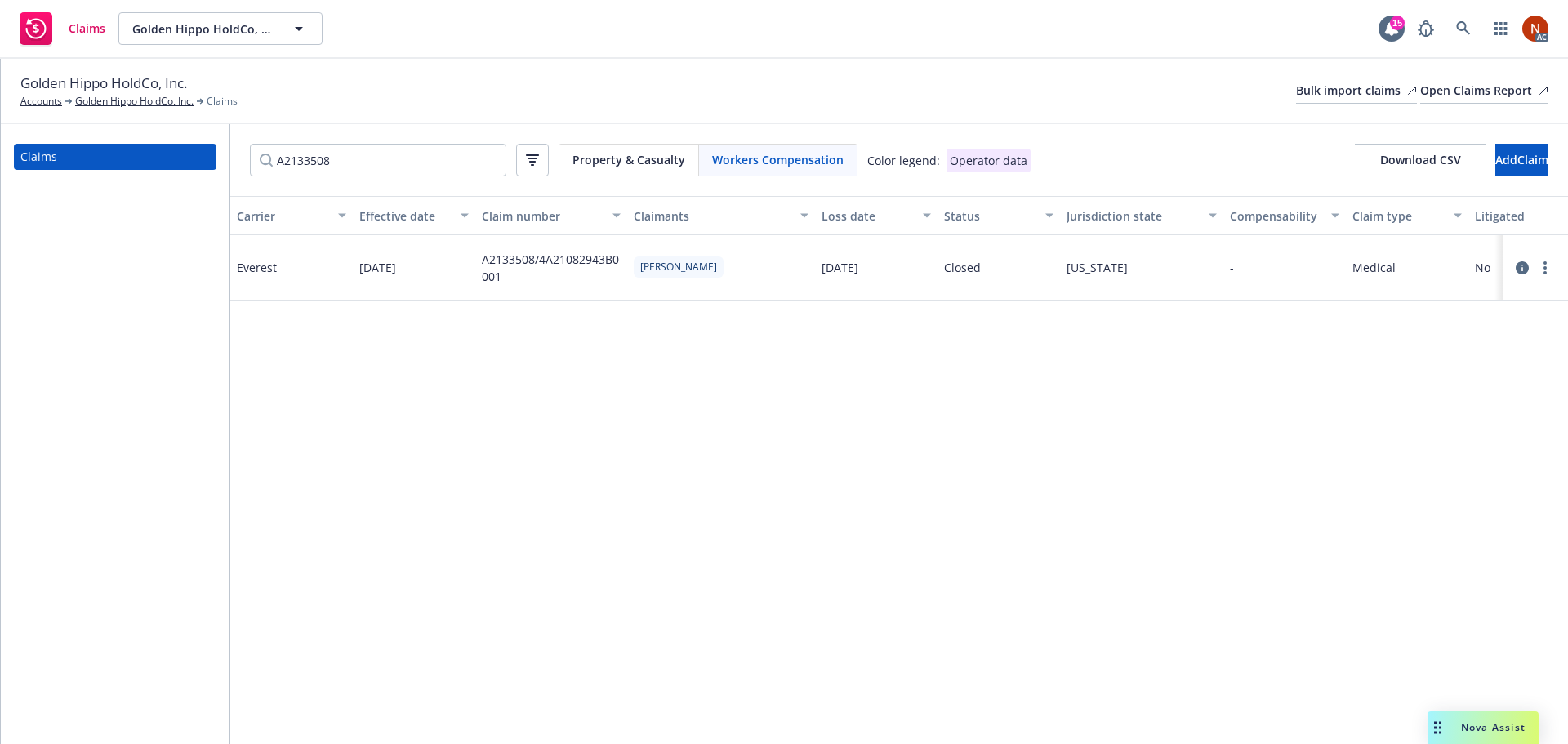
scroll to position [0, 1252]
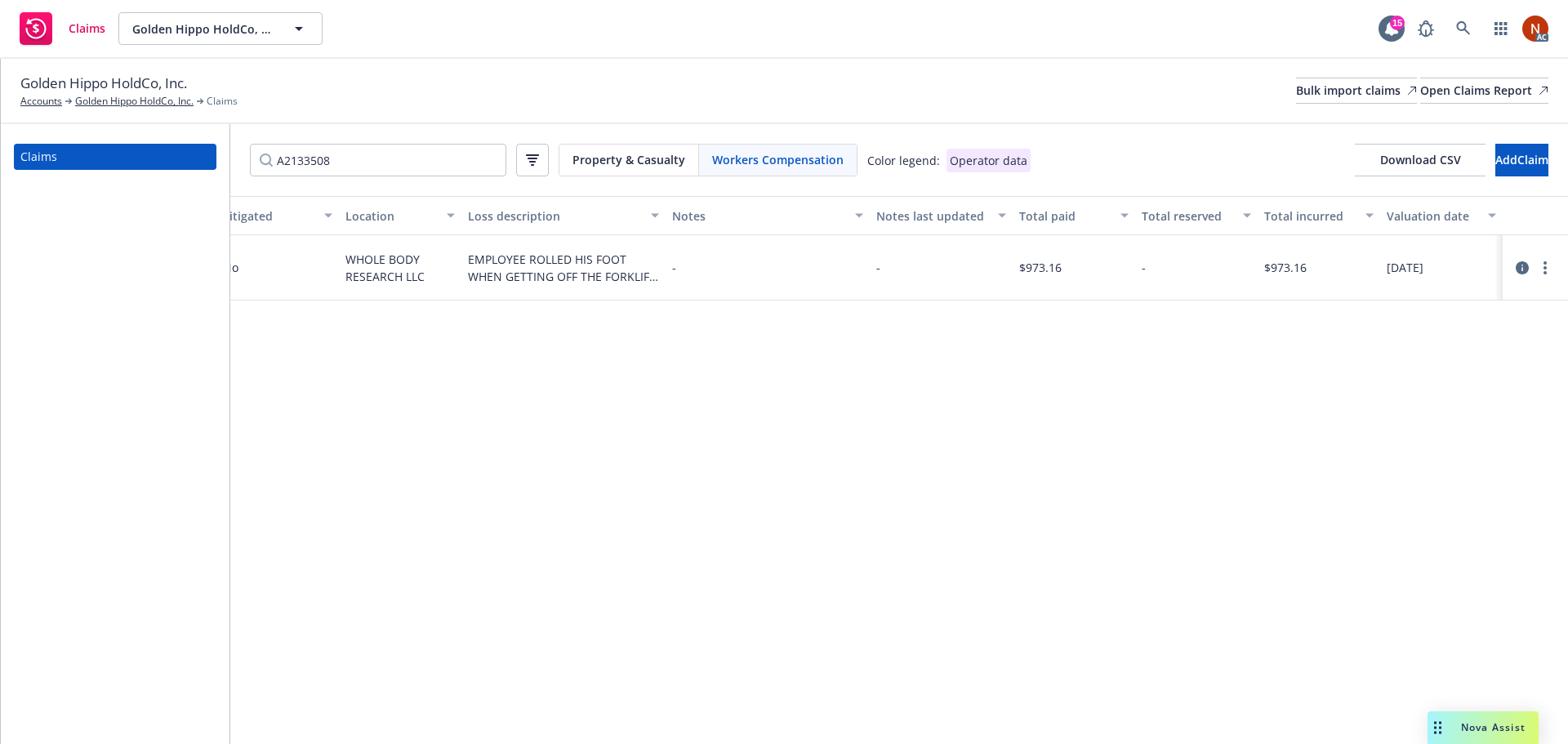
click at [930, 467] on div "Carrier Effective date Claim number Claimants Loss date Status Jurisdiction sta…" at bounding box center [898, 470] width 1337 height 548
click at [1296, 79] on div "Bulk import claims" at bounding box center [1356, 90] width 121 height 24
click at [118, 93] on span "Golden Hippo HoldCo, Inc." at bounding box center [104, 83] width 167 height 21
click at [125, 105] on link "Golden Hippo HoldCo, Inc." at bounding box center [134, 101] width 118 height 14
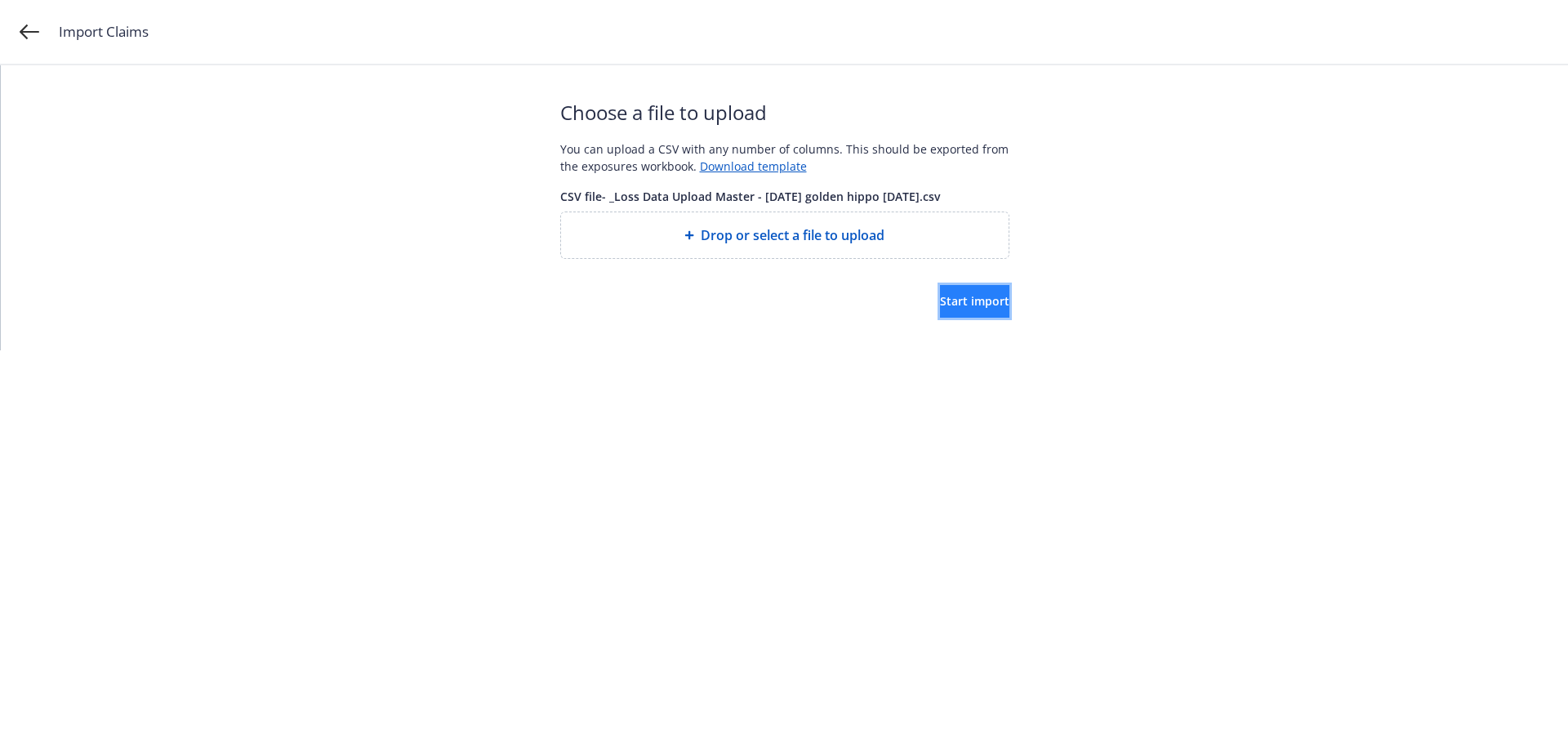
click at [939, 301] on span "Start import" at bounding box center [973, 300] width 69 height 15
click at [939, 299] on button "Start import" at bounding box center [973, 301] width 69 height 32
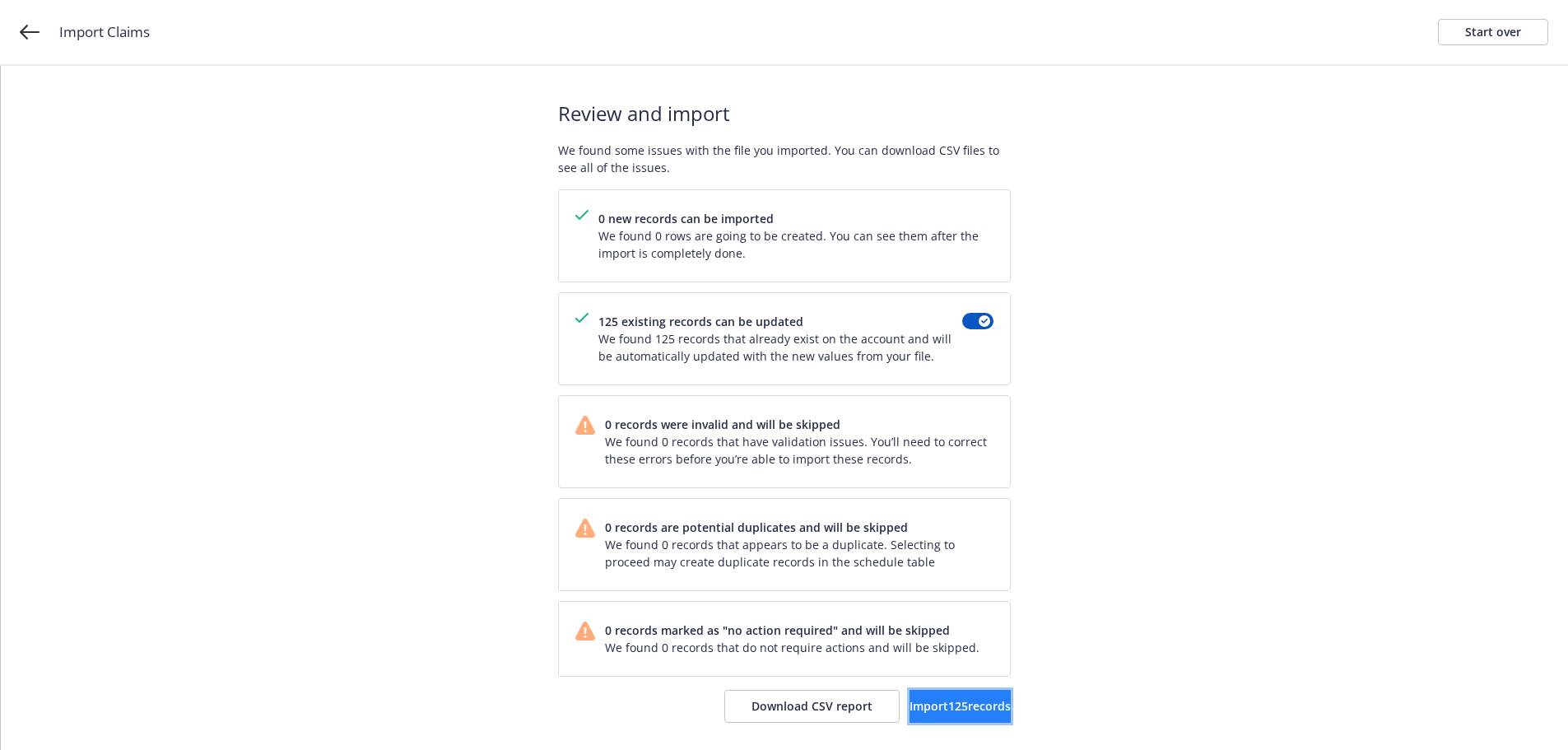
click at [933, 704] on span "Import 125 records" at bounding box center [960, 705] width 101 height 15
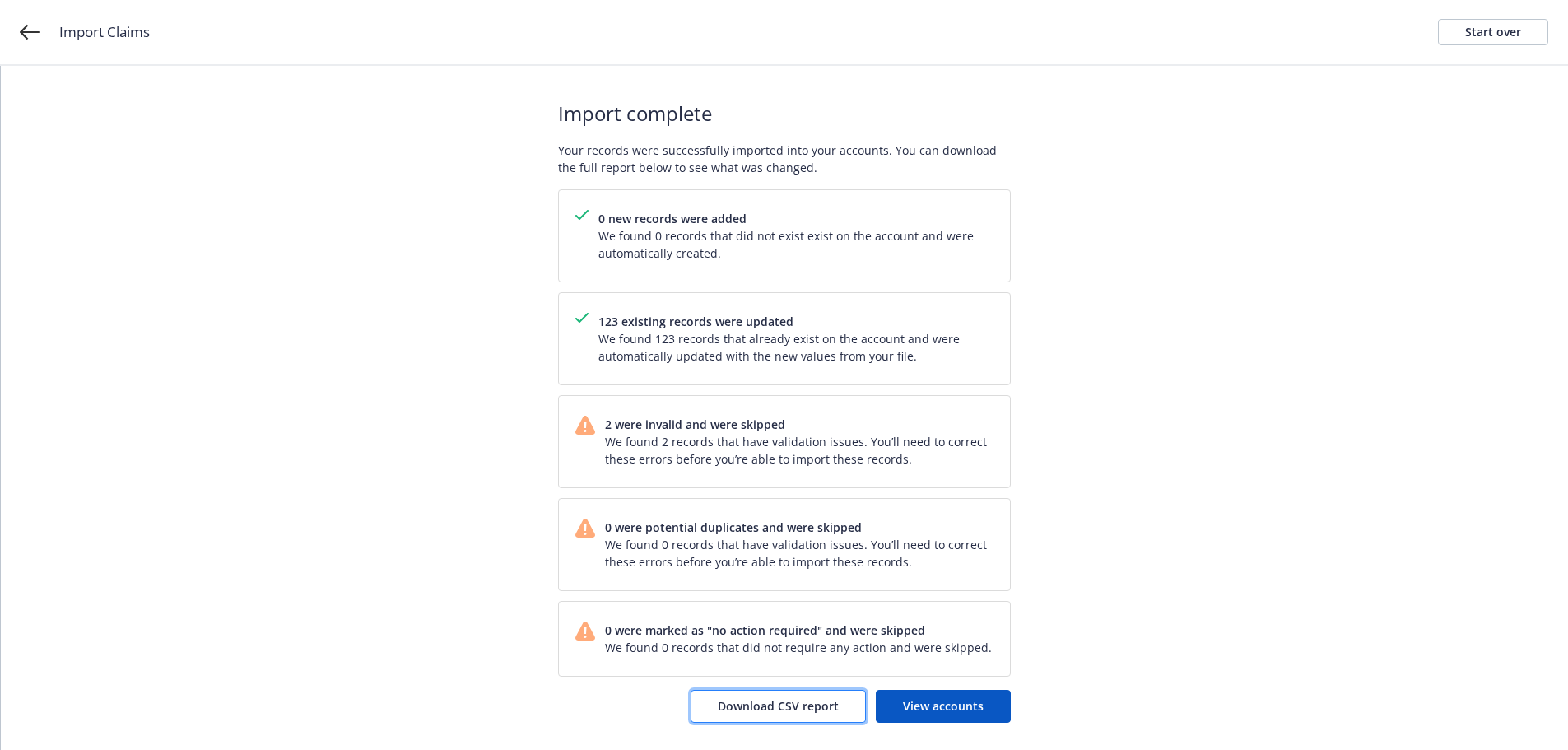
click at [793, 708] on span "Download CSV report" at bounding box center [778, 705] width 121 height 15
click at [935, 703] on span "View accounts" at bounding box center [942, 705] width 80 height 15
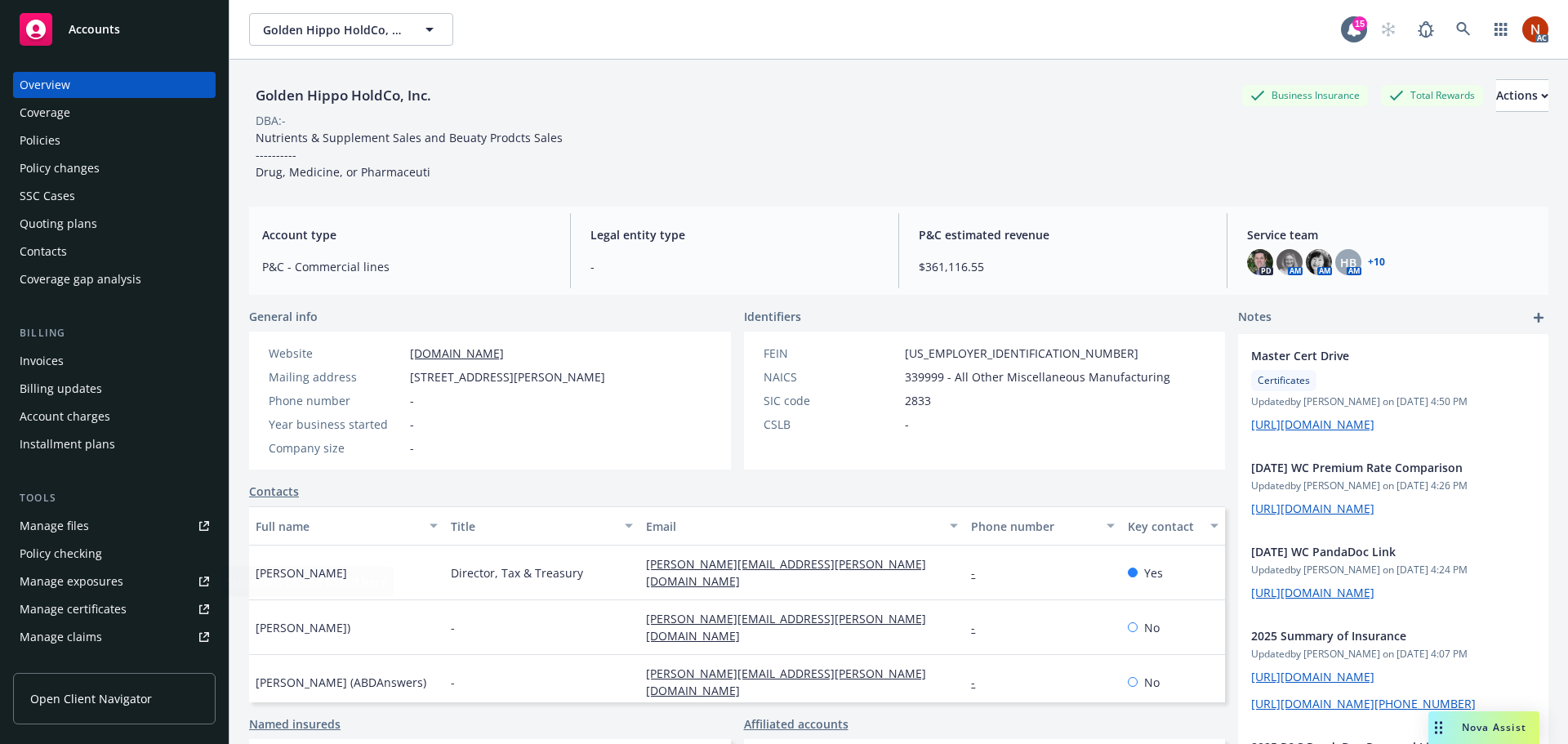
click at [77, 629] on div "Manage claims" at bounding box center [61, 637] width 82 height 26
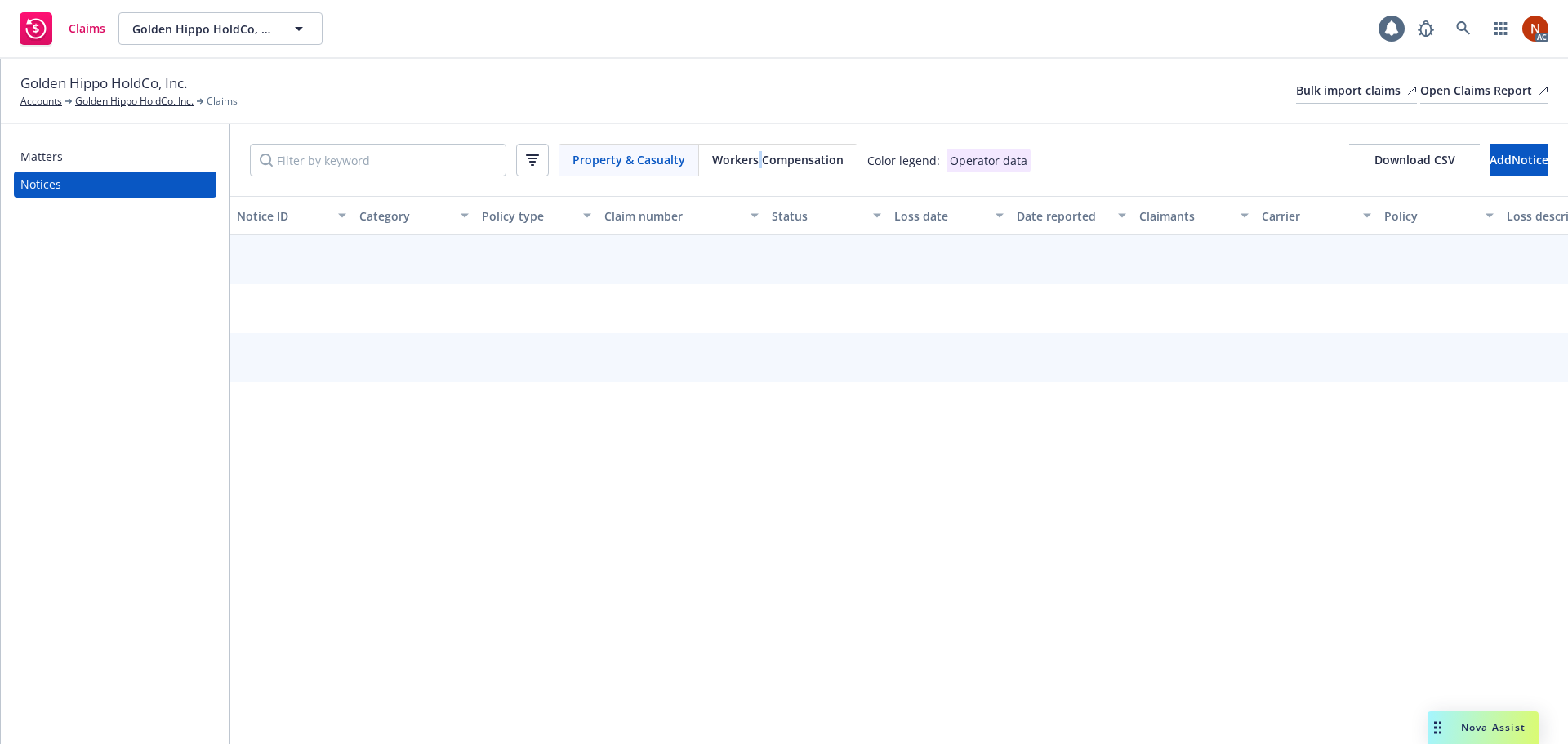
click at [758, 160] on span "Workers Compensation" at bounding box center [777, 159] width 132 height 17
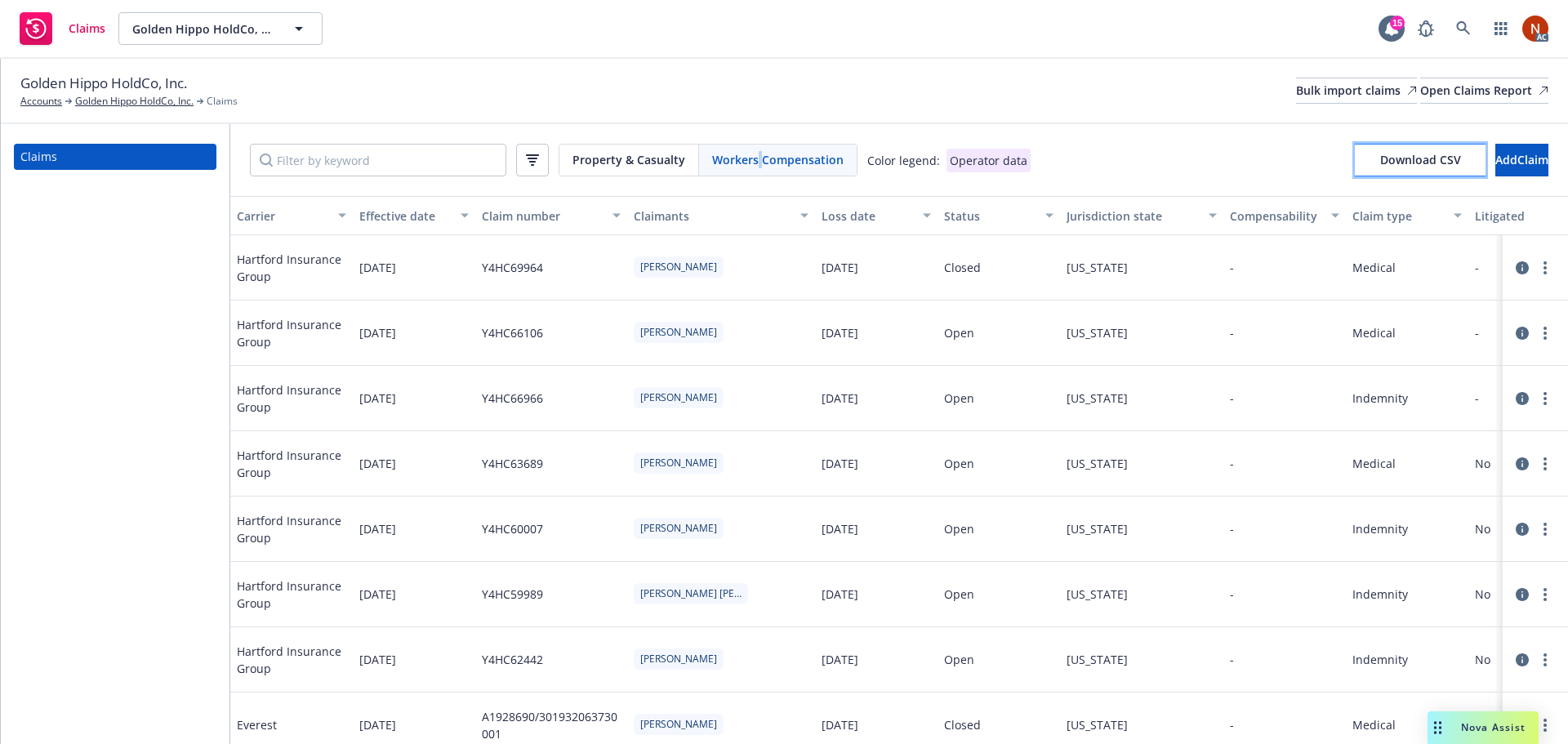
click at [1380, 154] on span "Download CSV" at bounding box center [1420, 159] width 81 height 15
drag, startPoint x: 1302, startPoint y: 92, endPoint x: 1230, endPoint y: 217, distance: 144.3
click at [1301, 91] on div "Bulk import claims" at bounding box center [1356, 90] width 121 height 24
click at [1296, 80] on div "Bulk import claims" at bounding box center [1356, 90] width 121 height 24
click at [1296, 91] on div "Bulk import claims" at bounding box center [1356, 90] width 121 height 24
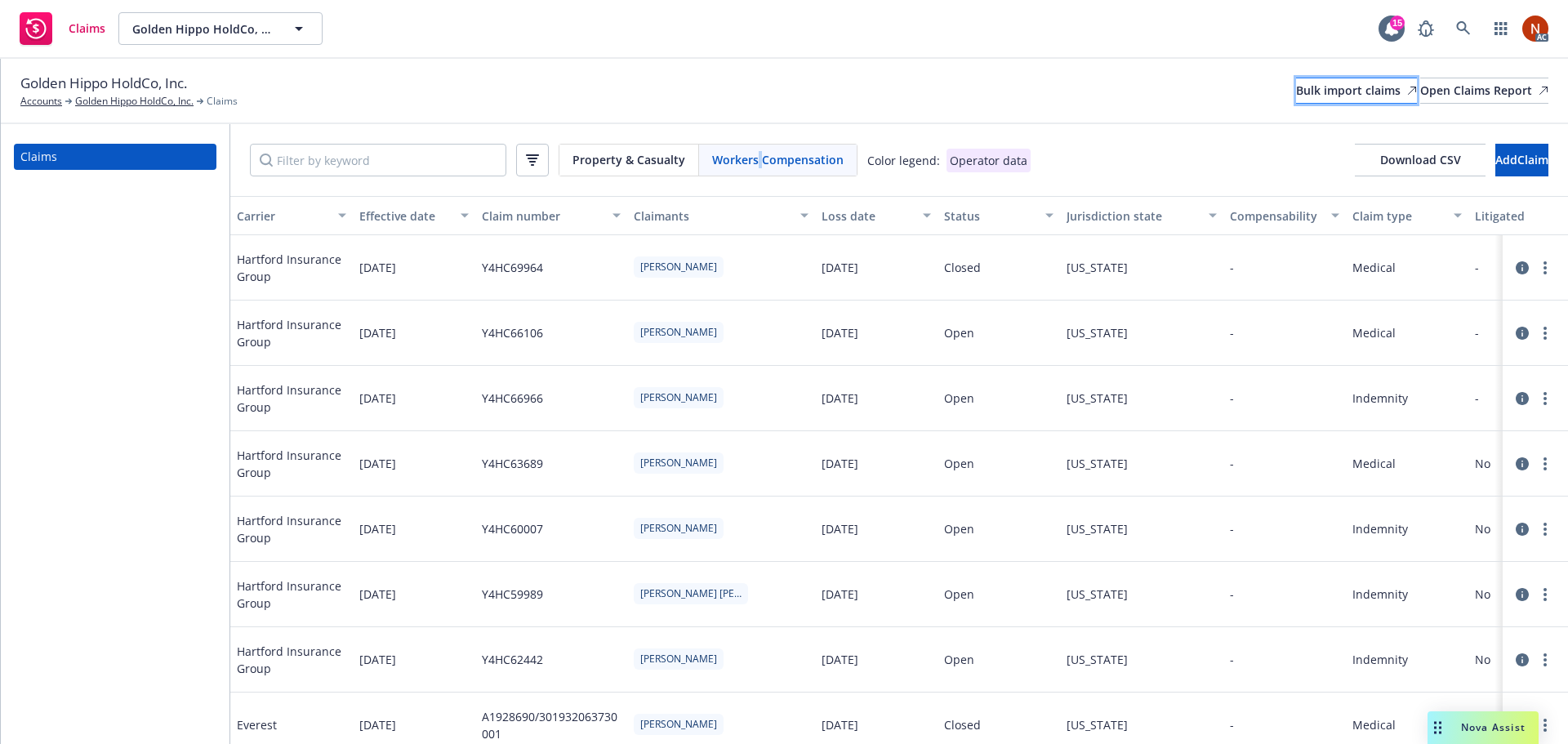
click at [1296, 89] on div "Bulk import claims" at bounding box center [1356, 90] width 121 height 24
click at [1296, 79] on div "Bulk import claims" at bounding box center [1356, 90] width 121 height 24
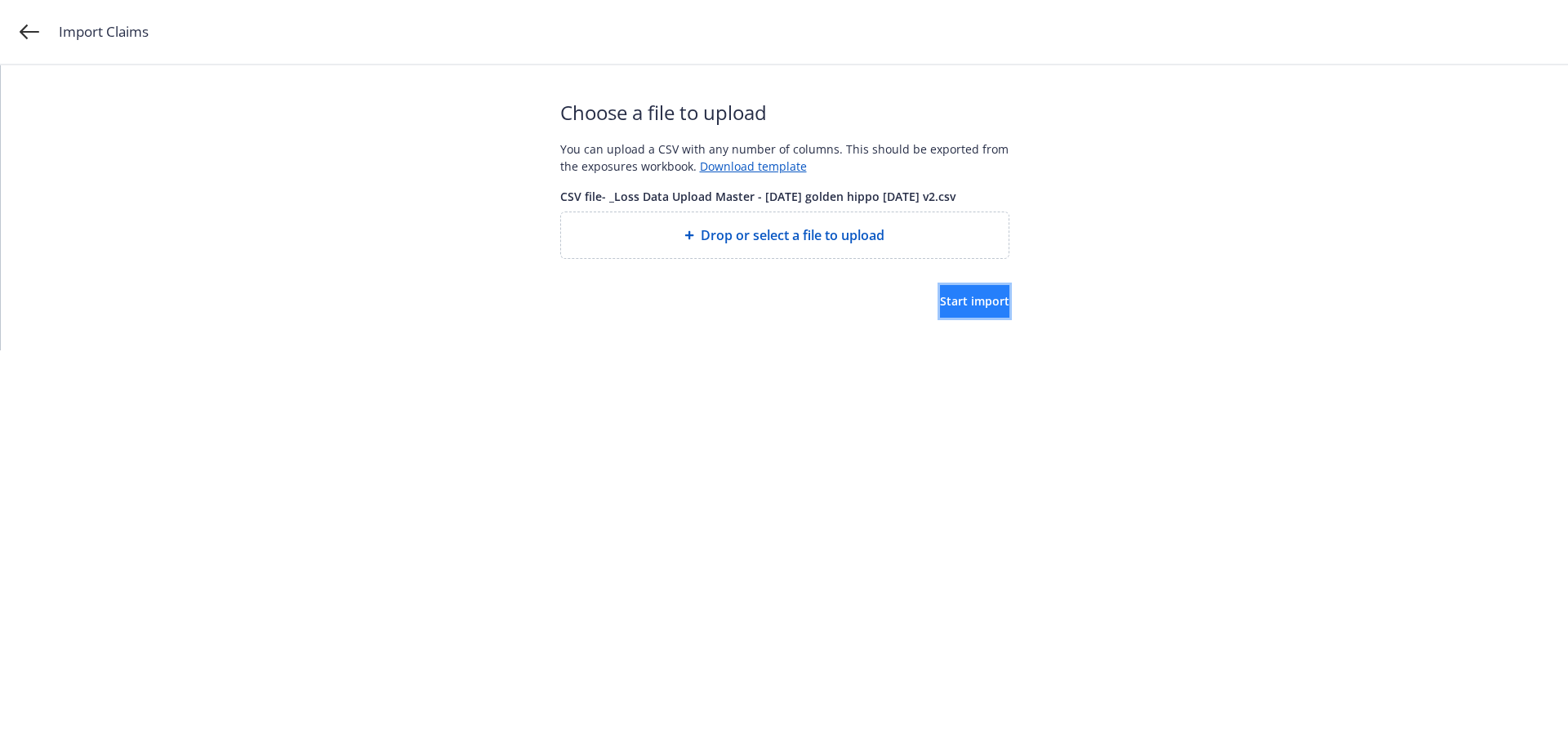
click at [957, 301] on span "Start import" at bounding box center [973, 300] width 69 height 15
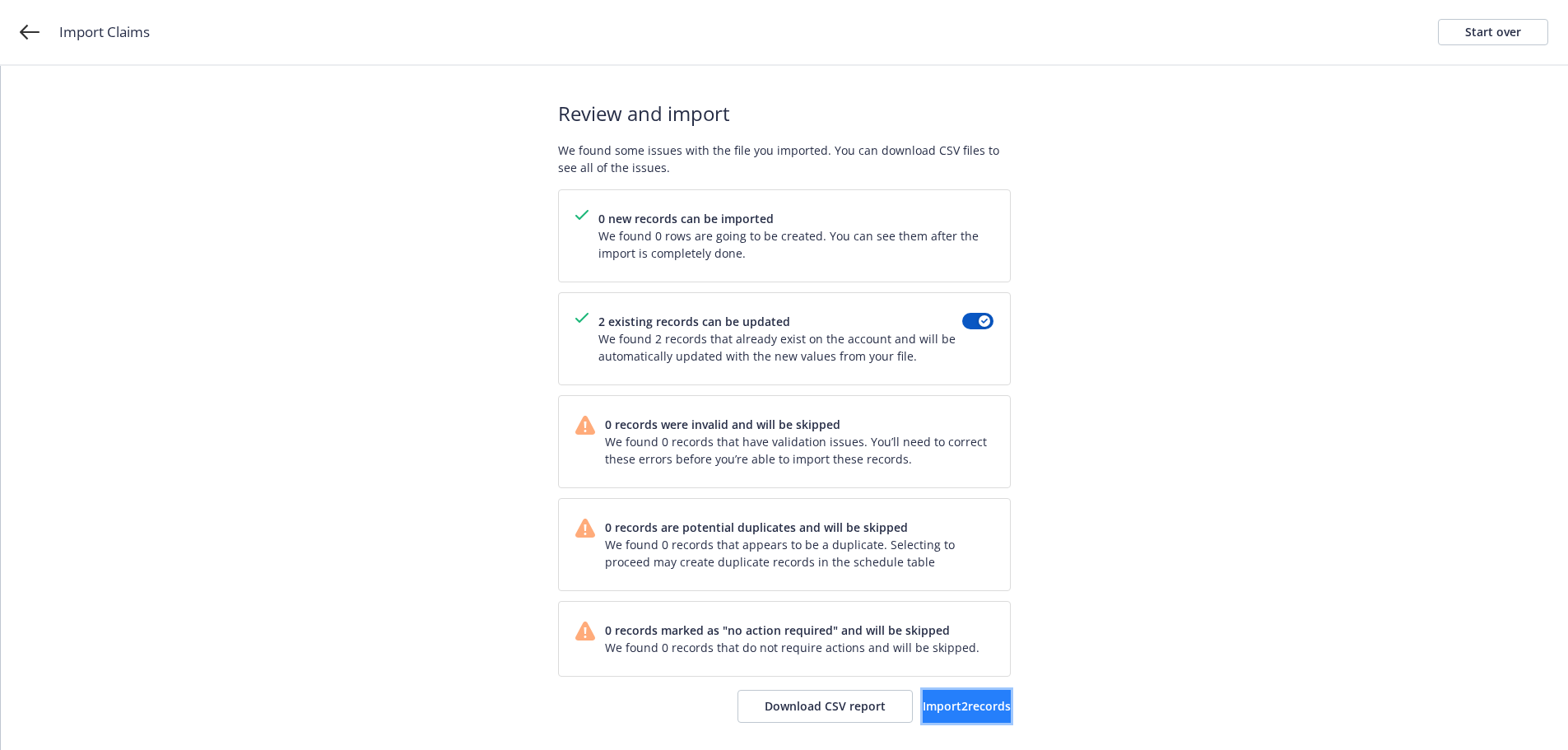
click at [935, 707] on span "Import 2 records" at bounding box center [967, 705] width 88 height 15
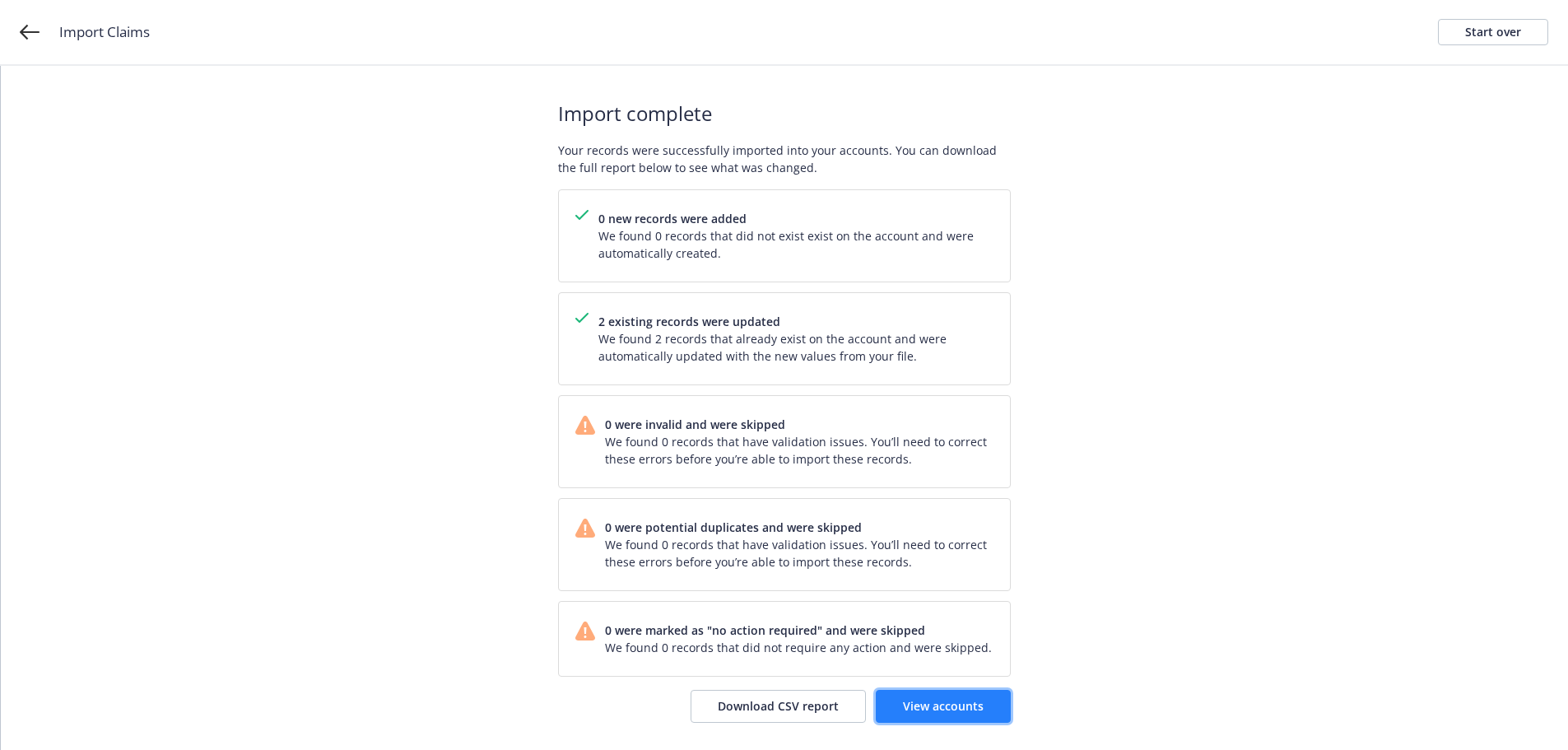
click at [969, 708] on span "View accounts" at bounding box center [942, 705] width 80 height 15
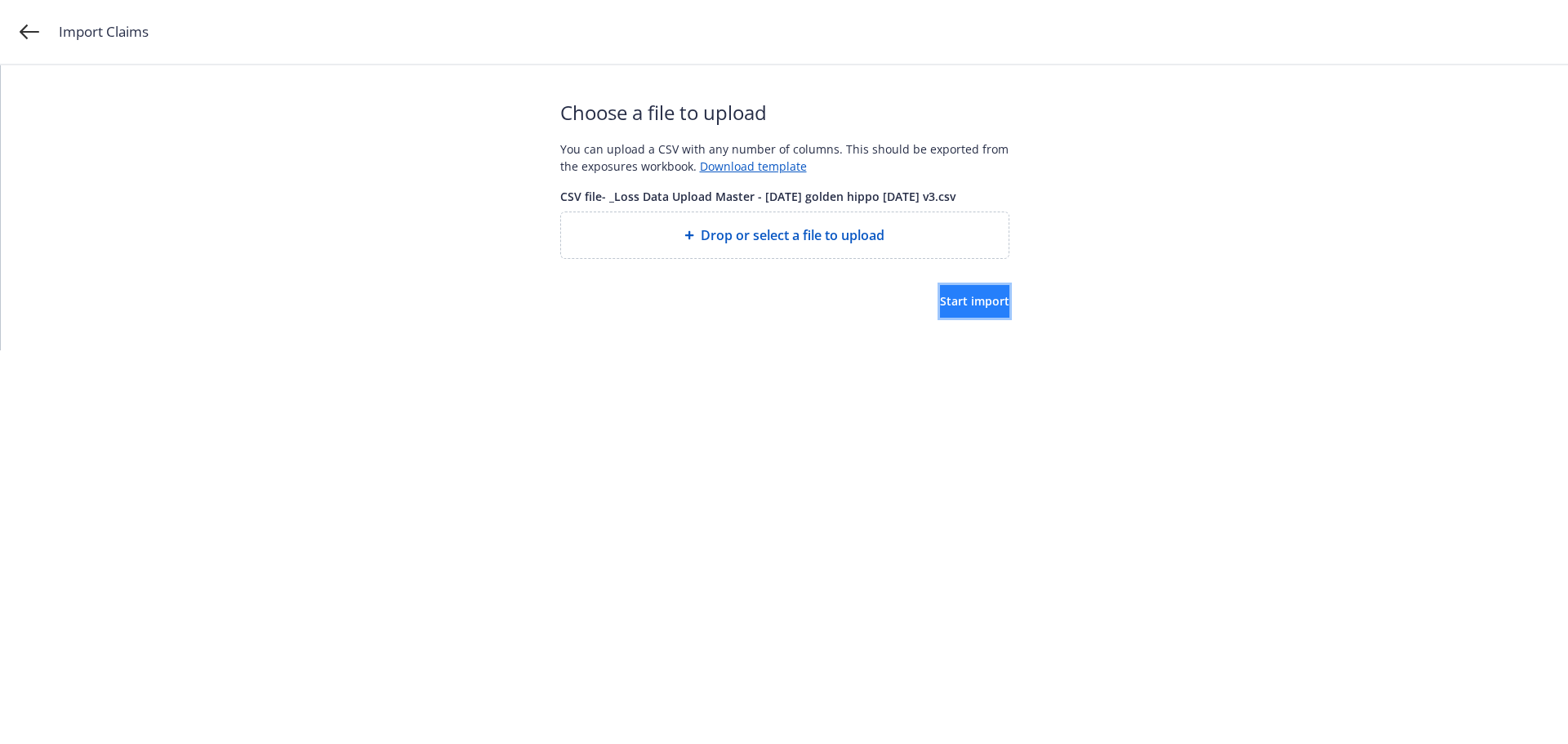
click at [939, 302] on span "Start import" at bounding box center [973, 300] width 69 height 15
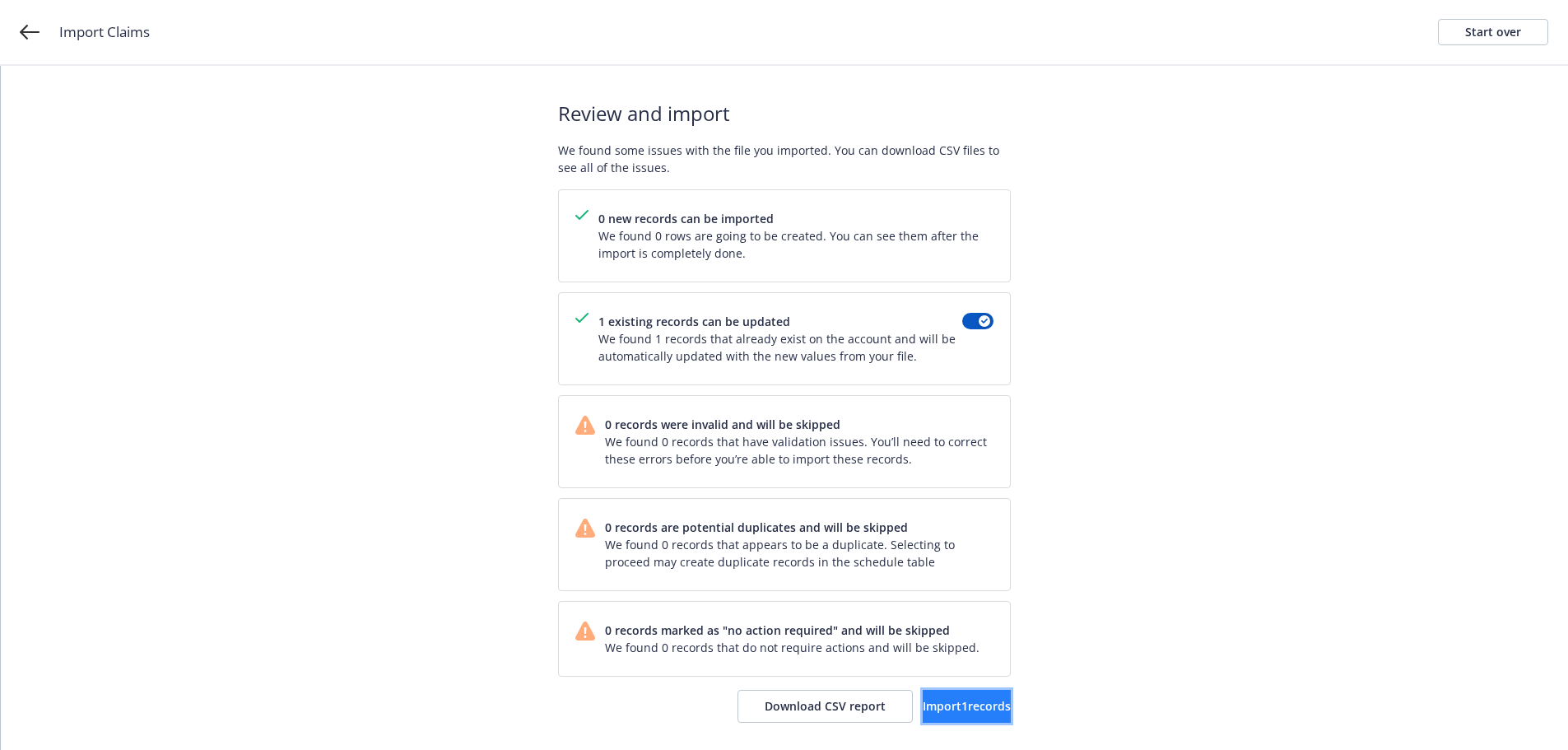
click at [975, 707] on span "Import 1 records" at bounding box center [967, 705] width 88 height 15
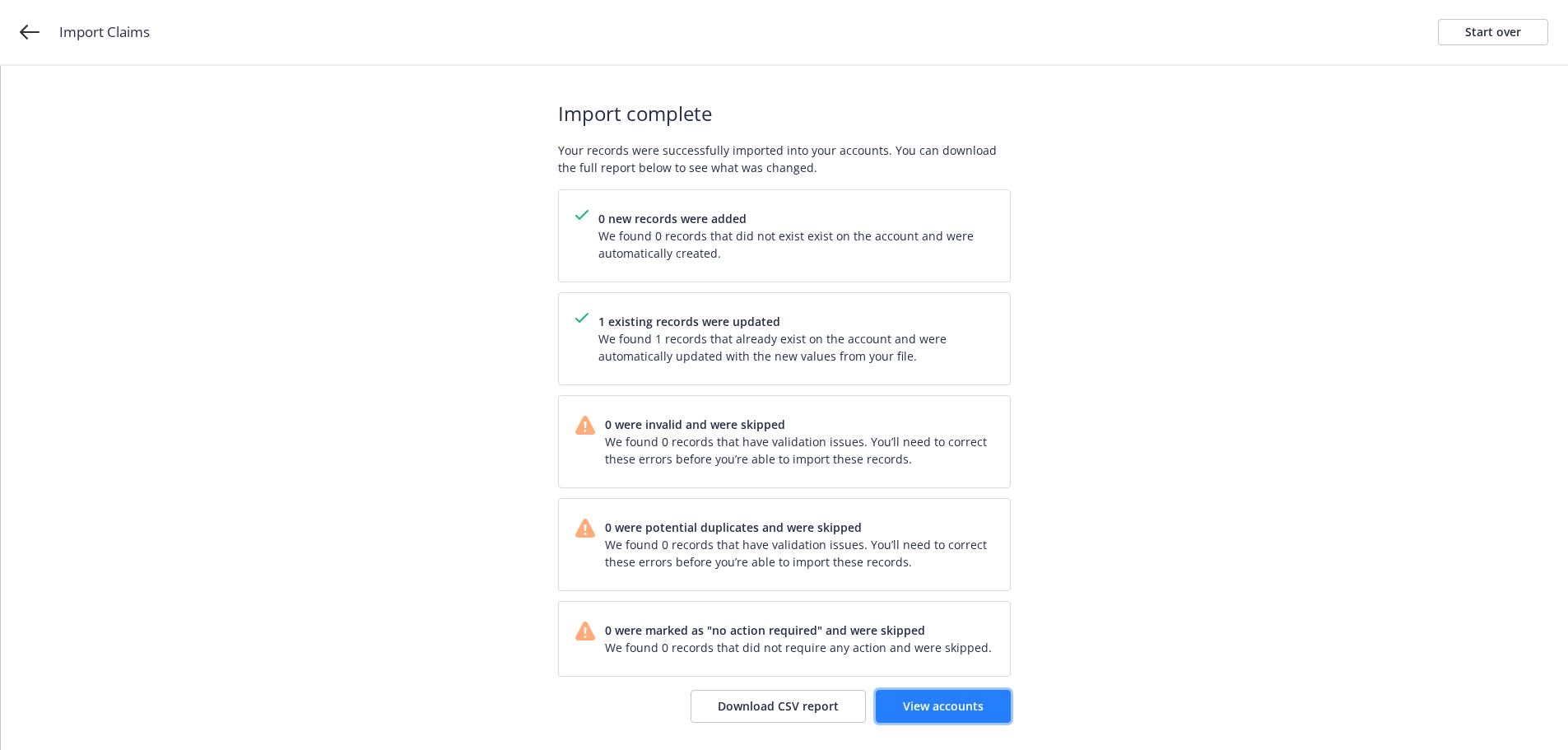
click at [944, 696] on link "View accounts" at bounding box center [943, 706] width 135 height 32
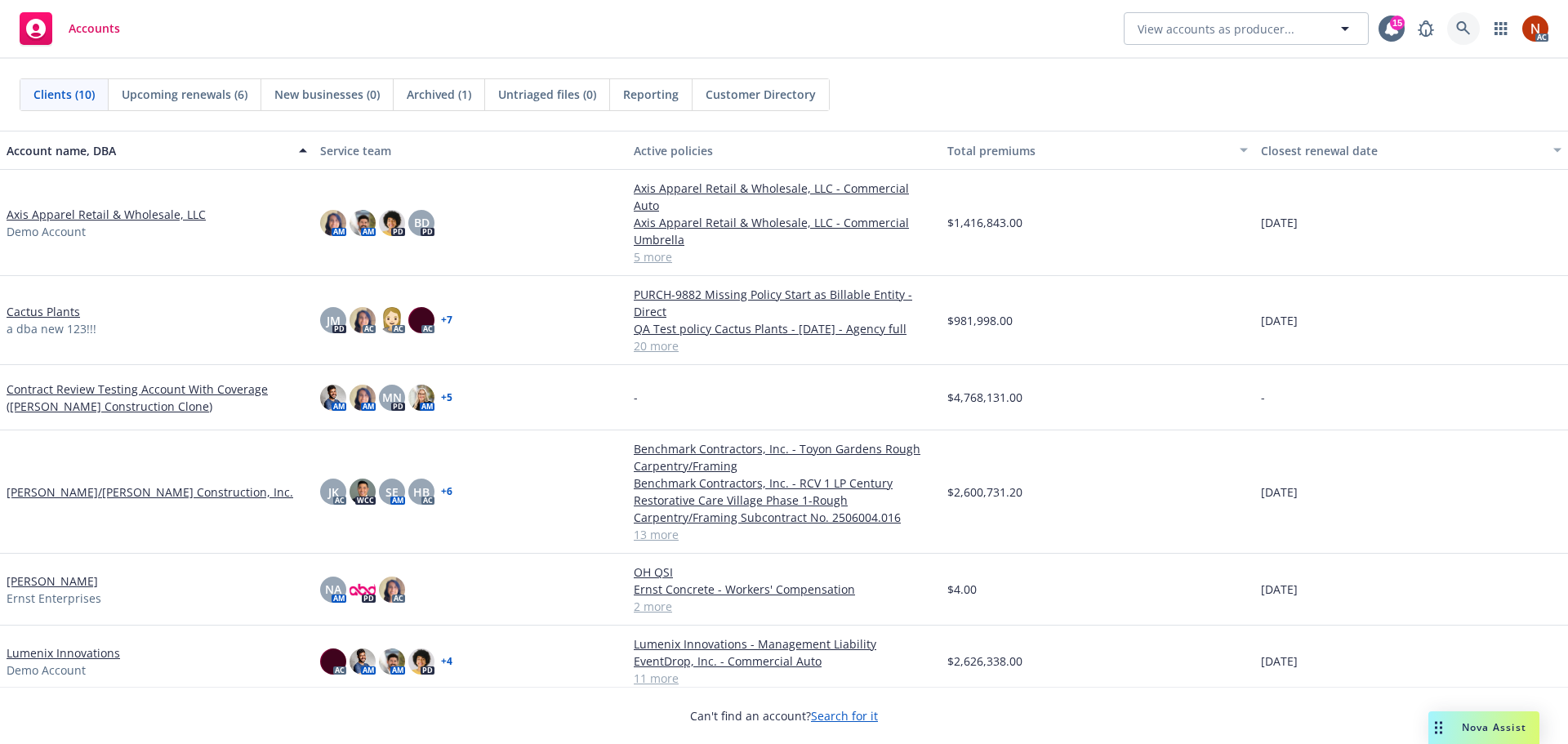
click at [1448, 29] on link at bounding box center [1463, 29] width 32 height 32
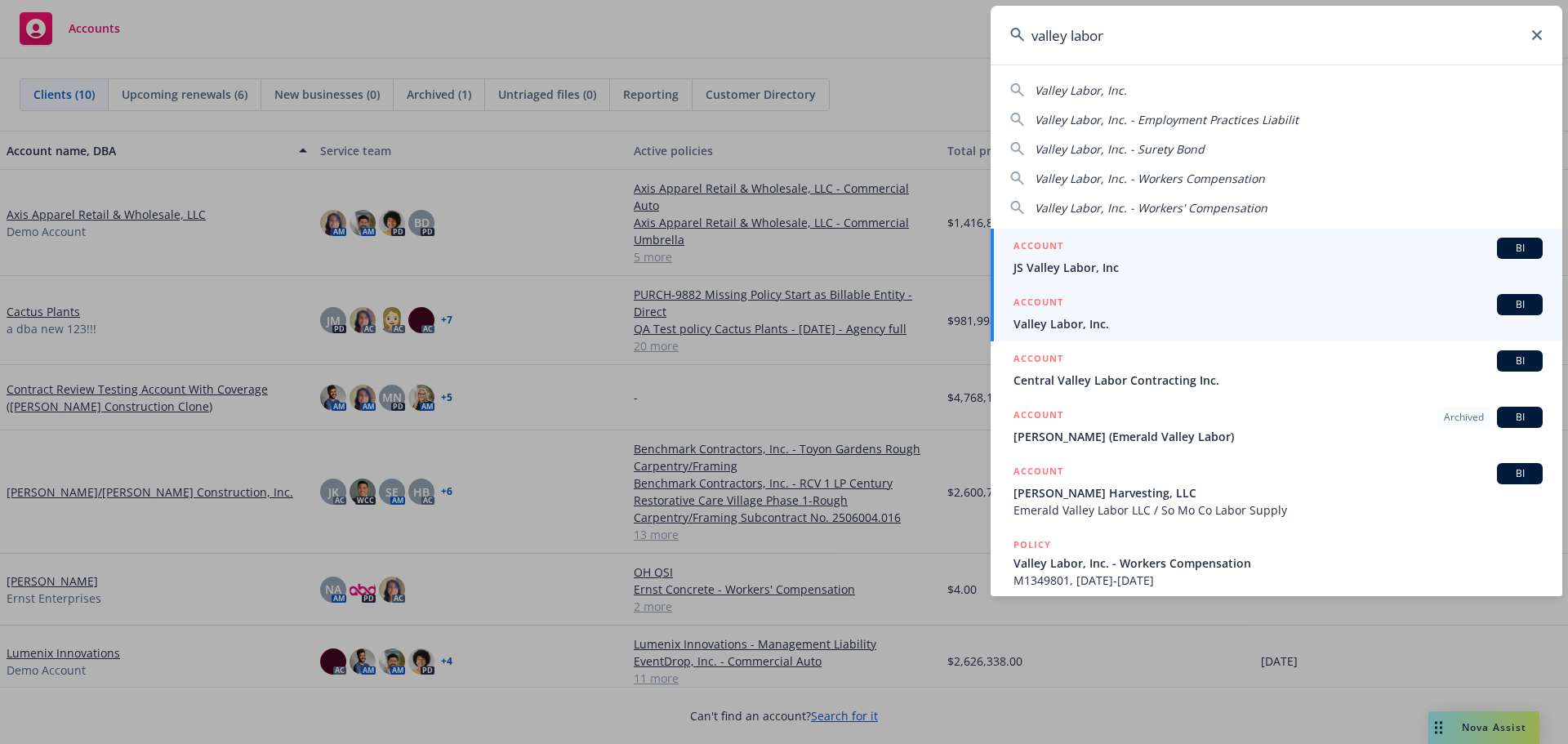
type input "valley labor"
click at [1129, 330] on span "Valley Labor, Inc." at bounding box center [1277, 323] width 529 height 17
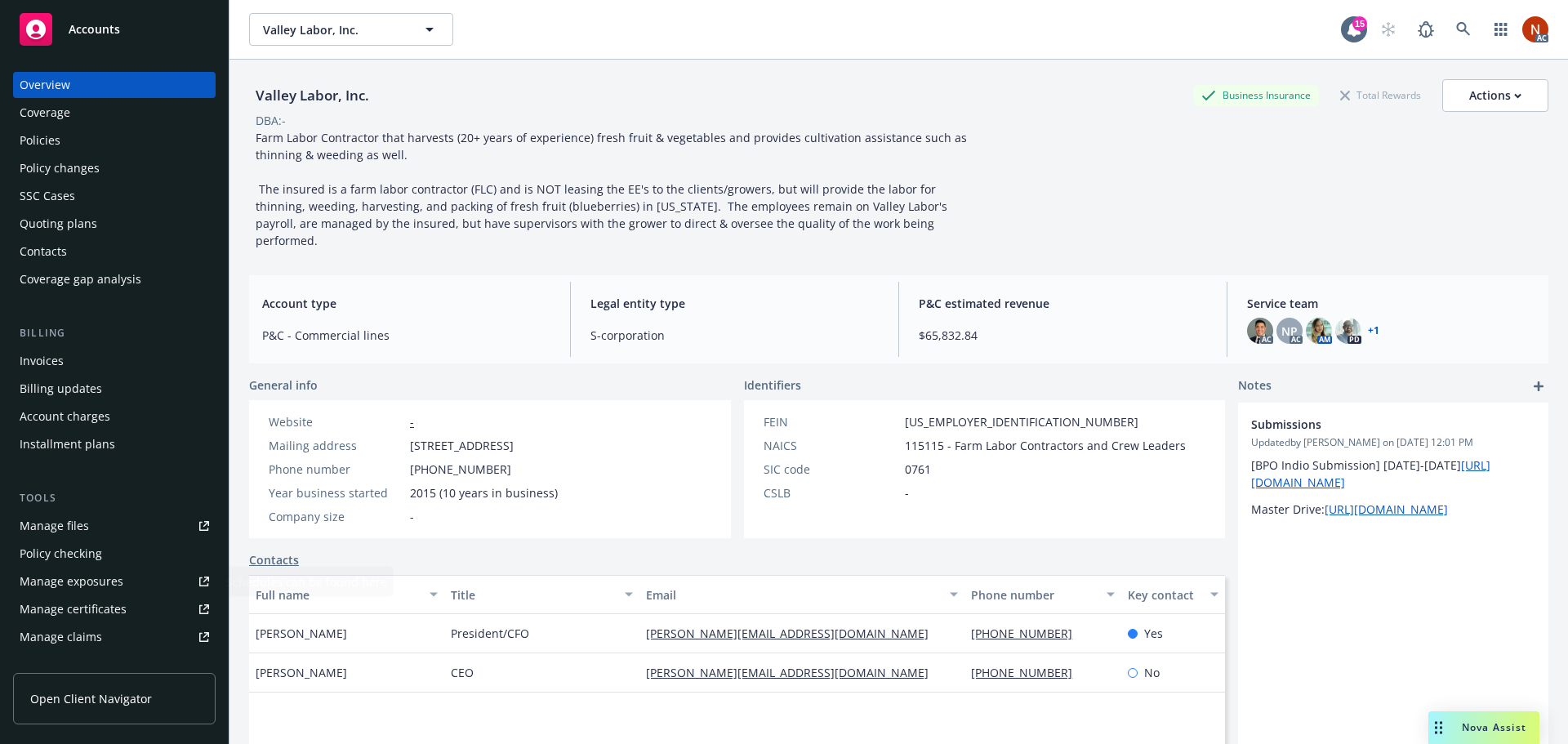
click at [91, 633] on div "Manage claims" at bounding box center [61, 637] width 82 height 26
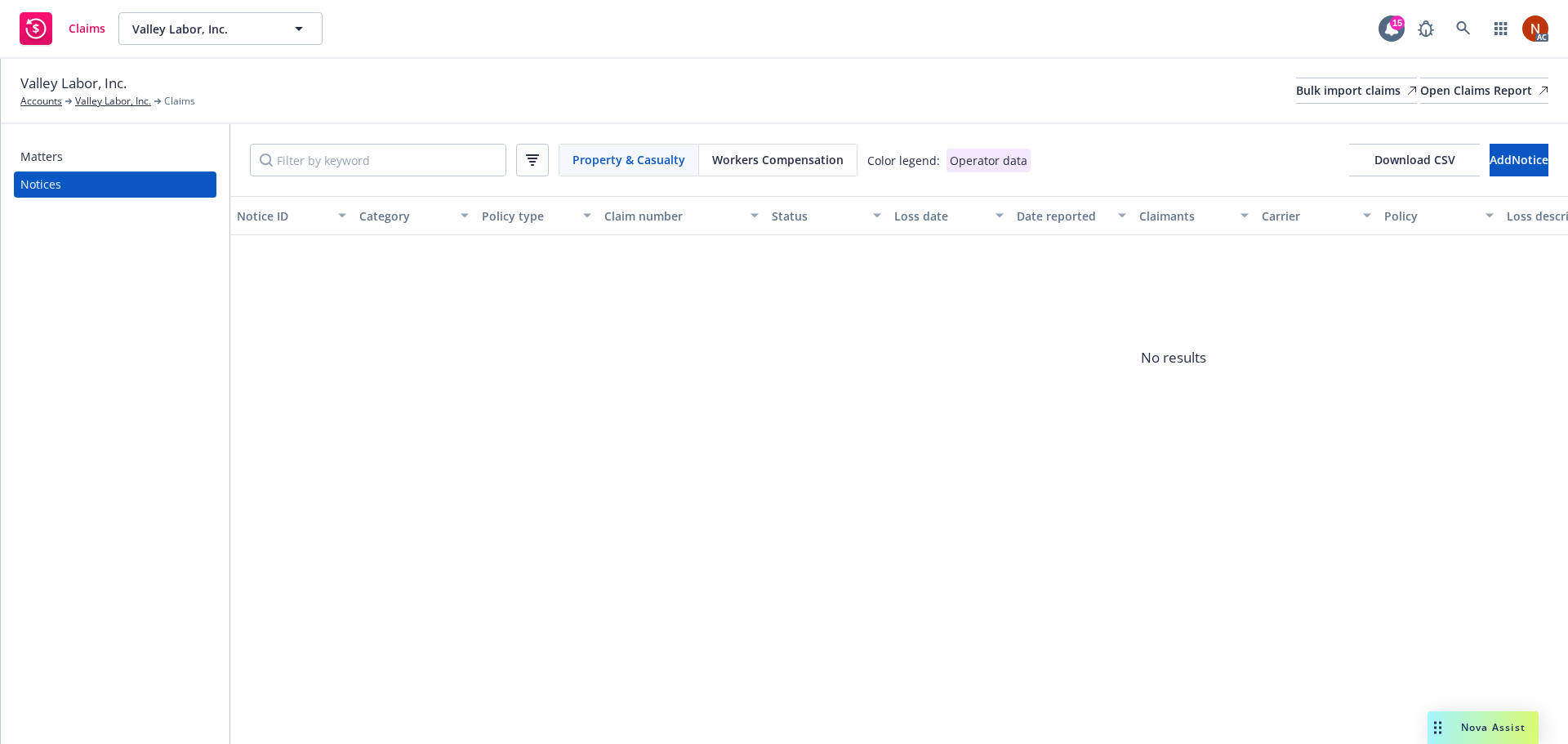
click at [748, 143] on div "Property & Casualty Workers Compensation Color legend: Operator data Download C…" at bounding box center [898, 160] width 1337 height 72
click at [749, 153] on span "Workers Compensation" at bounding box center [777, 159] width 132 height 17
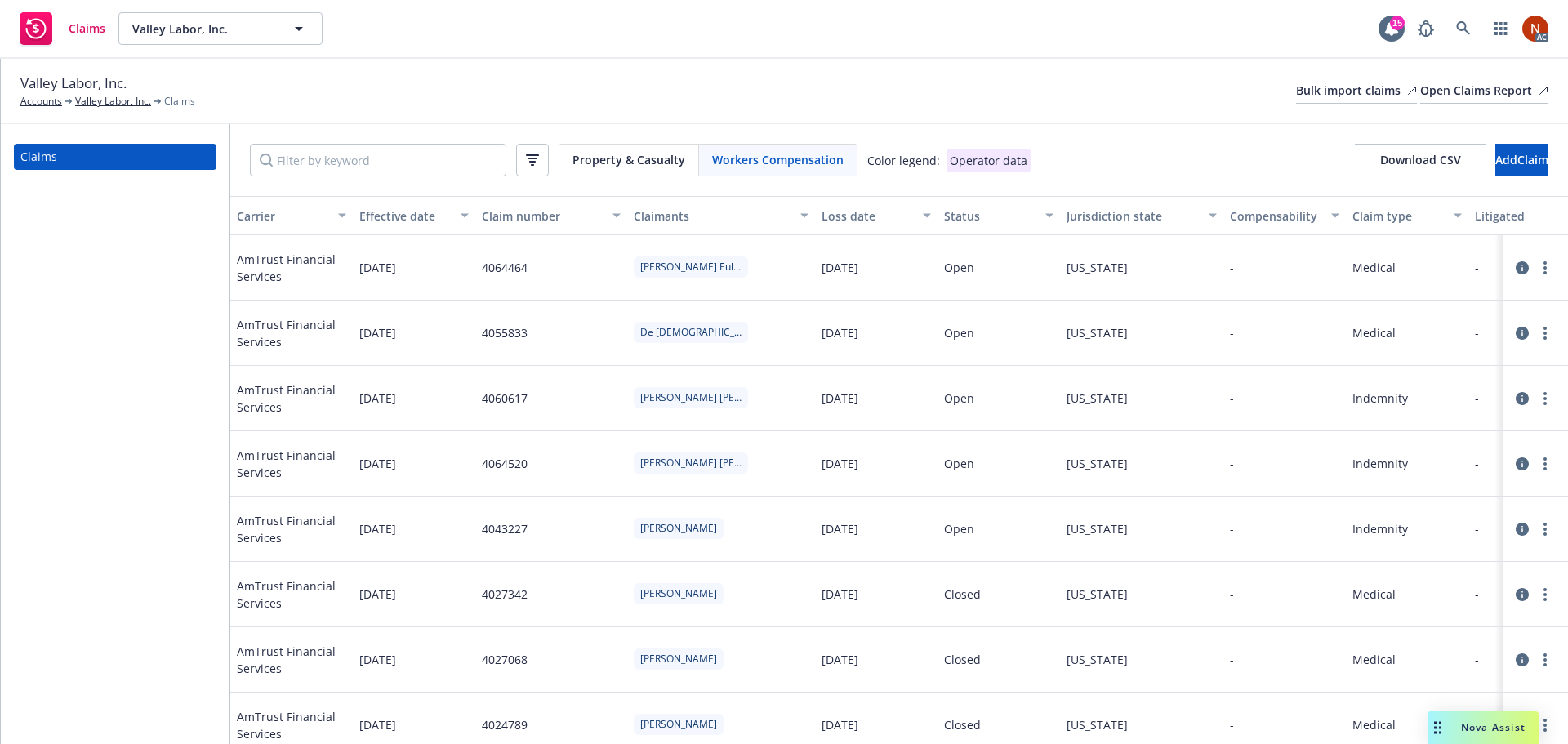
click at [544, 165] on button "button" at bounding box center [532, 159] width 32 height 32
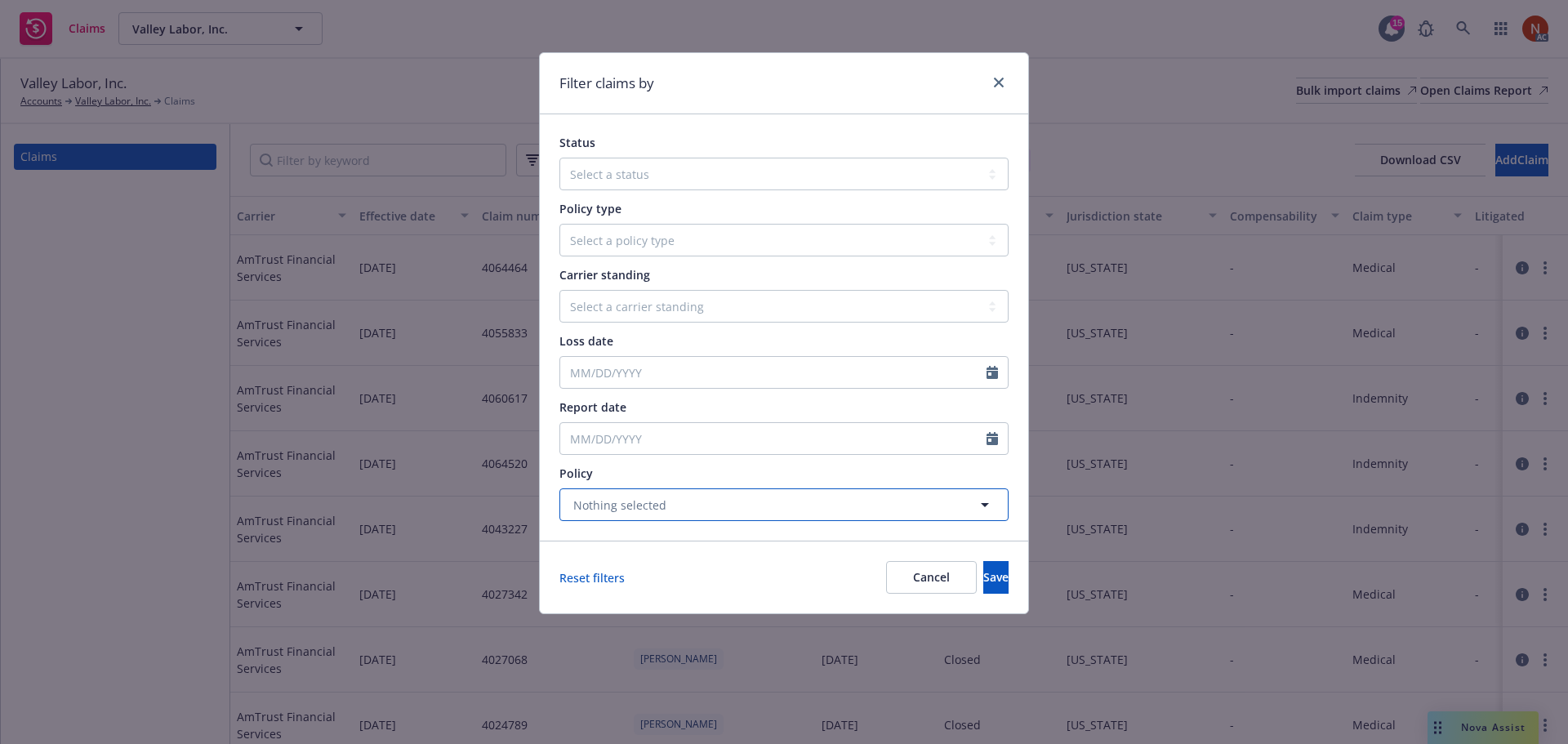
click at [612, 500] on span "Nothing selected" at bounding box center [620, 504] width 93 height 17
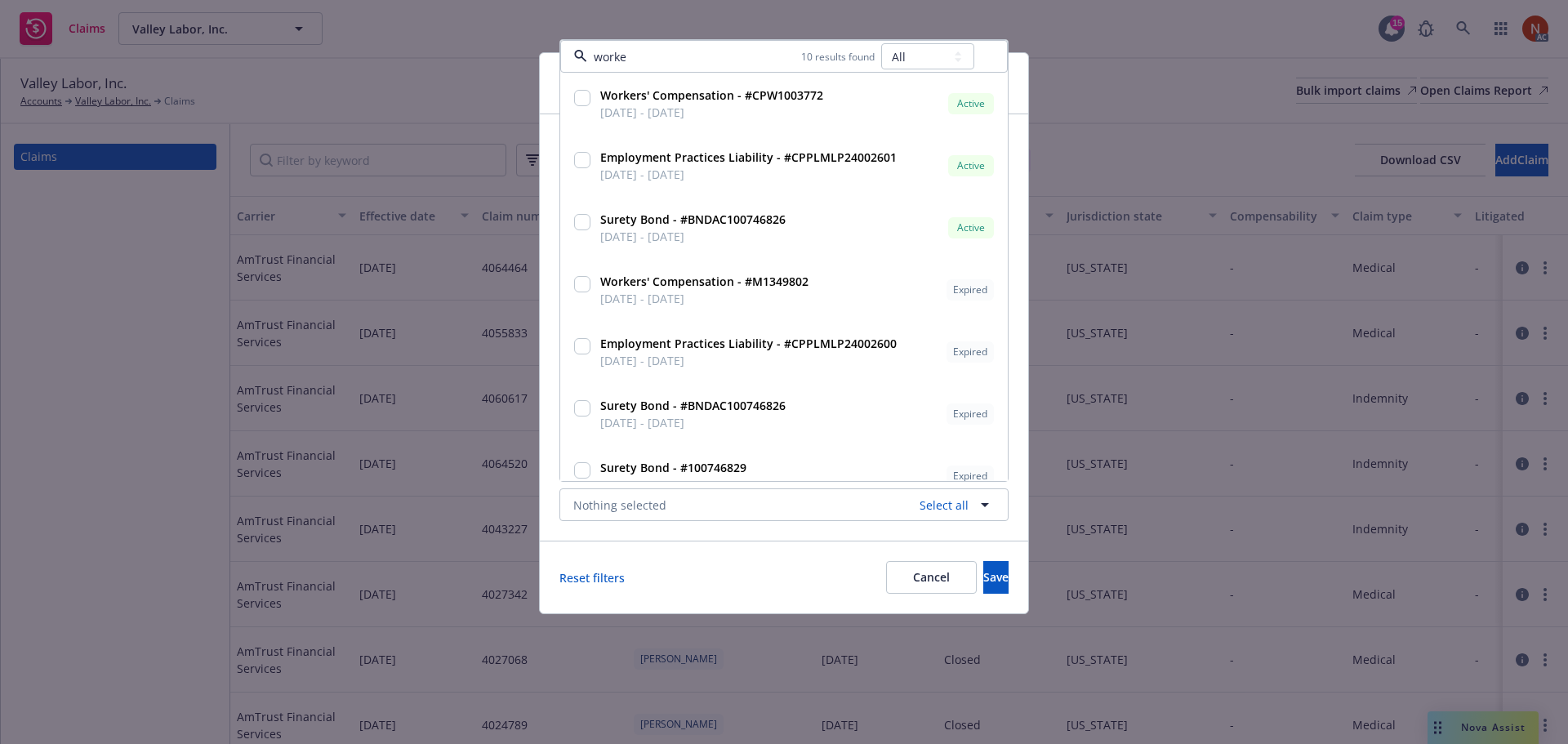
type input "worker"
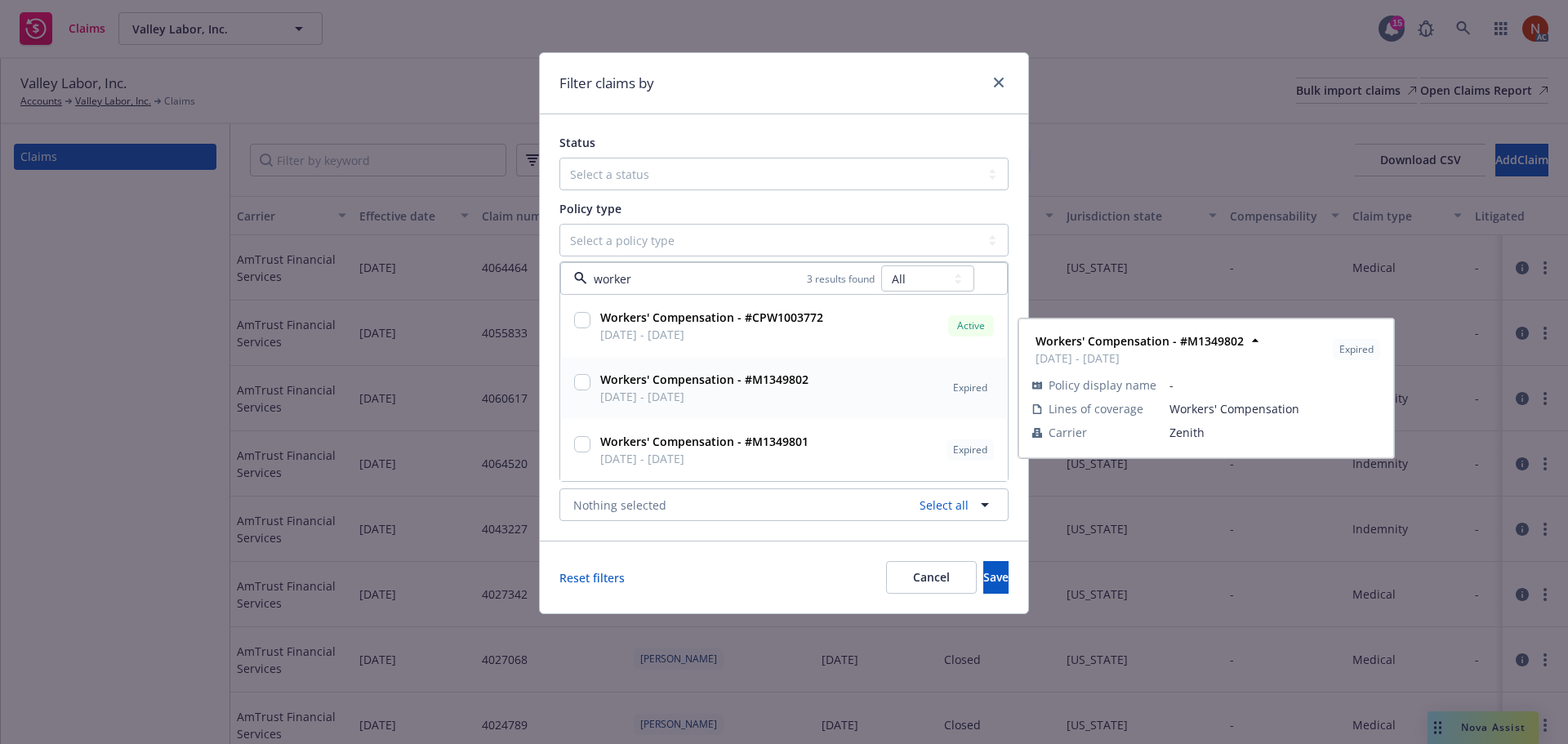
click at [642, 381] on strong "Workers' Compensation - #M1349802" at bounding box center [704, 379] width 208 height 15
checkbox input "true"
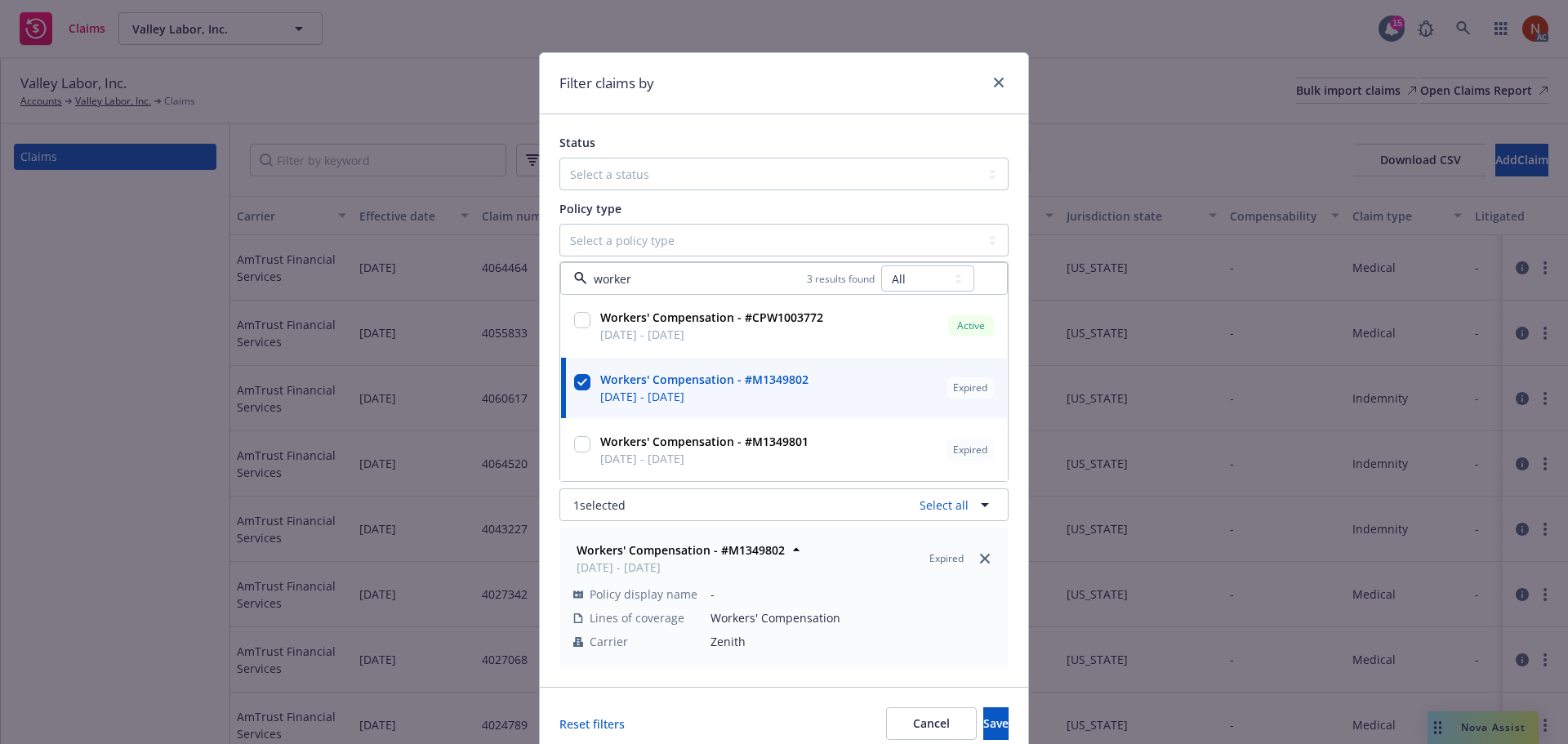
type input "worker"
click at [983, 732] on button "Save" at bounding box center [996, 723] width 25 height 32
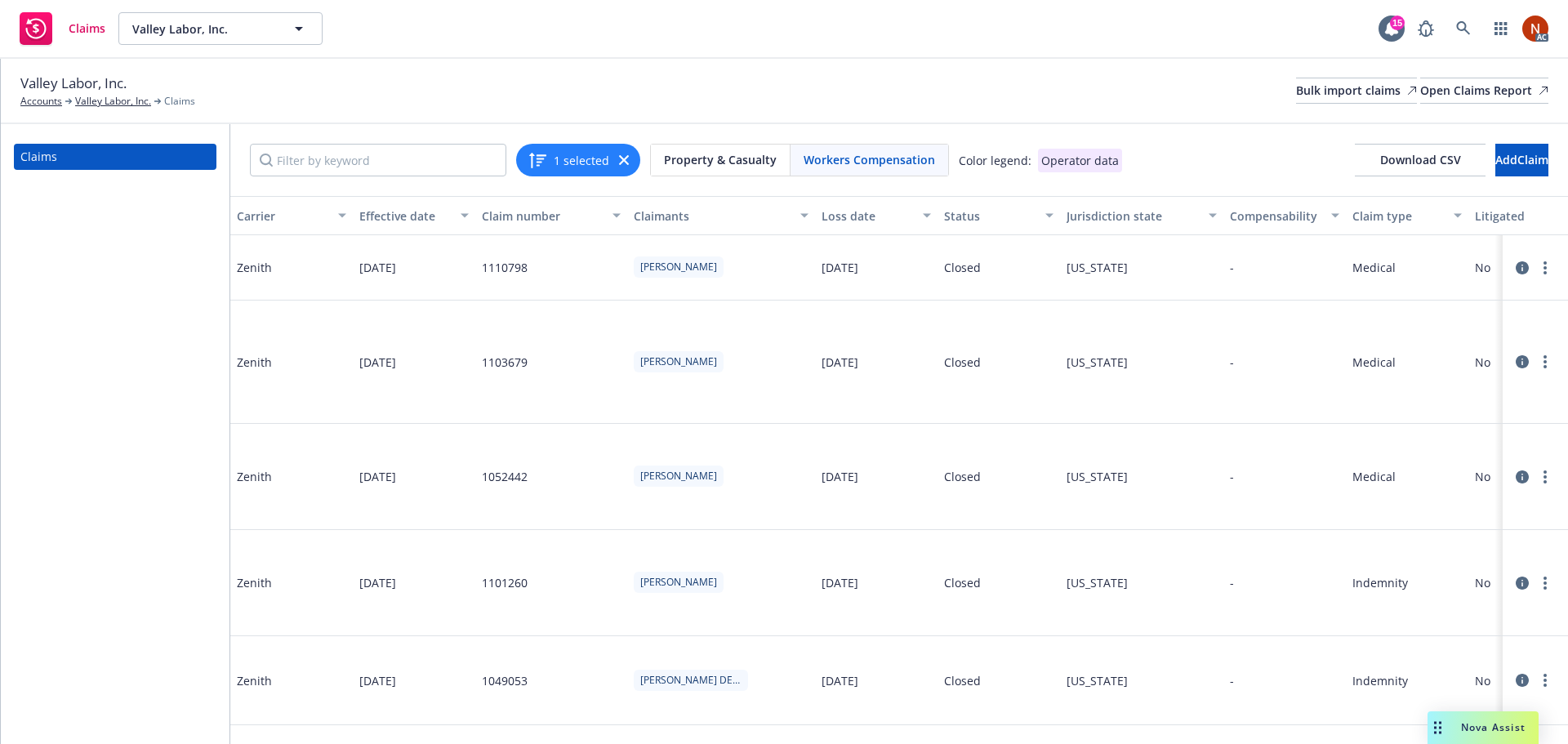
scroll to position [0, 1264]
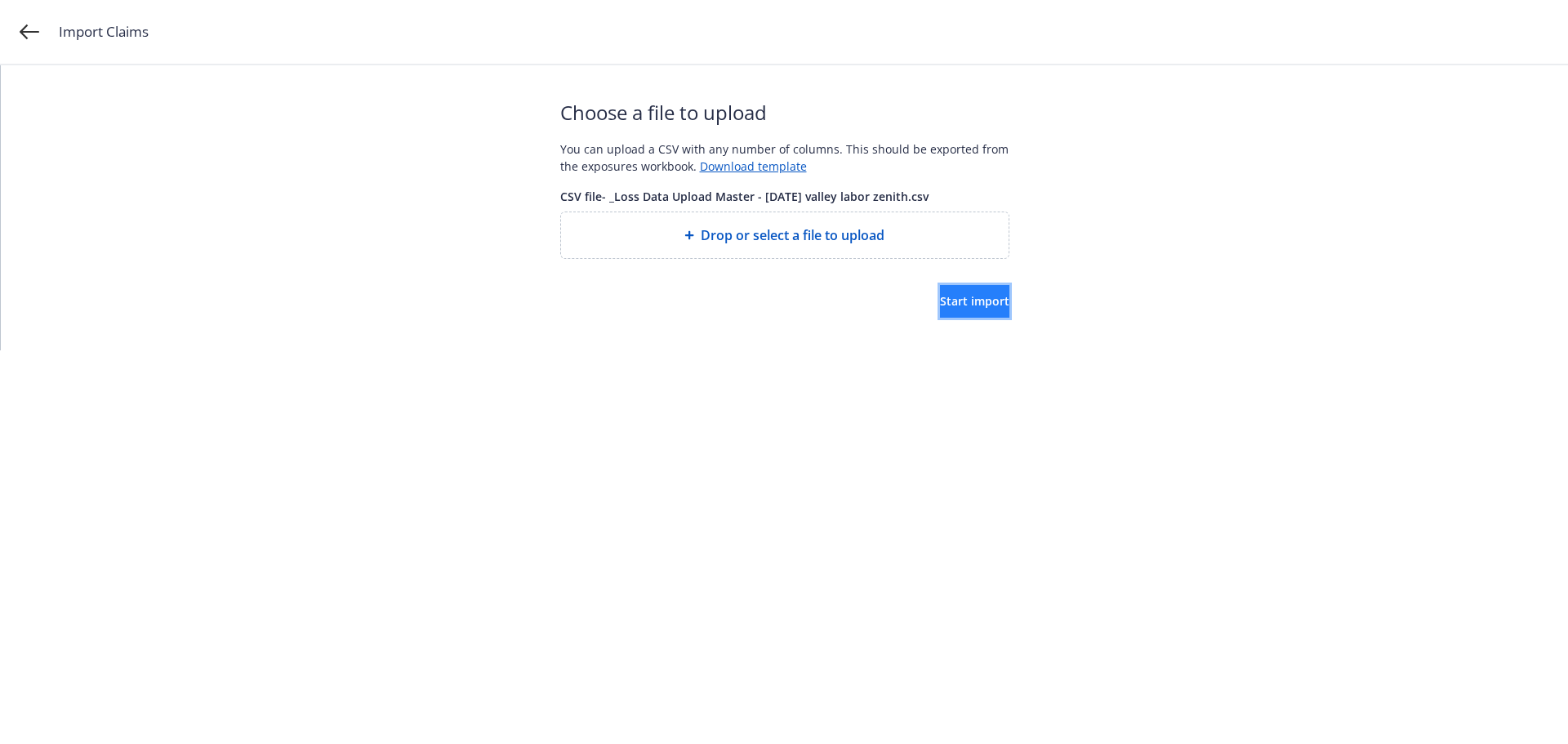
click at [939, 296] on span "Start import" at bounding box center [973, 300] width 69 height 15
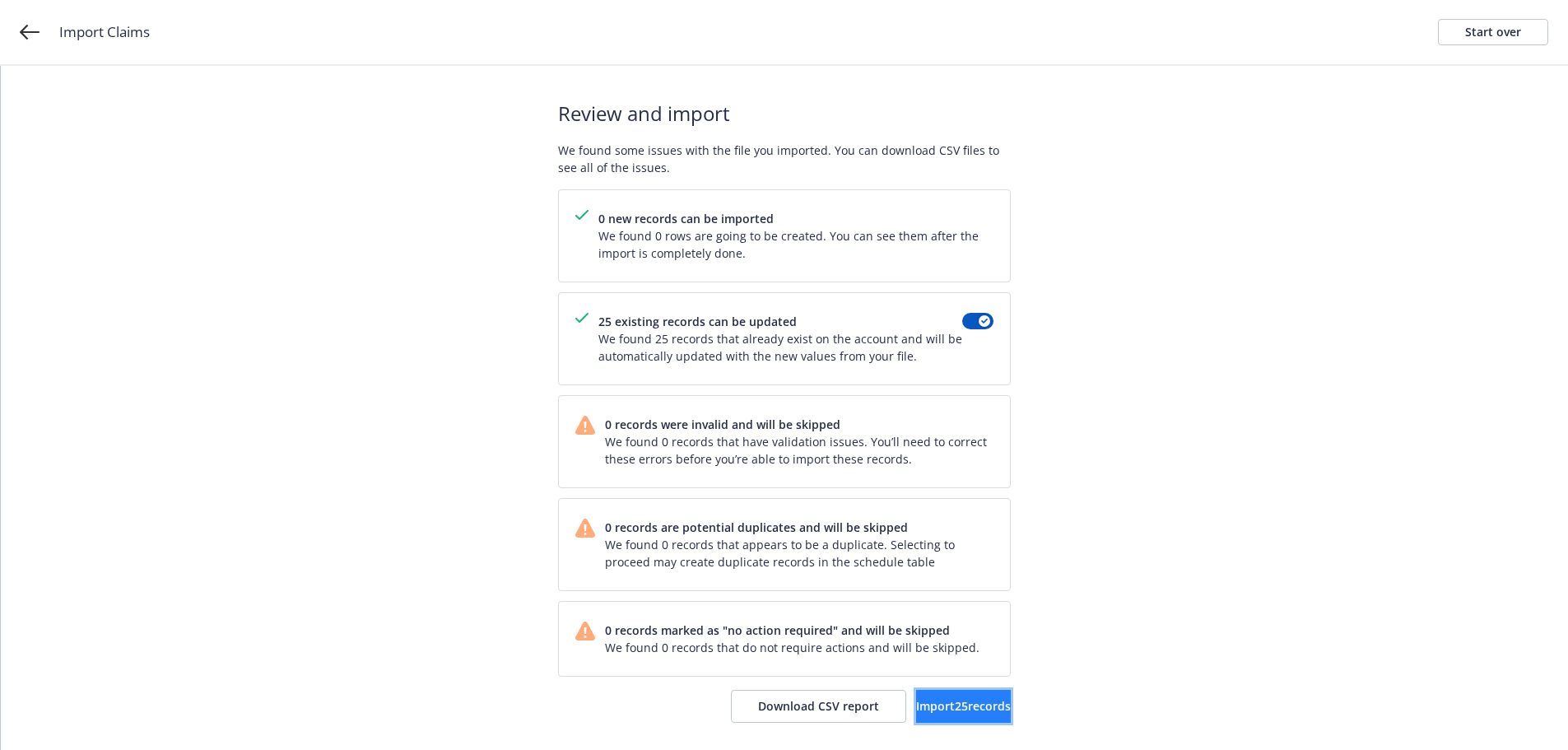
click at [916, 701] on span "Import 25 records" at bounding box center [963, 705] width 95 height 15
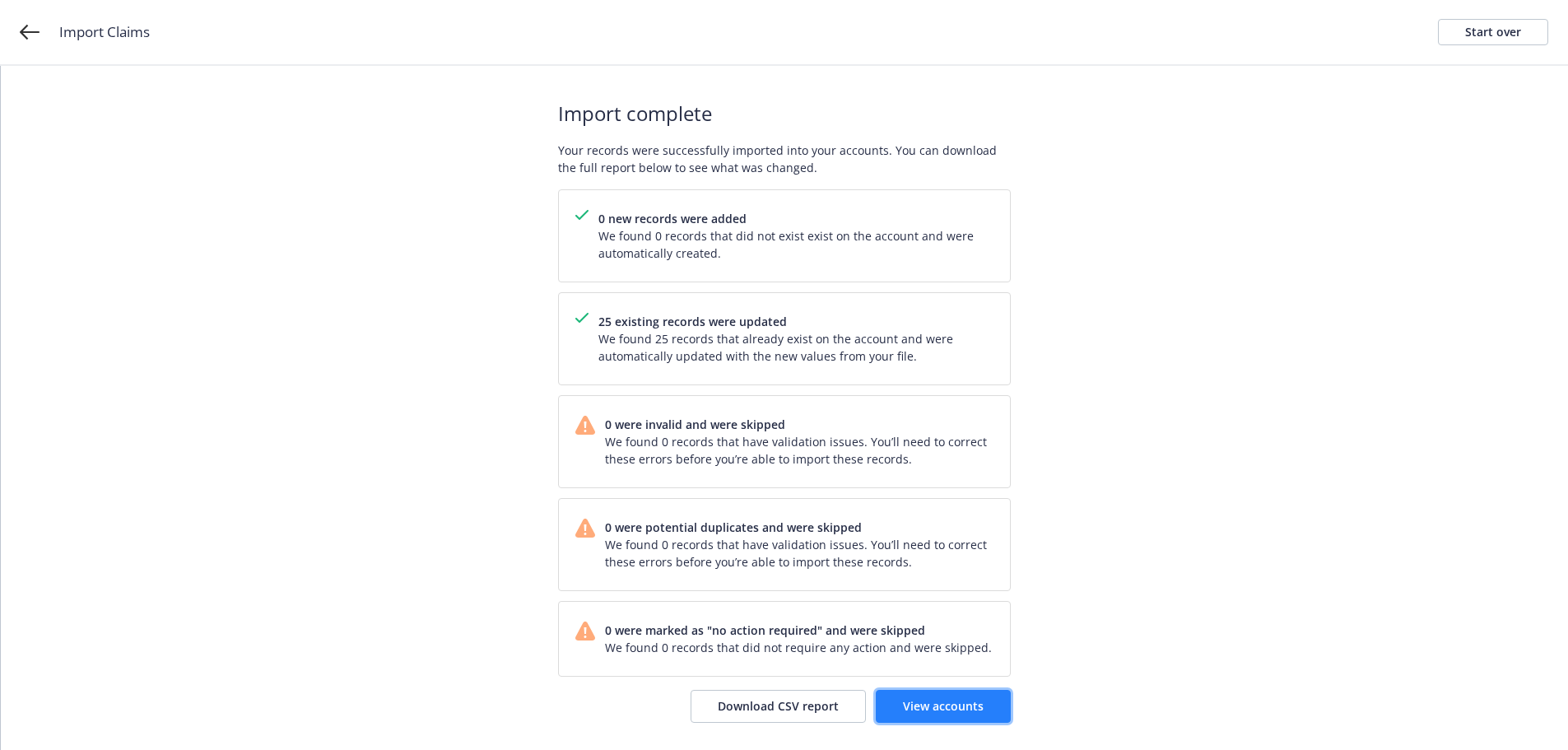
click at [947, 700] on span "View accounts" at bounding box center [942, 705] width 80 height 15
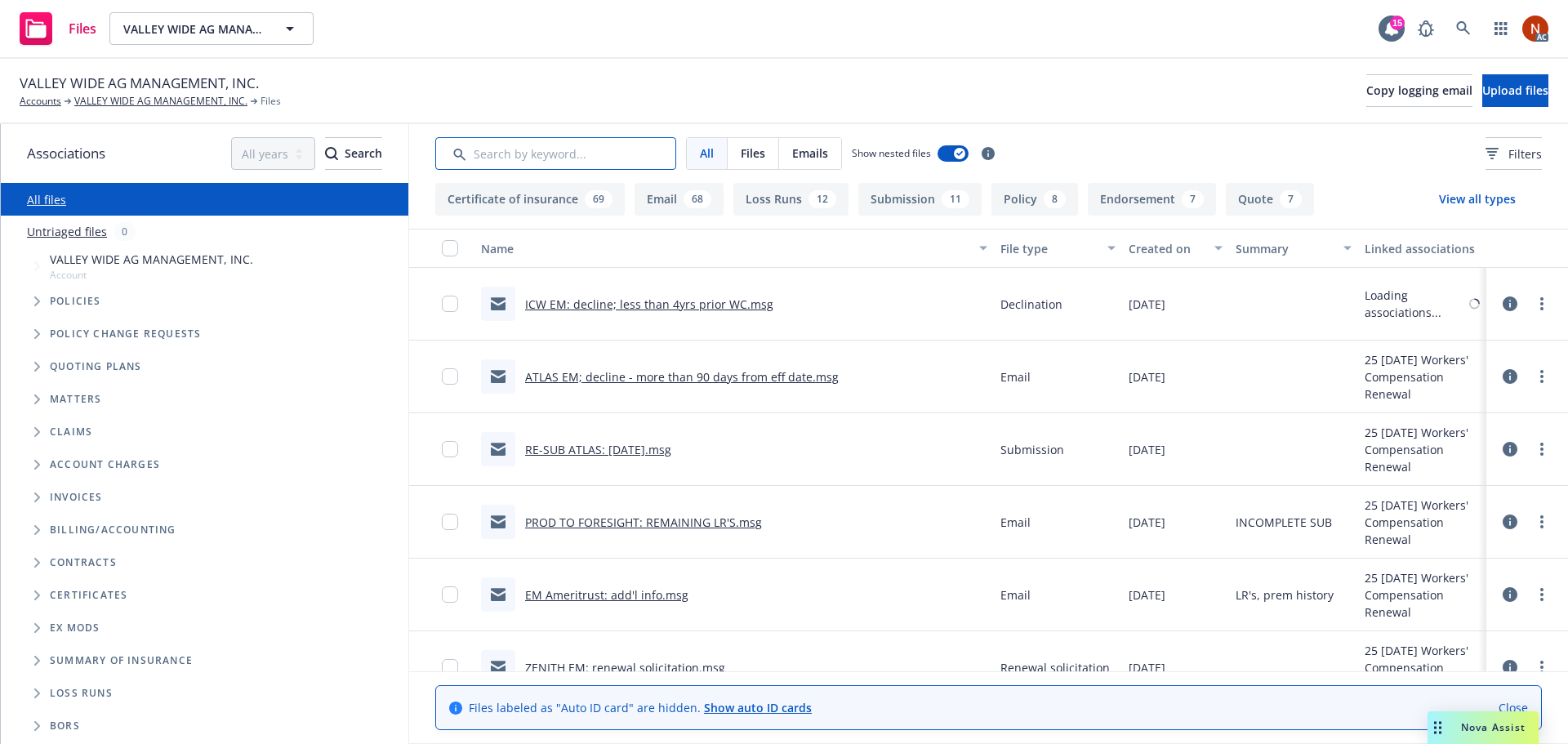
click at [561, 150] on input "Search by keyword..." at bounding box center [555, 153] width 241 height 32
type input "bor"
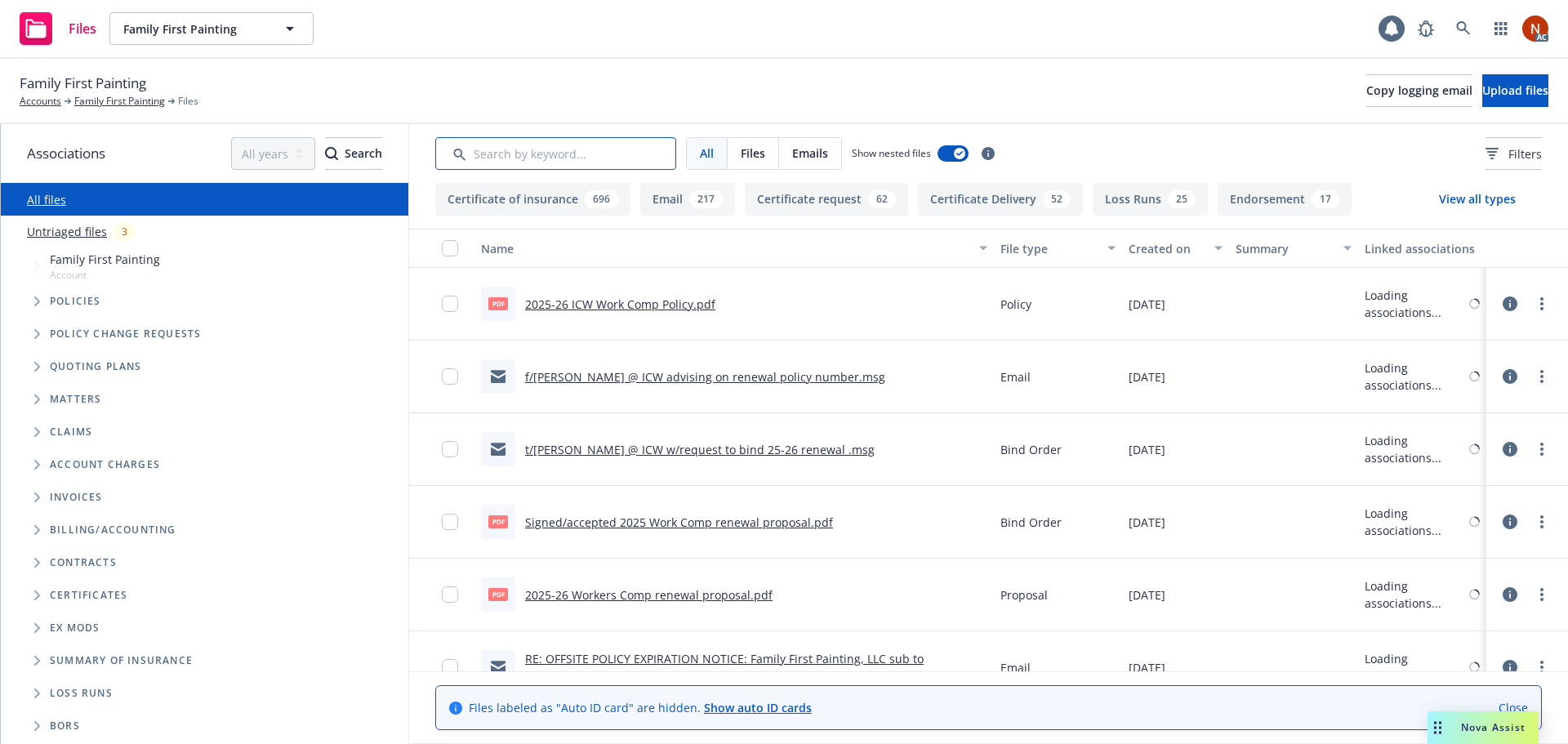
click at [504, 163] on input "Search by keyword..." at bounding box center [555, 153] width 241 height 32
type input "bor"
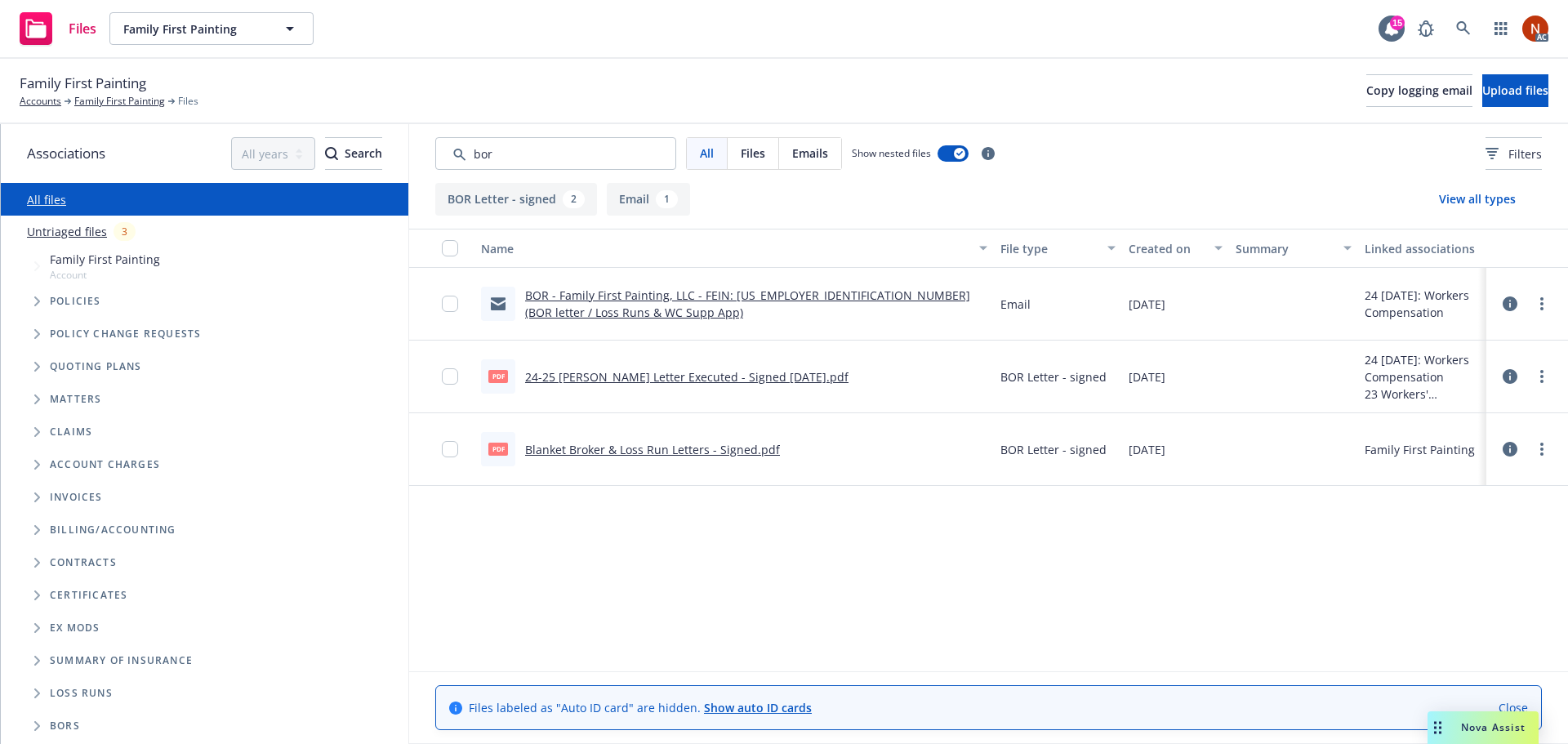
click at [759, 373] on link "24-25 [PERSON_NAME] Letter Executed - Signed [DATE].pdf" at bounding box center [686, 376] width 323 height 15
click at [647, 445] on link "Blanket Broker & Loss Run Letters - Signed.pdf" at bounding box center [652, 449] width 254 height 15
